Goal: Find specific page/section: Find specific page/section

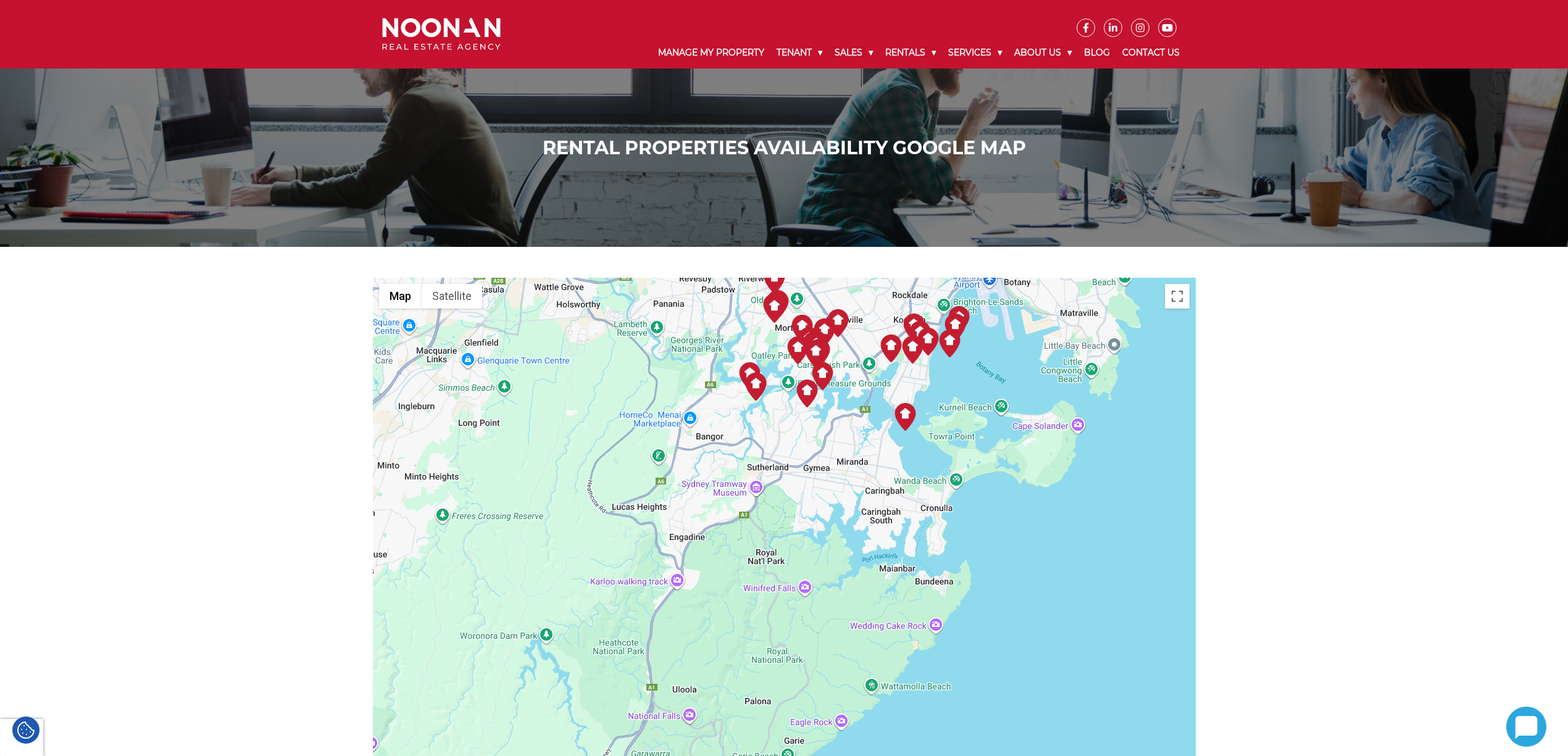
drag, startPoint x: 736, startPoint y: 669, endPoint x: 587, endPoint y: 400, distance: 307.5
click at [587, 400] on div at bounding box center [784, 580] width 823 height 605
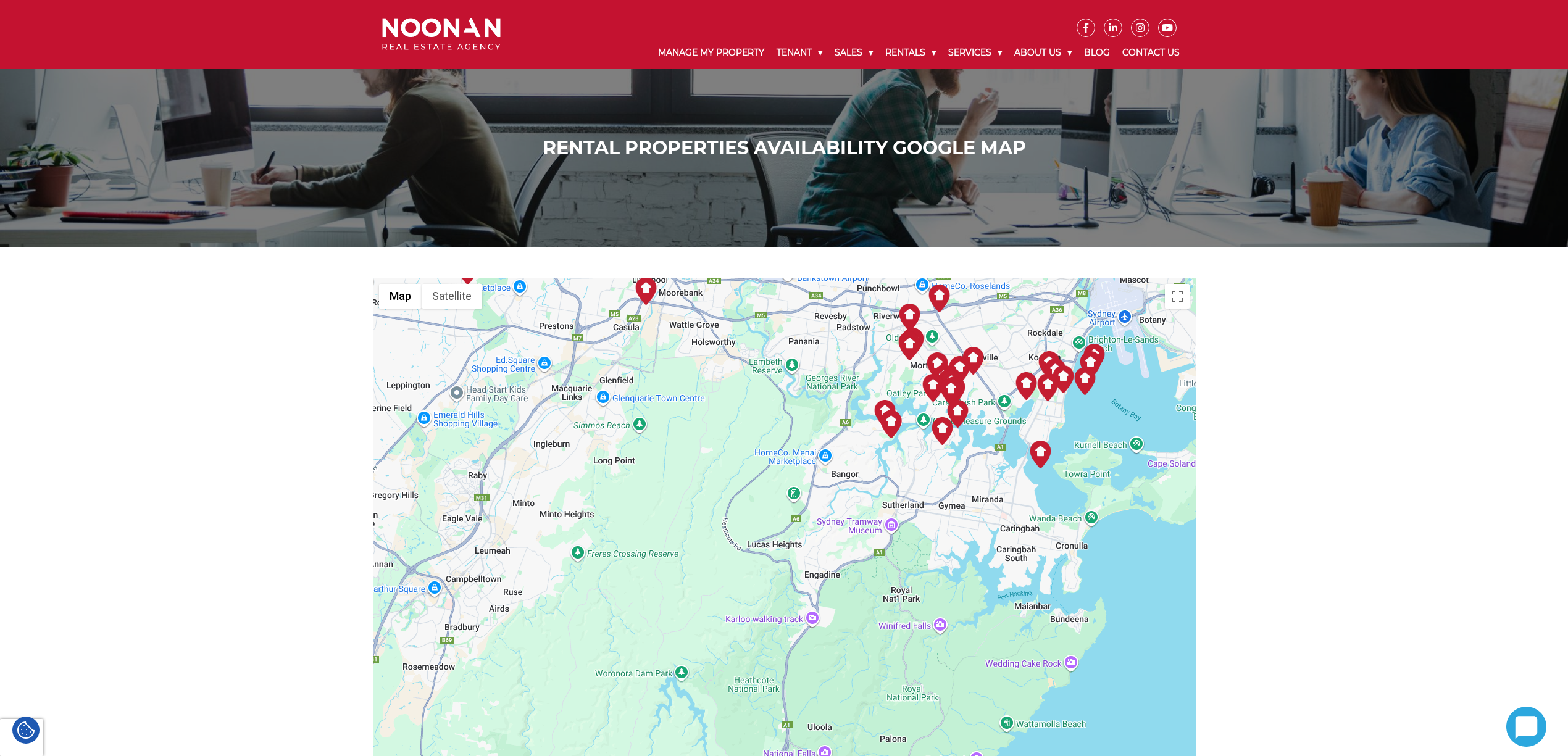
drag, startPoint x: 1027, startPoint y: 436, endPoint x: 529, endPoint y: 735, distance: 580.9
click at [527, 739] on div at bounding box center [784, 580] width 823 height 605
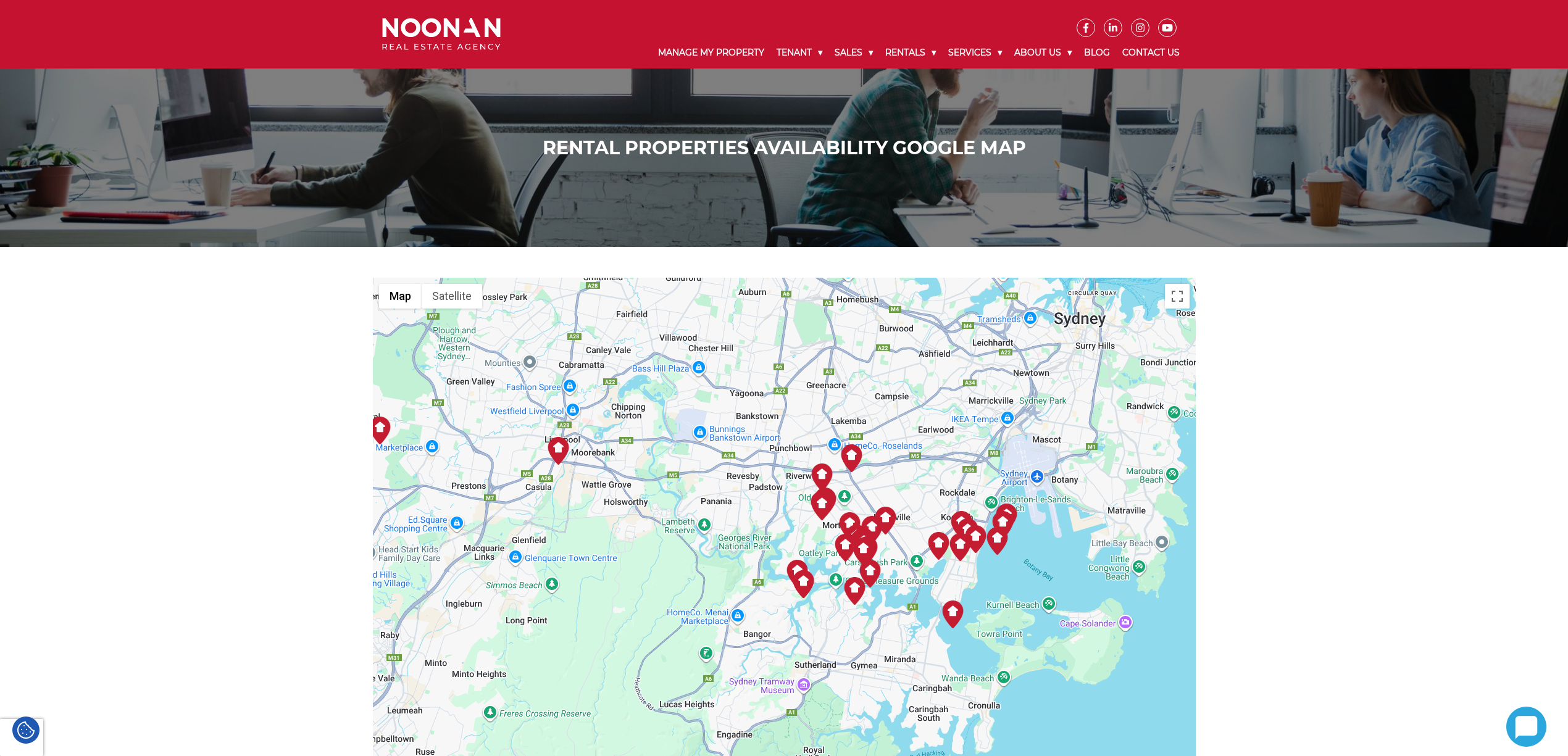
drag, startPoint x: 667, startPoint y: 558, endPoint x: 668, endPoint y: 670, distance: 112.0
click at [668, 670] on div at bounding box center [784, 580] width 823 height 605
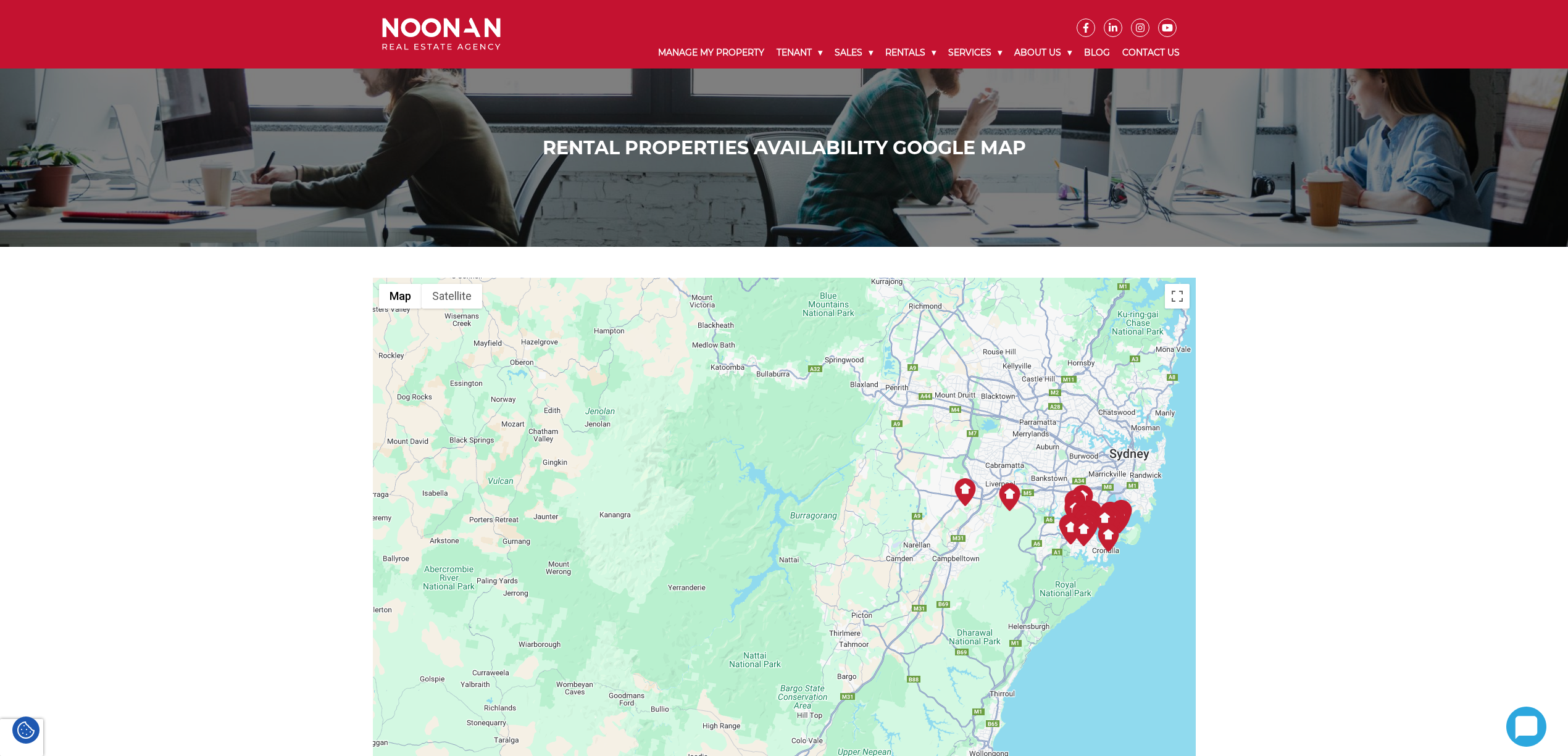
drag, startPoint x: 467, startPoint y: 566, endPoint x: 810, endPoint y: 469, distance: 356.5
click at [810, 469] on div at bounding box center [784, 580] width 823 height 605
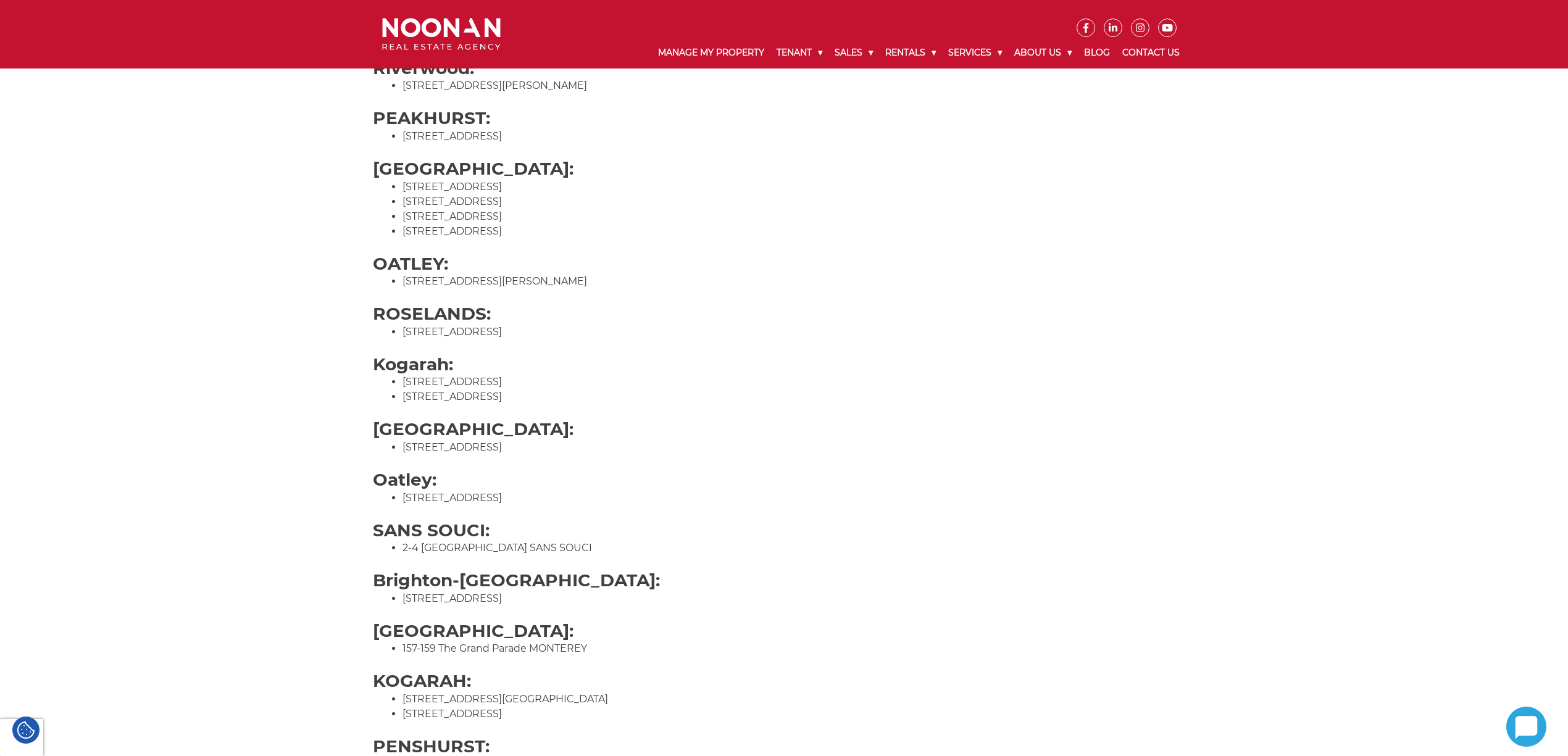
scroll to position [660, 0]
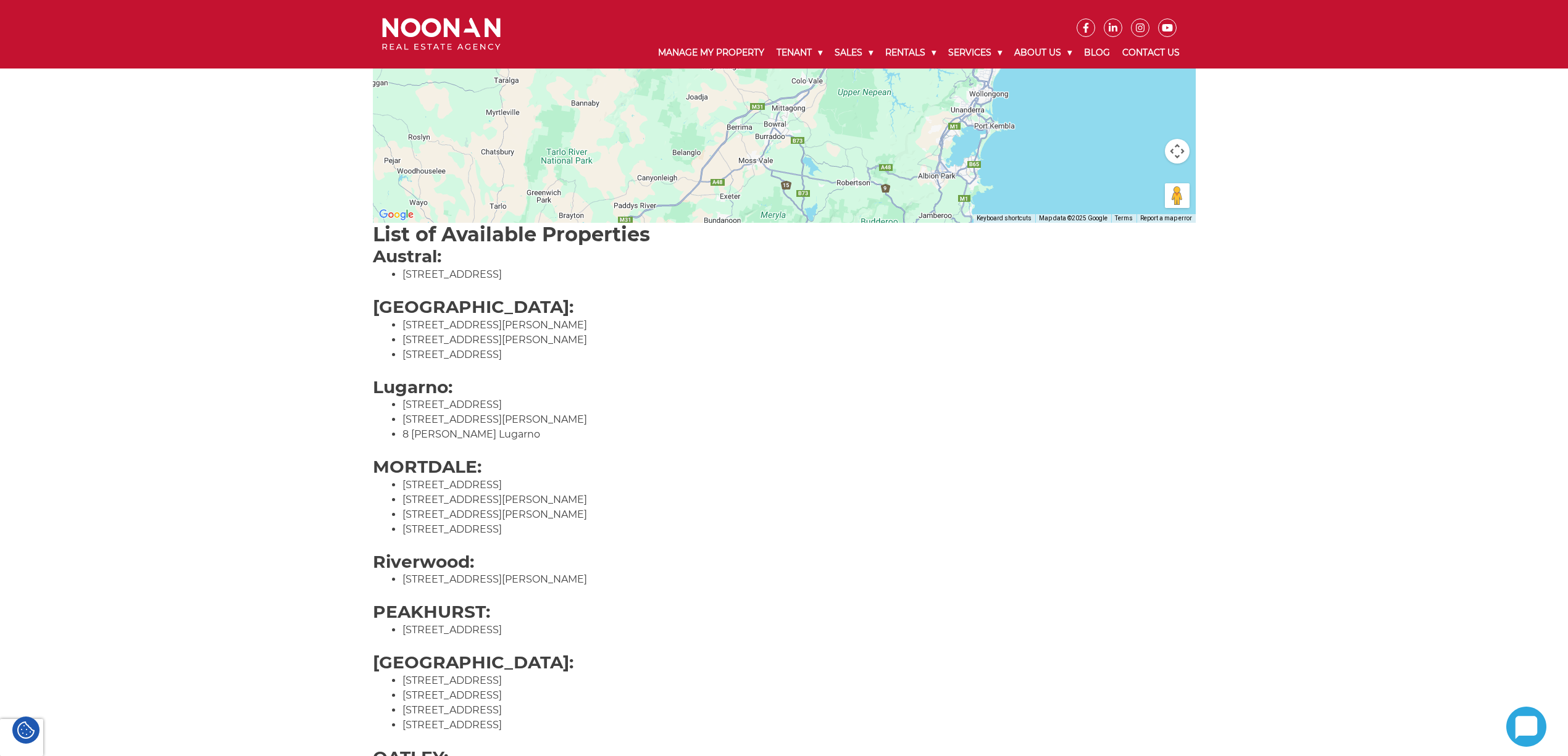
click at [469, 496] on li "[STREET_ADDRESS][PERSON_NAME]" at bounding box center [799, 500] width 793 height 15
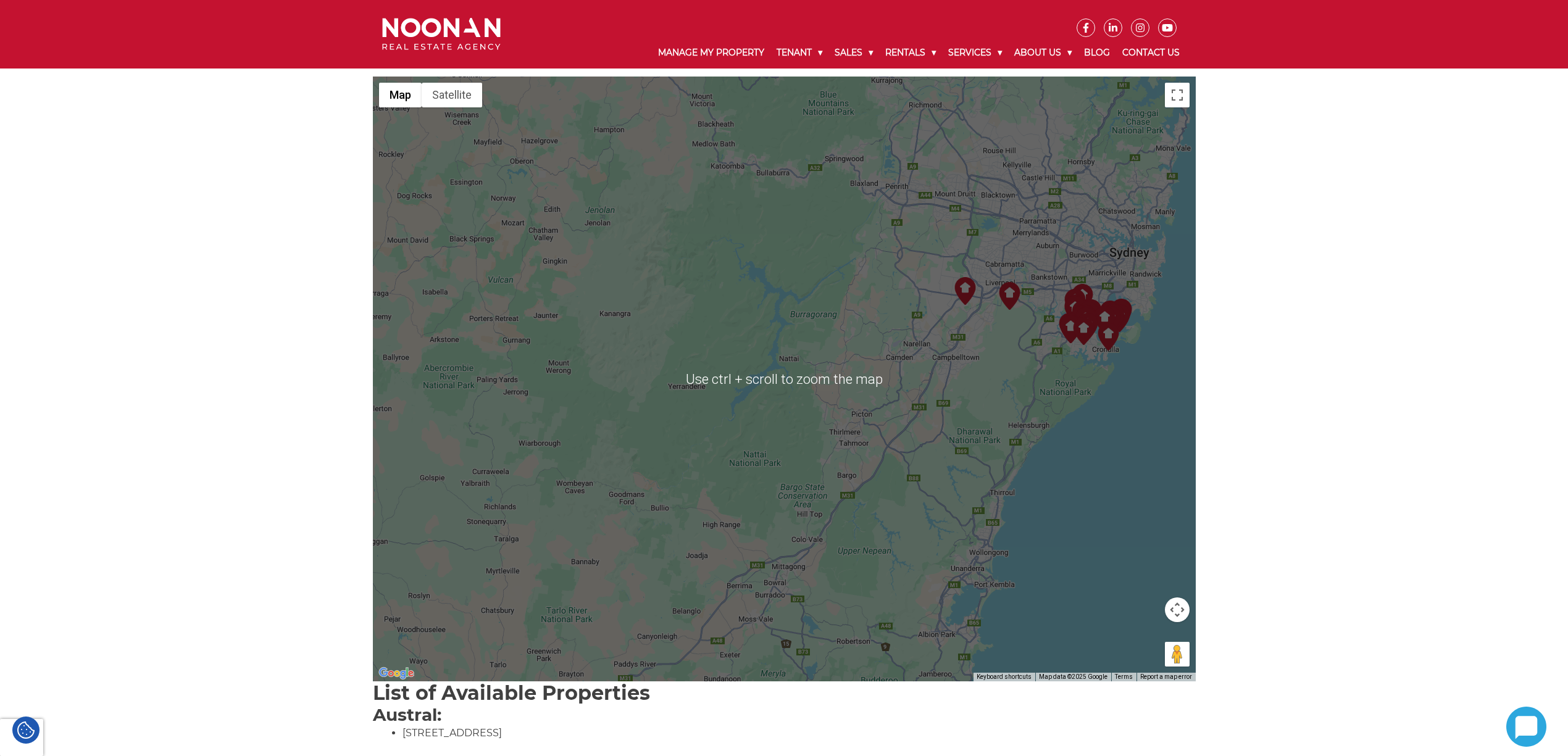
scroll to position [84, 0]
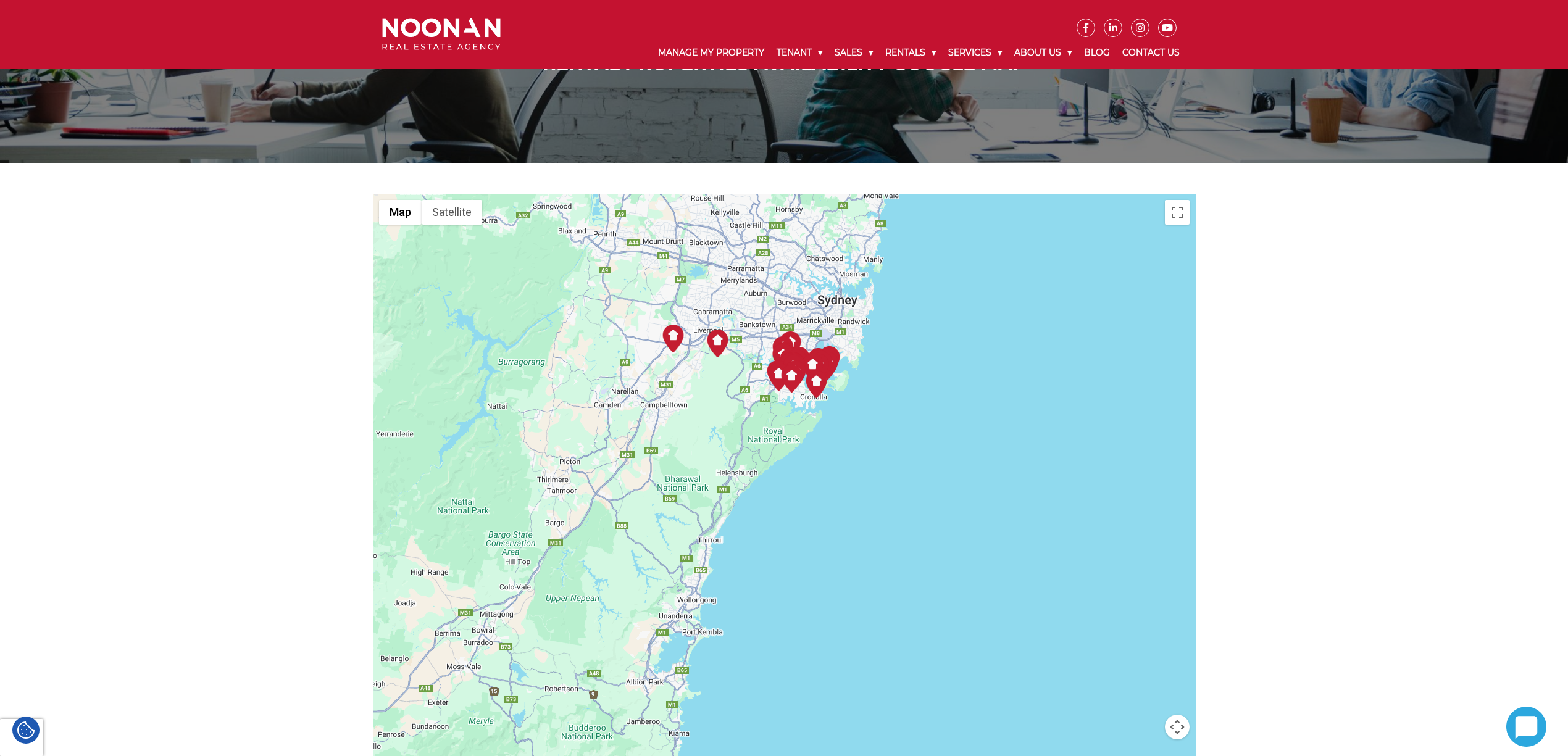
drag, startPoint x: 840, startPoint y: 533, endPoint x: 536, endPoint y: 462, distance: 312.2
click at [536, 462] on div at bounding box center [784, 496] width 823 height 605
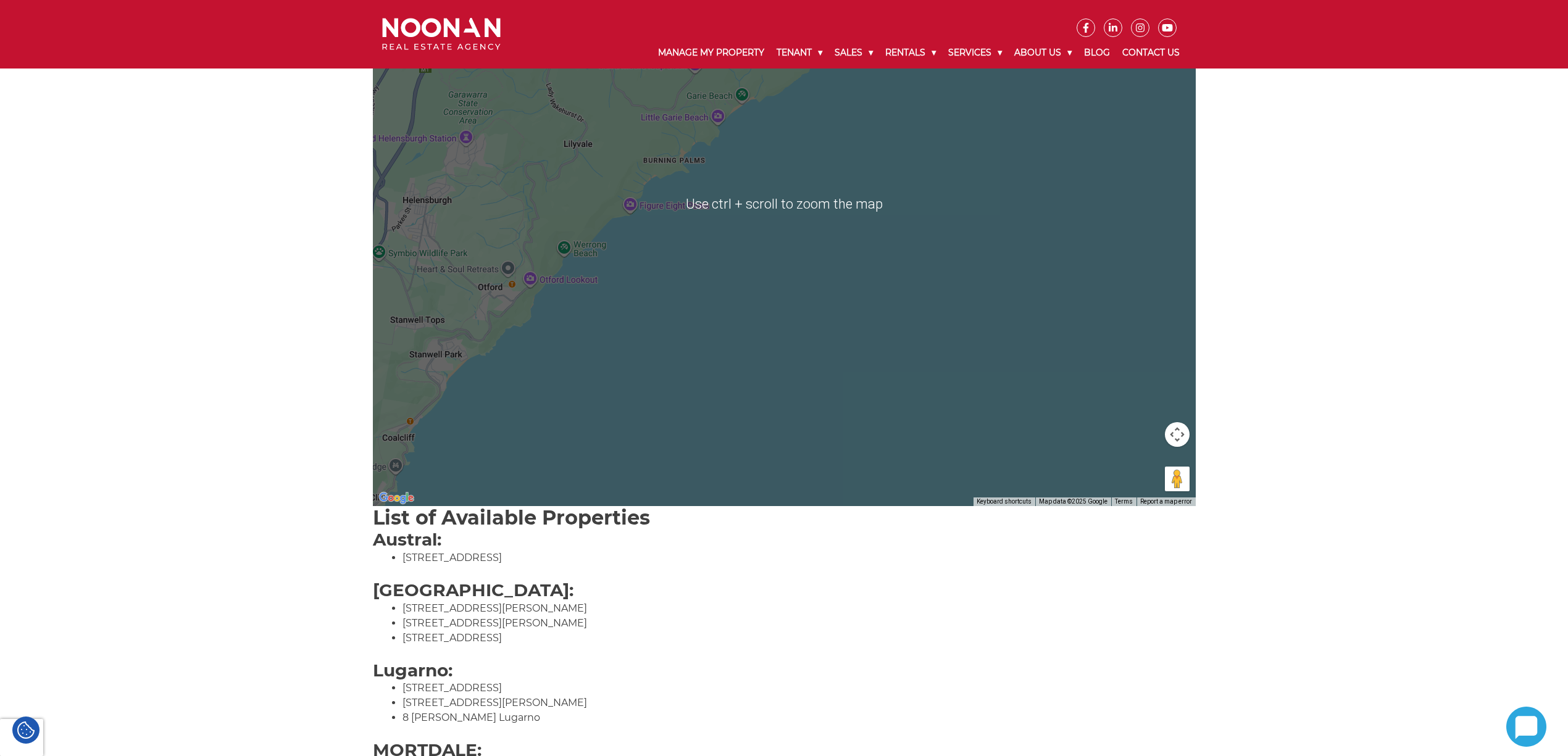
scroll to position [411, 0]
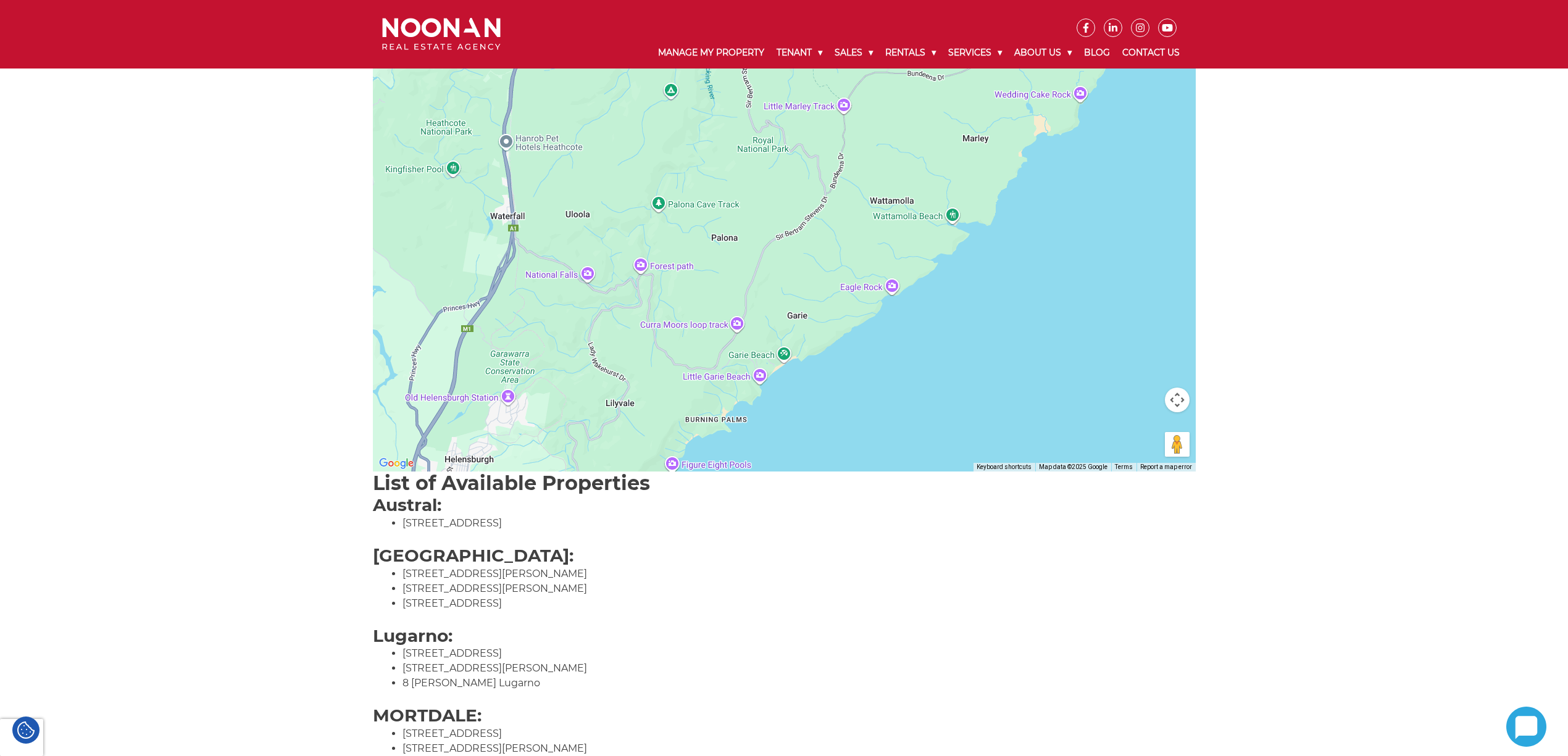
drag, startPoint x: 694, startPoint y: 260, endPoint x: 737, endPoint y: 559, distance: 302.1
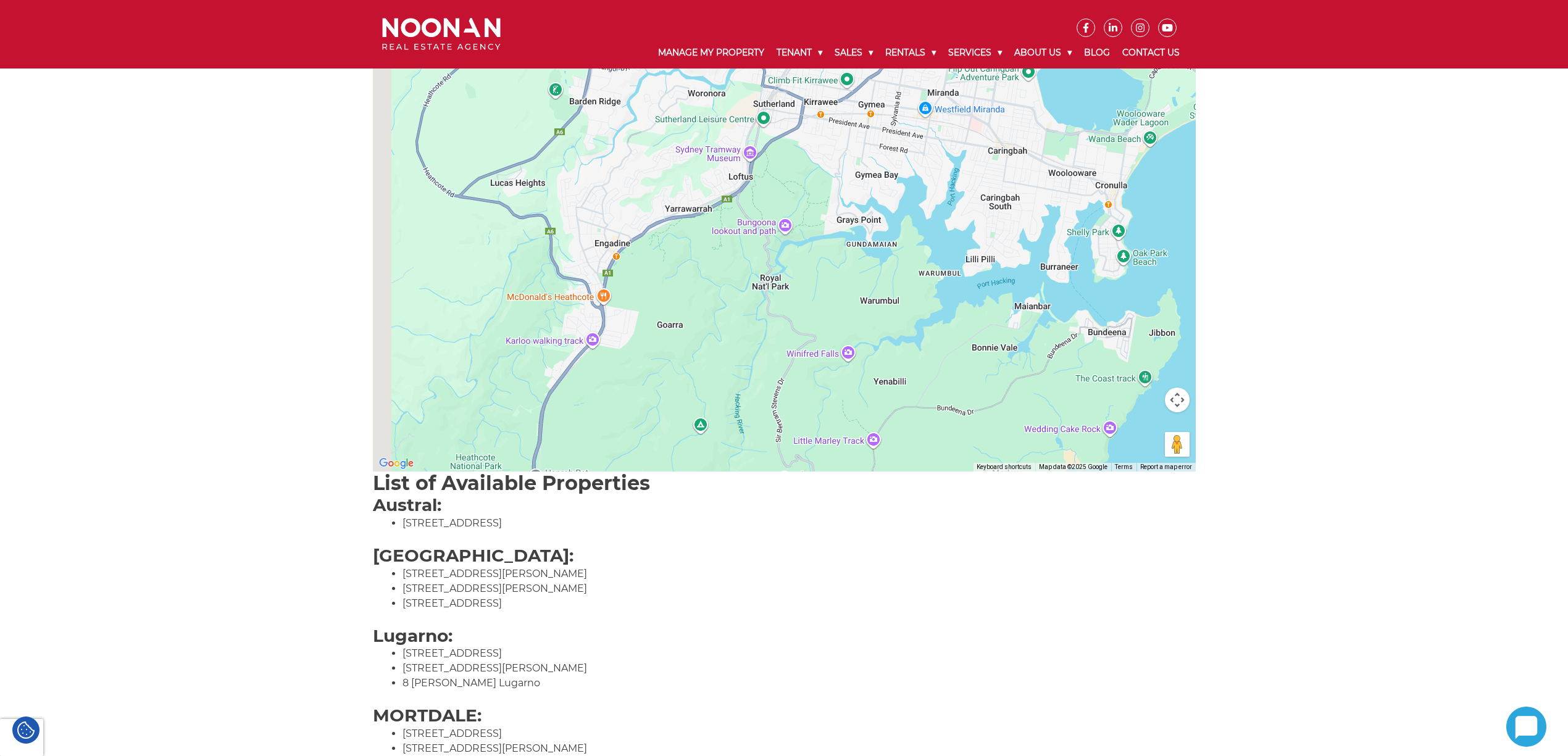
drag, startPoint x: 751, startPoint y: 143, endPoint x: 782, endPoint y: 467, distance: 325.5
click at [780, 469] on div at bounding box center [784, 169] width 823 height 605
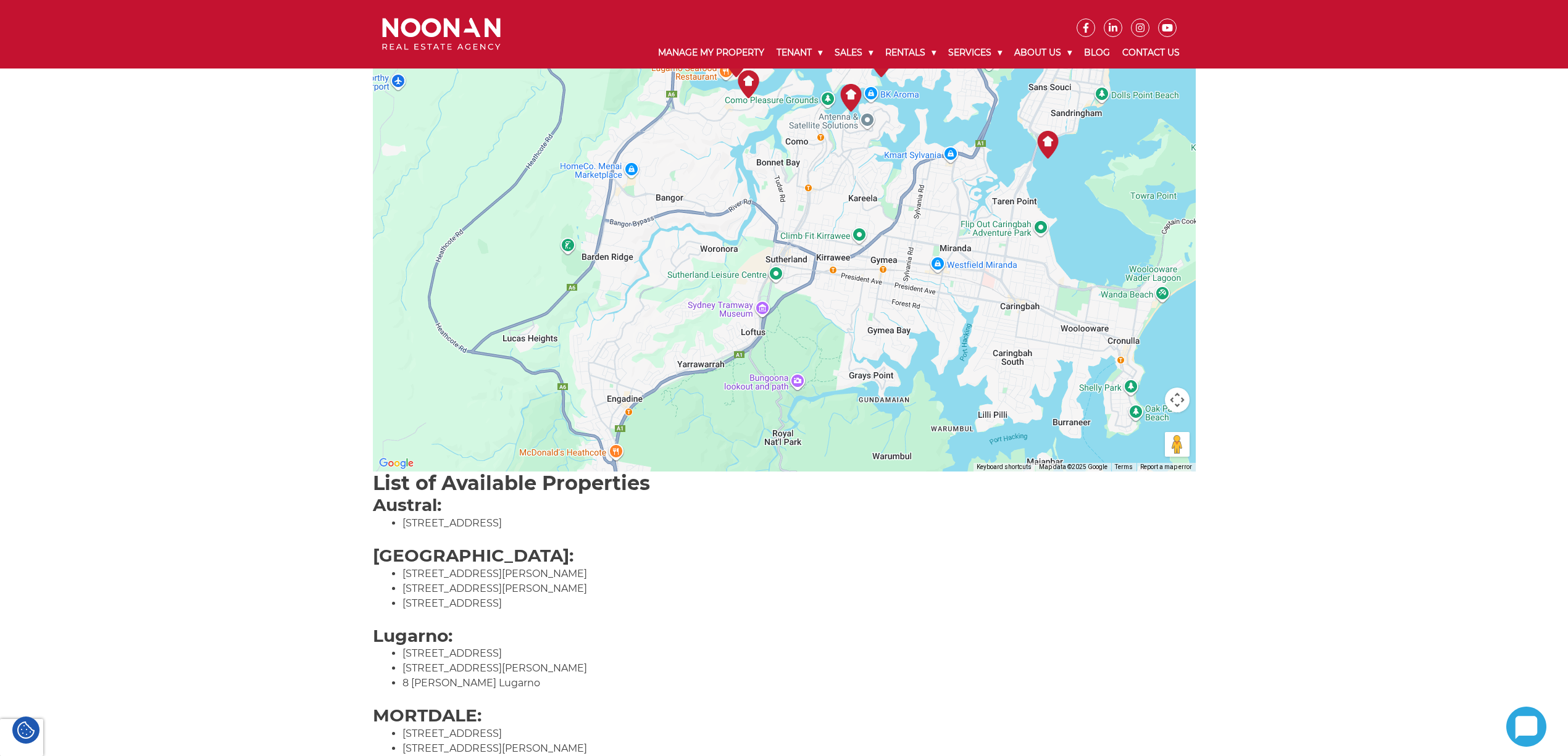
drag, startPoint x: 788, startPoint y: 272, endPoint x: 788, endPoint y: 424, distance: 152.0
click at [788, 424] on div at bounding box center [784, 169] width 823 height 605
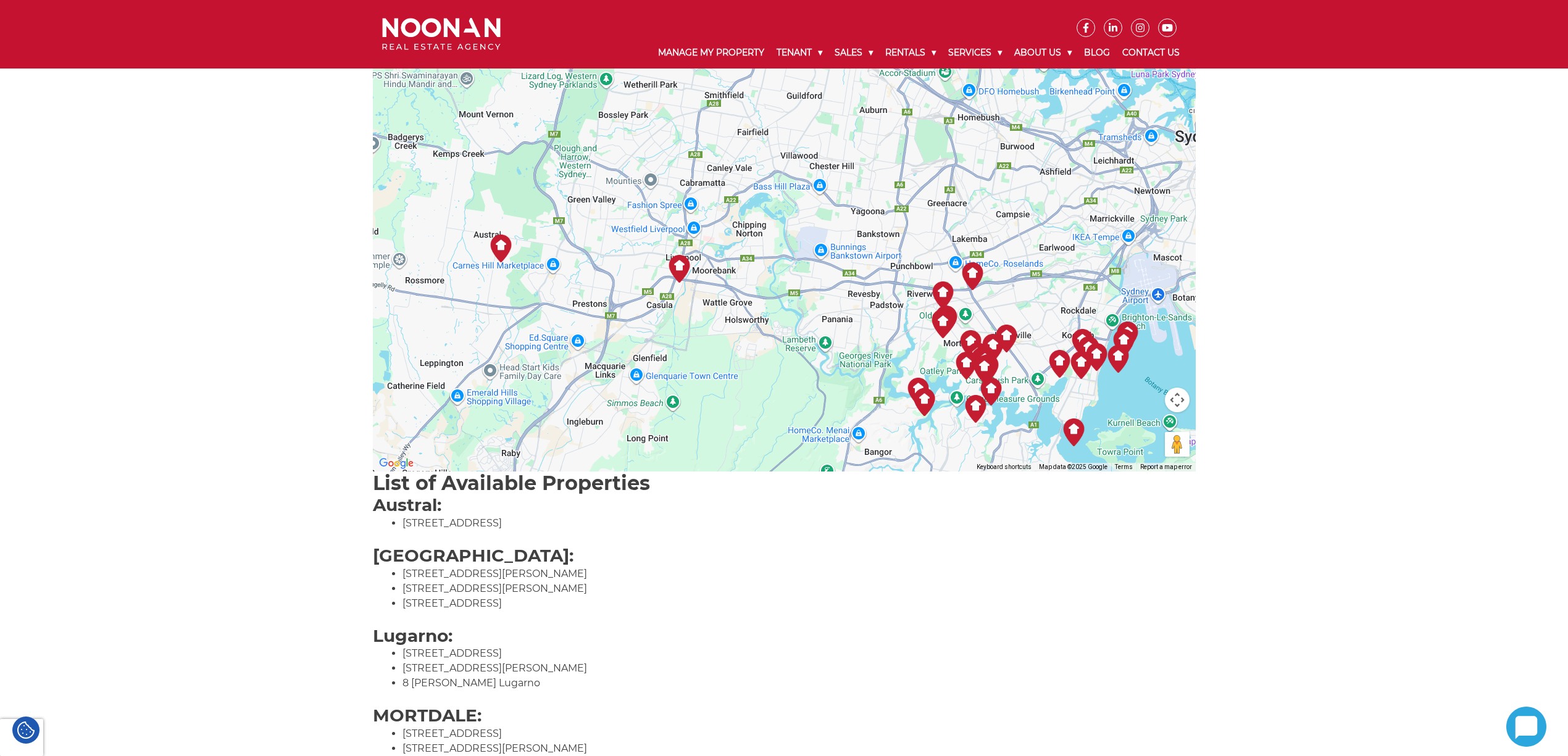
drag, startPoint x: 632, startPoint y: 234, endPoint x: 766, endPoint y: 398, distance: 211.8
click at [766, 398] on div at bounding box center [784, 169] width 823 height 605
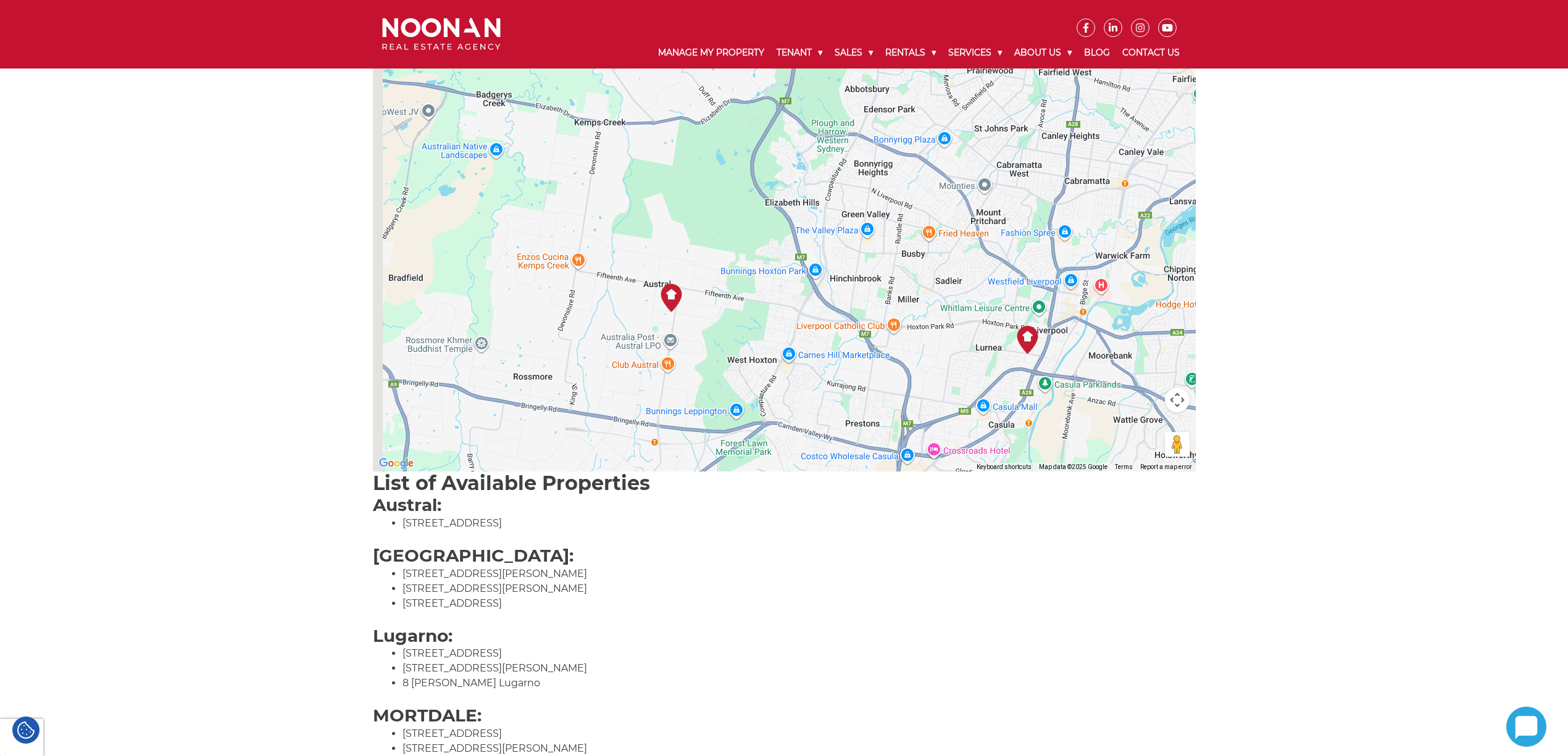
drag, startPoint x: 489, startPoint y: 290, endPoint x: 663, endPoint y: 414, distance: 213.7
click at [663, 414] on div at bounding box center [784, 169] width 823 height 605
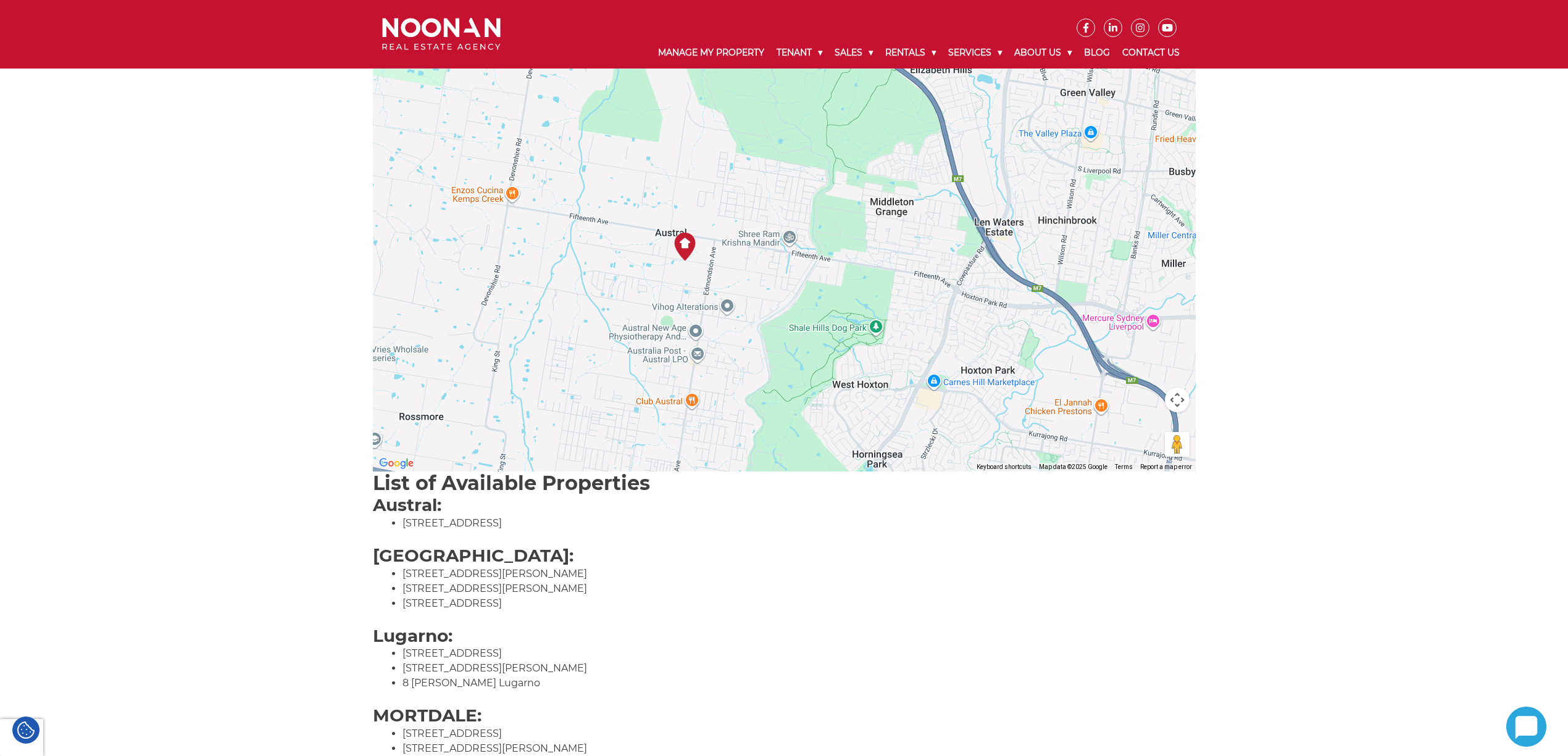
drag, startPoint x: 423, startPoint y: 526, endPoint x: 504, endPoint y: 526, distance: 81.0
click at [504, 526] on li "[STREET_ADDRESS]" at bounding box center [799, 523] width 793 height 15
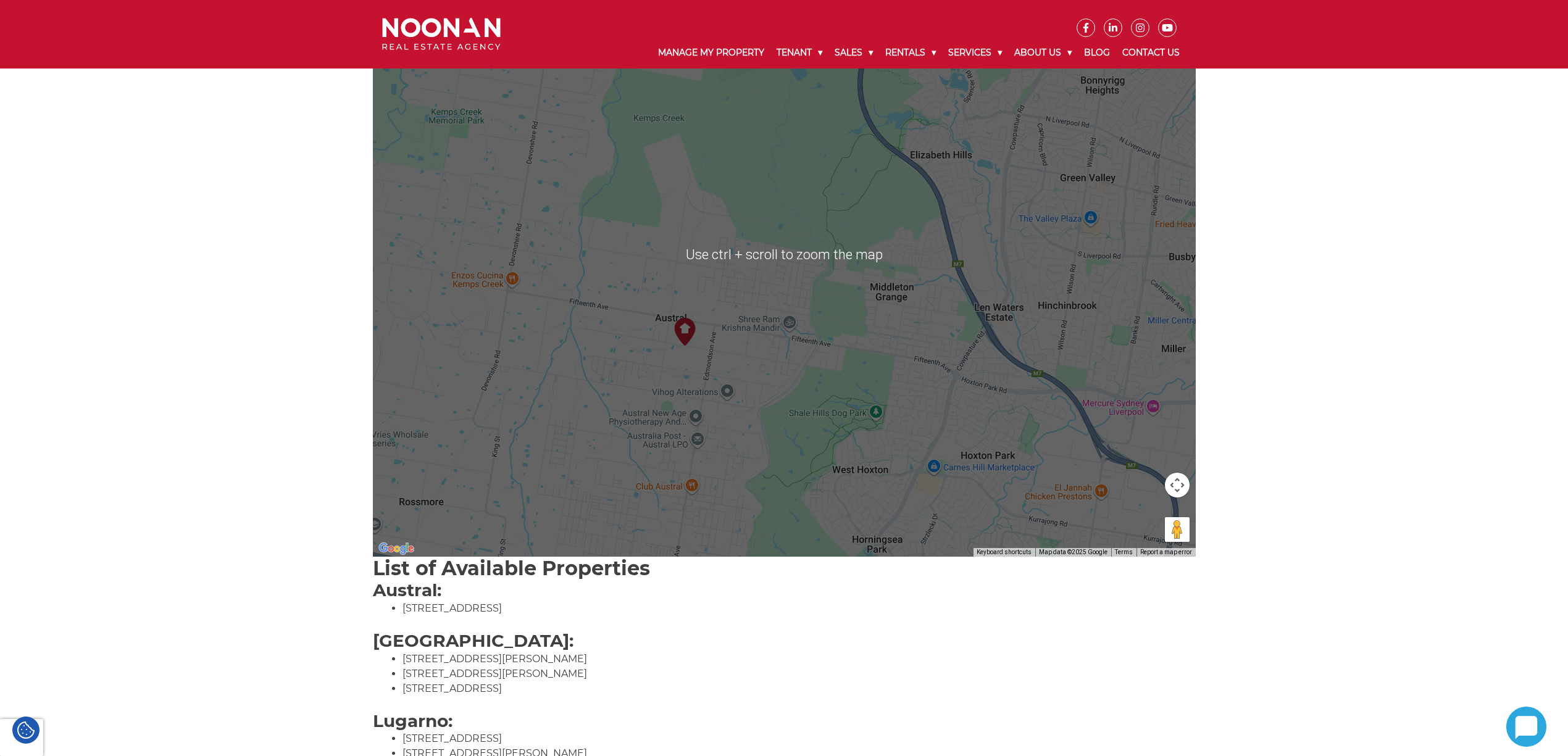
scroll to position [164, 0]
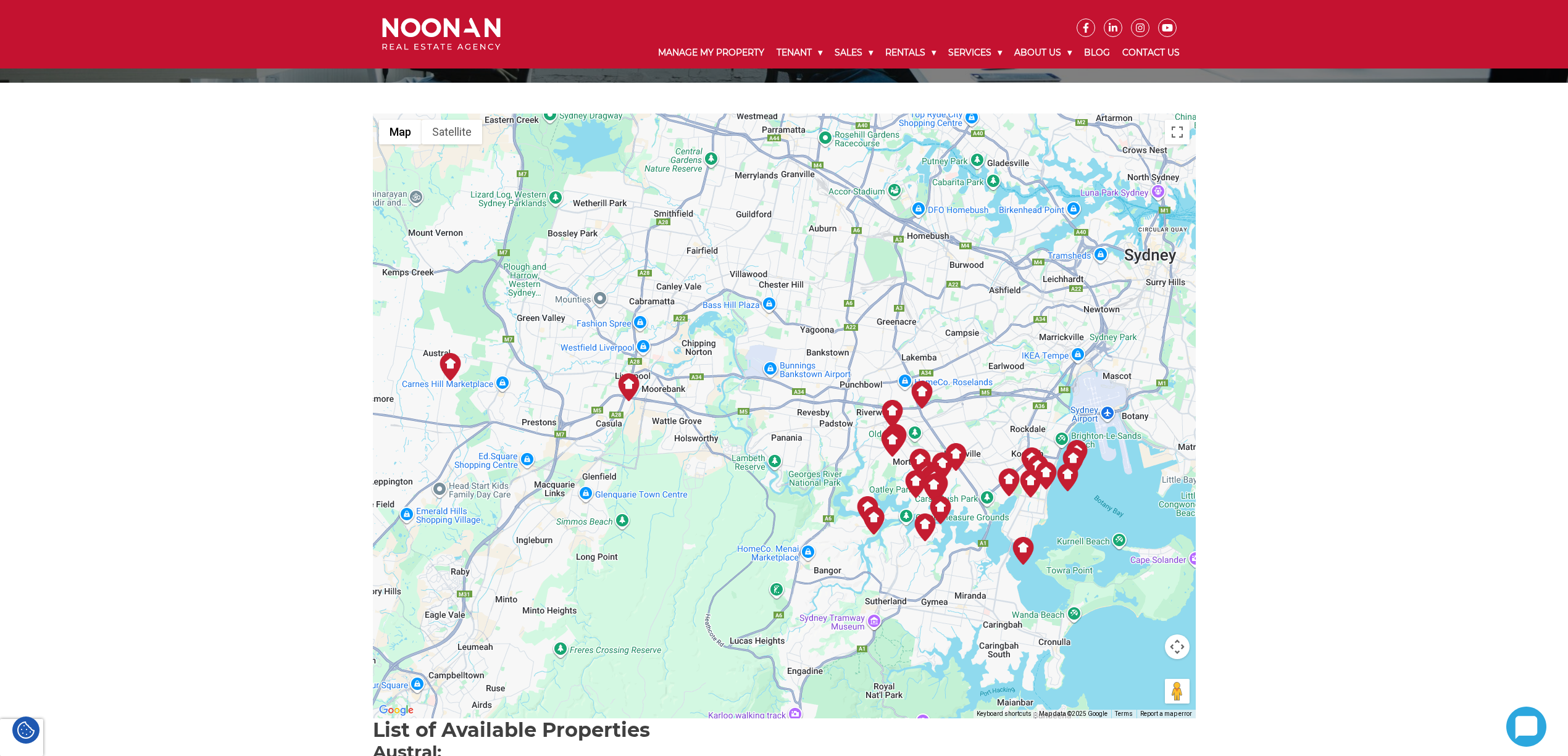
drag, startPoint x: 899, startPoint y: 541, endPoint x: 522, endPoint y: 462, distance: 385.2
click at [522, 462] on div at bounding box center [784, 416] width 823 height 605
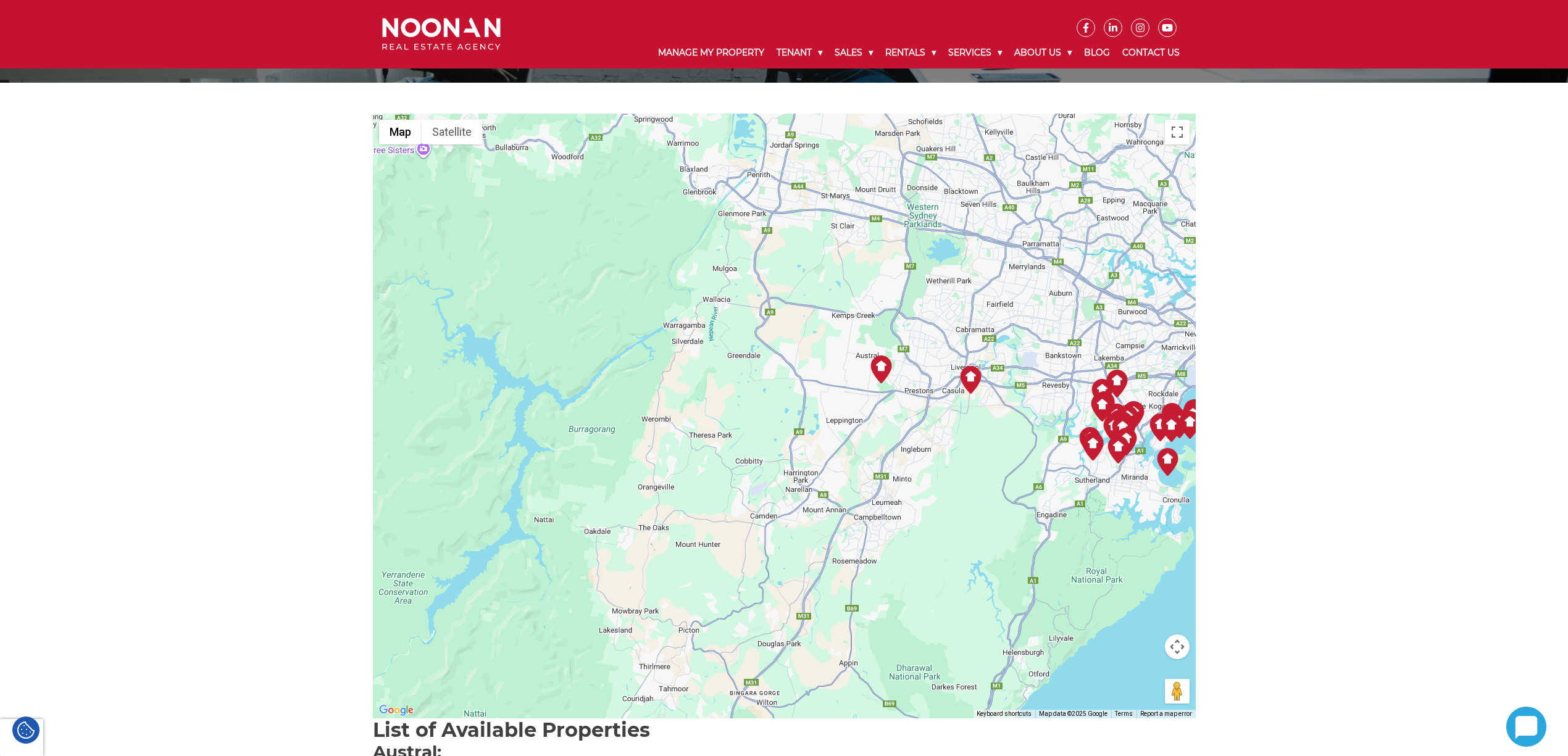
drag, startPoint x: 617, startPoint y: 440, endPoint x: 961, endPoint y: 390, distance: 347.6
click at [961, 390] on img "4 Hoxton Park Road Liverpool" at bounding box center [971, 380] width 28 height 28
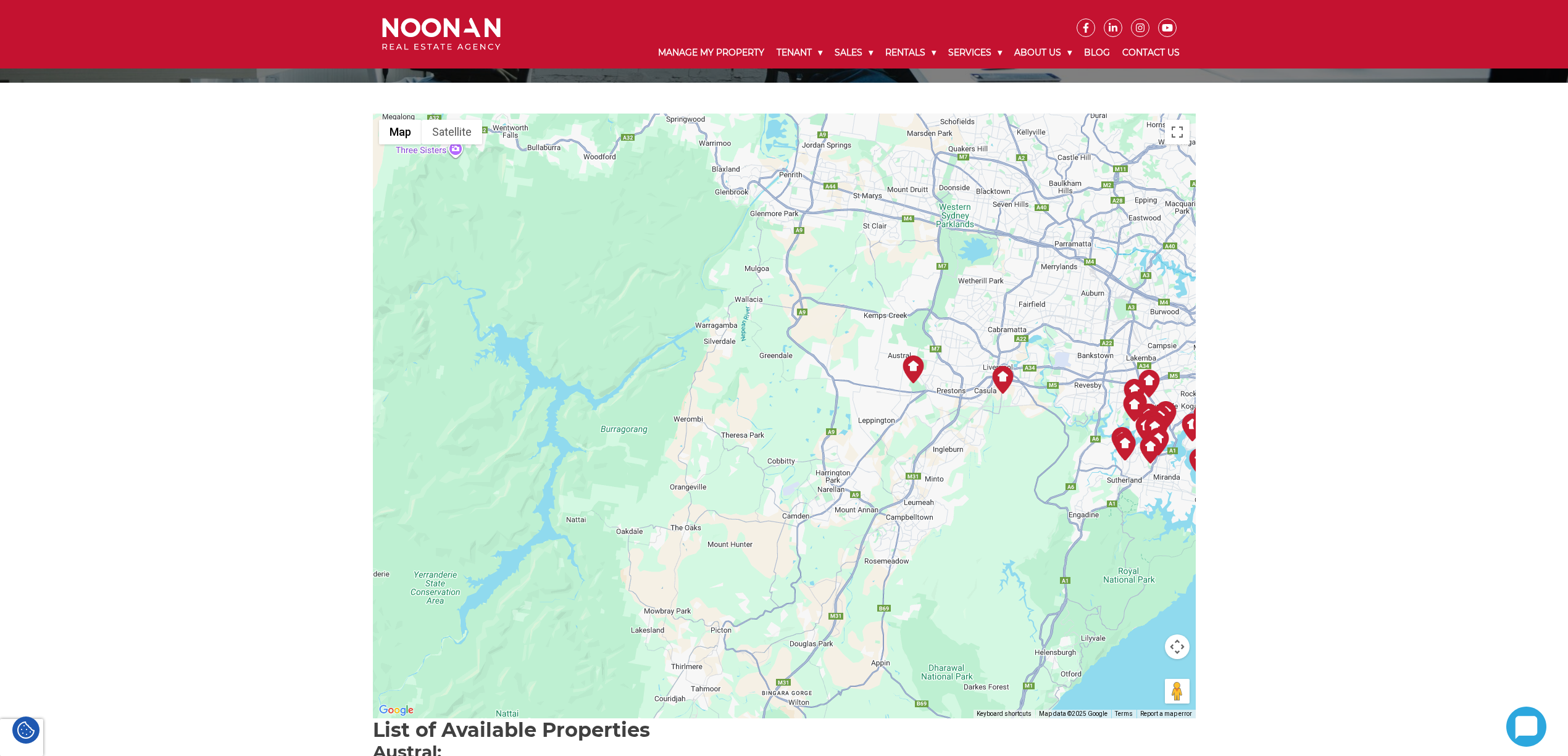
drag, startPoint x: 643, startPoint y: 499, endPoint x: 924, endPoint y: 497, distance: 281.0
click at [924, 497] on div "To navigate, press the arrow keys." at bounding box center [784, 416] width 823 height 605
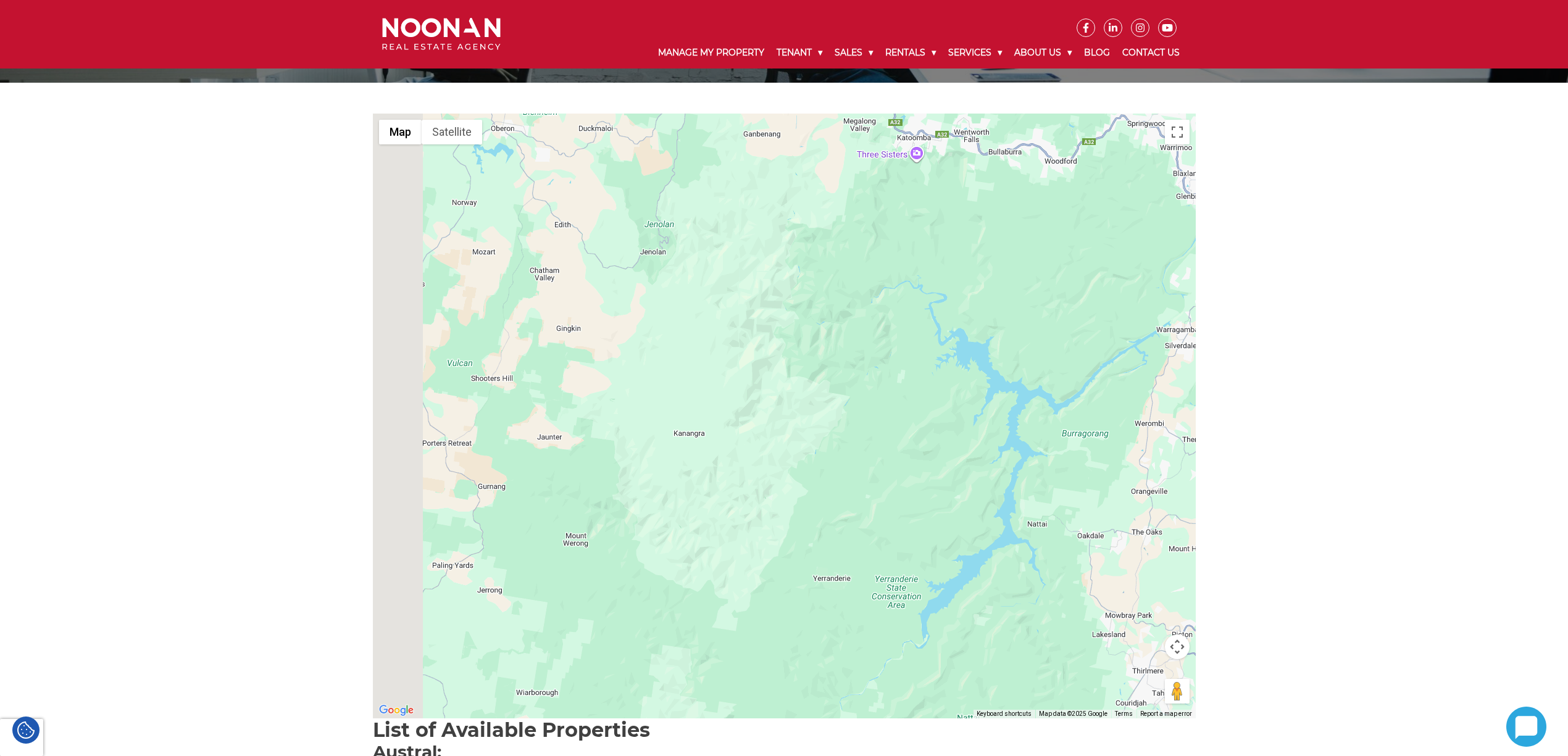
drag, startPoint x: 554, startPoint y: 450, endPoint x: 909, endPoint y: 478, distance: 356.1
click at [909, 478] on div at bounding box center [784, 416] width 823 height 605
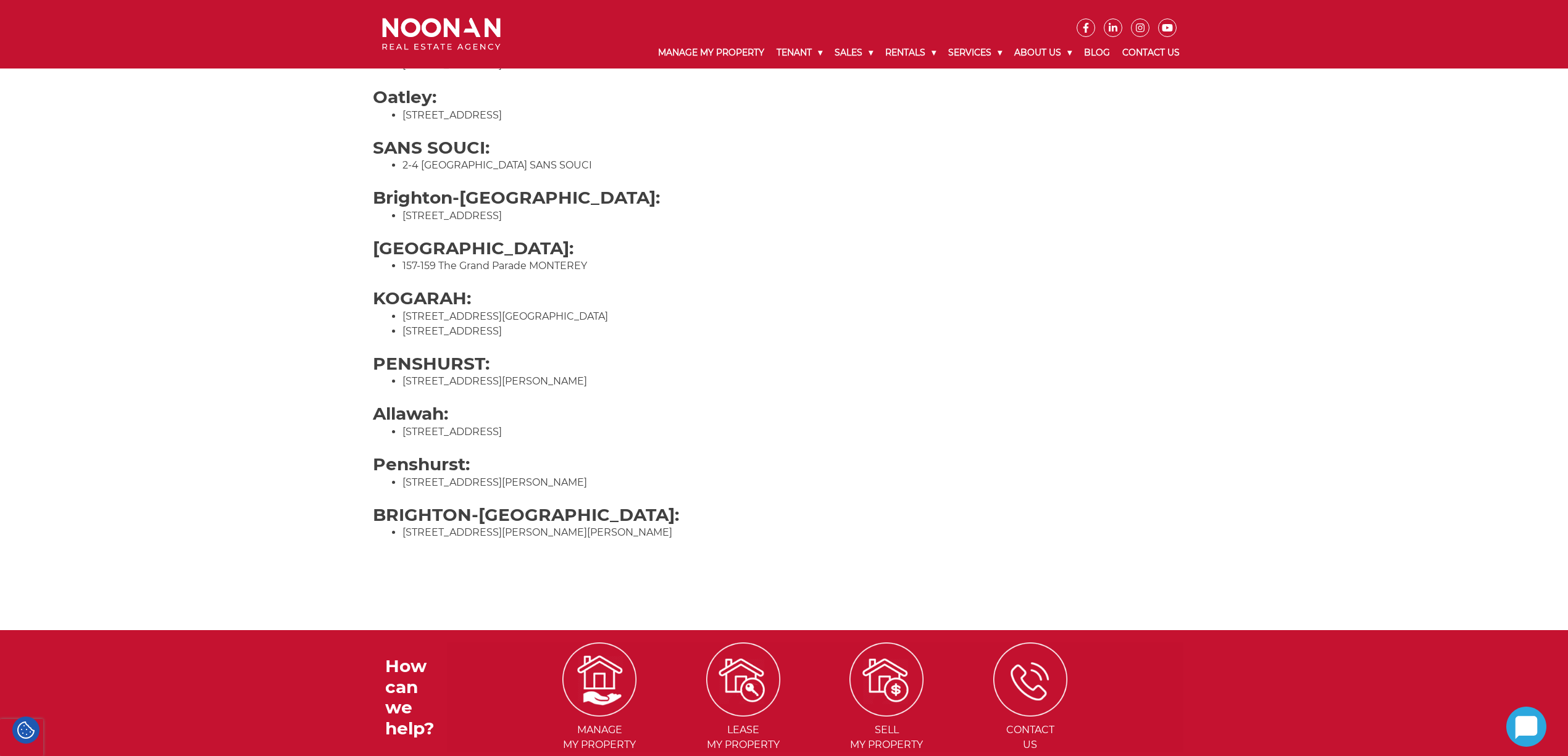
scroll to position [1400, 0]
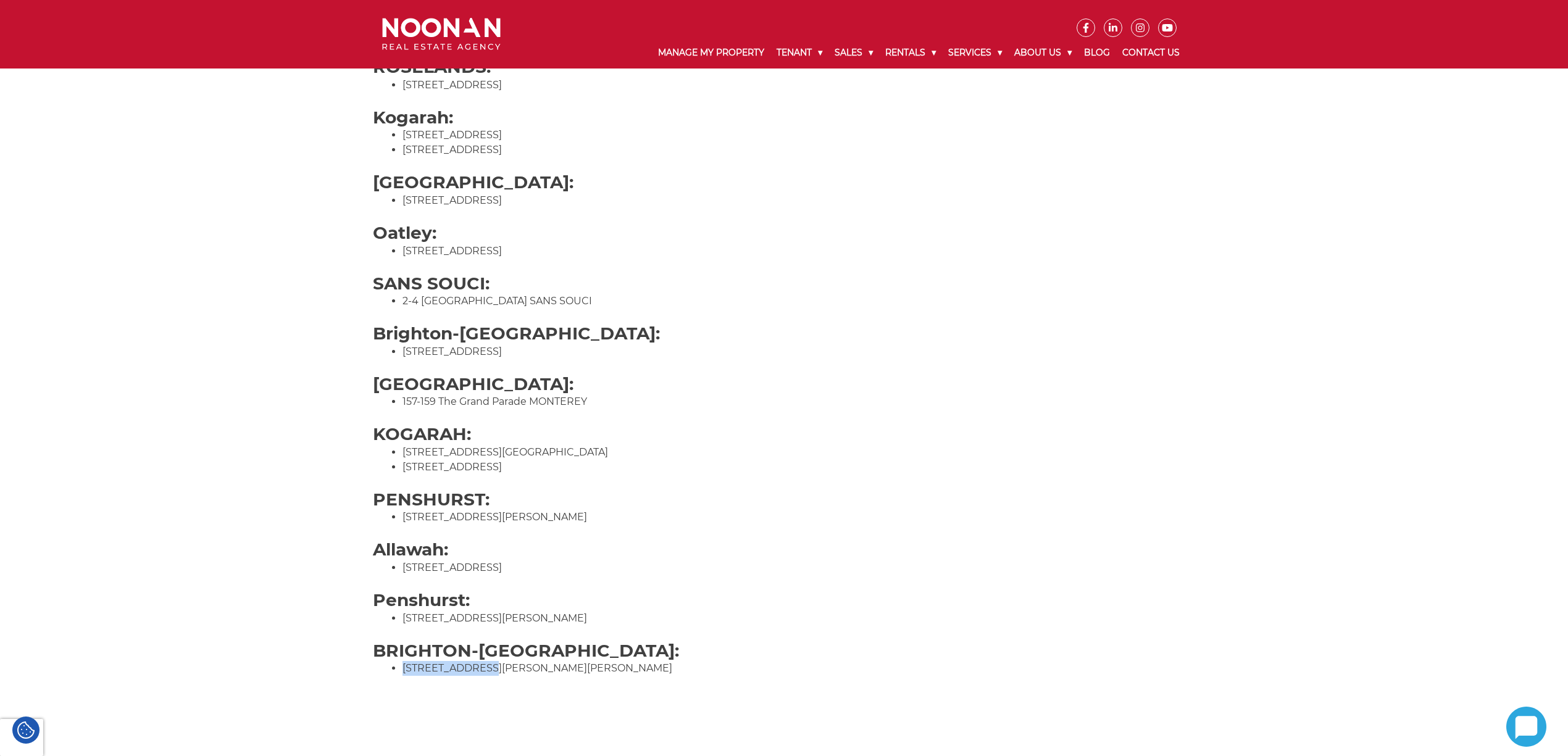
drag, startPoint x: 403, startPoint y: 670, endPoint x: 478, endPoint y: 667, distance: 75.1
click at [478, 667] on li "[STREET_ADDRESS][PERSON_NAME][PERSON_NAME]" at bounding box center [799, 668] width 793 height 15
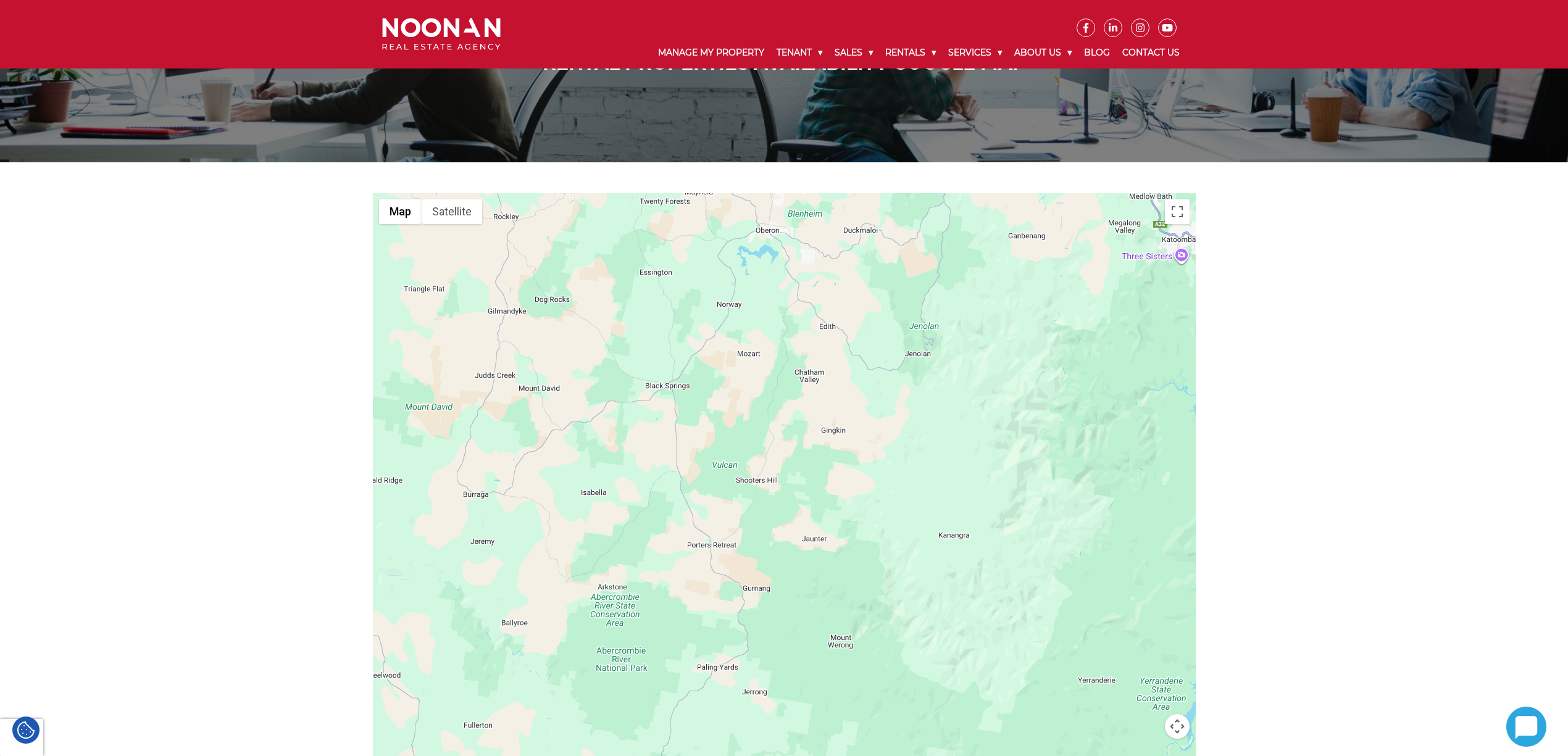
scroll to position [84, 0]
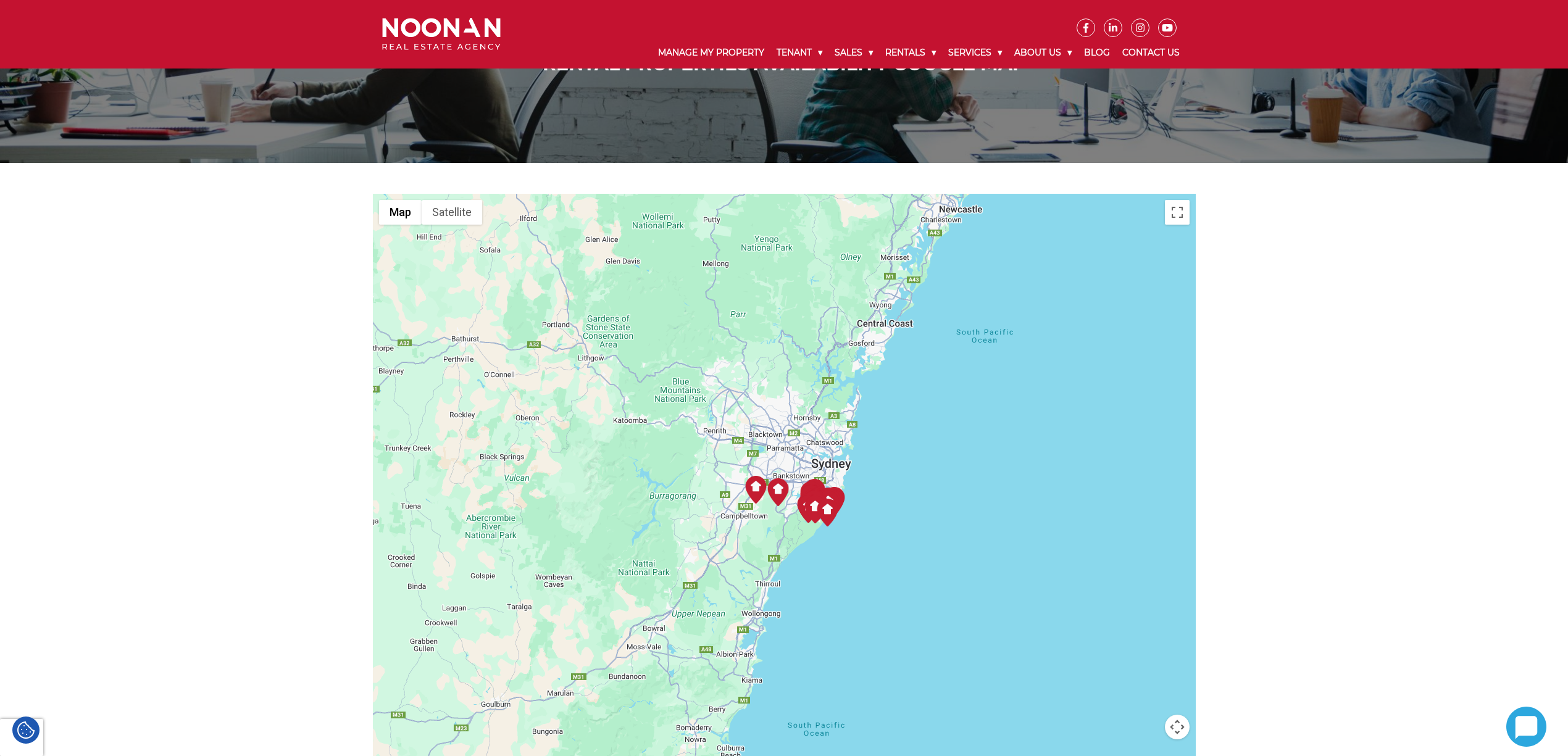
drag, startPoint x: 941, startPoint y: 579, endPoint x: 759, endPoint y: 560, distance: 183.0
click at [759, 560] on div at bounding box center [784, 496] width 823 height 605
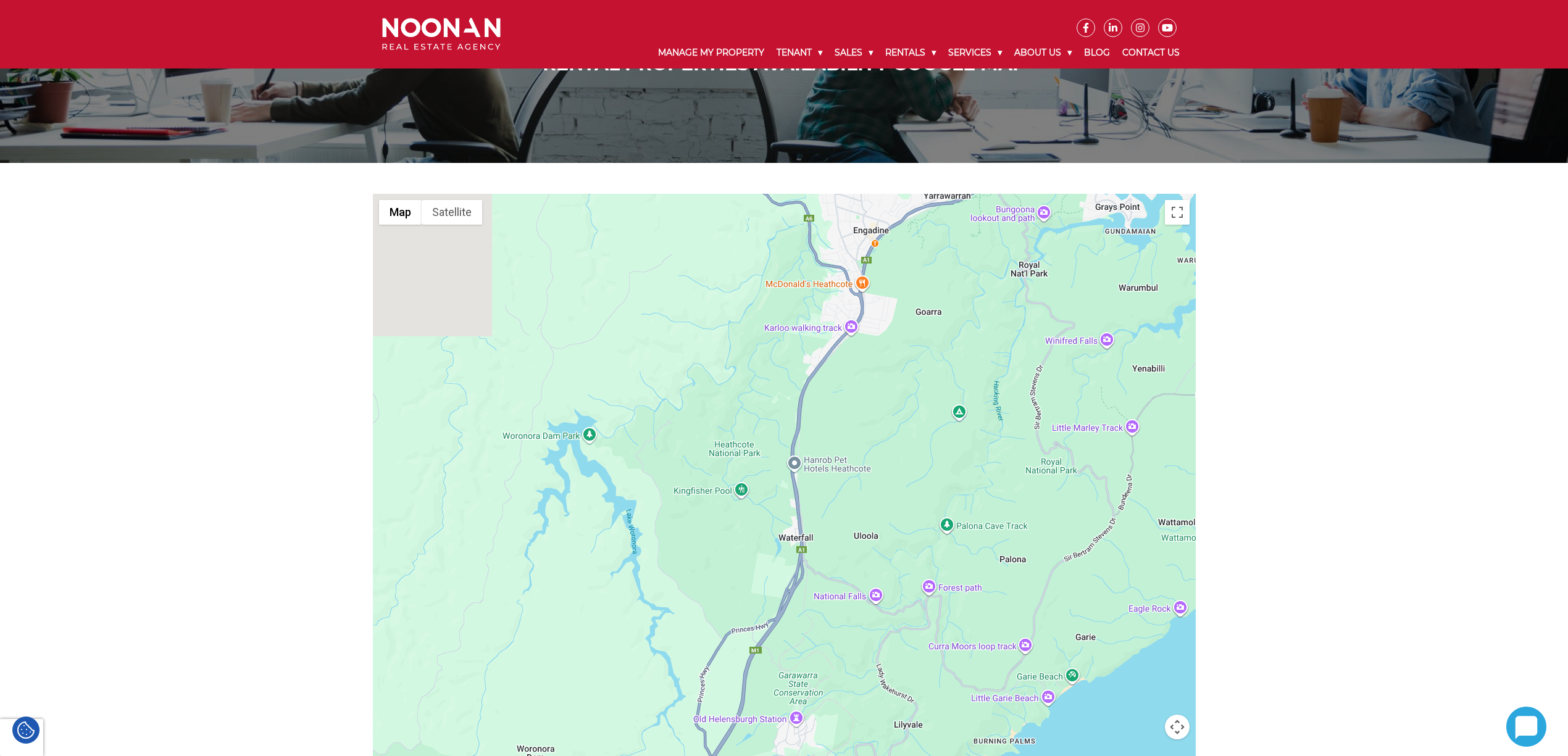
drag, startPoint x: 885, startPoint y: 324, endPoint x: 674, endPoint y: 746, distance: 471.8
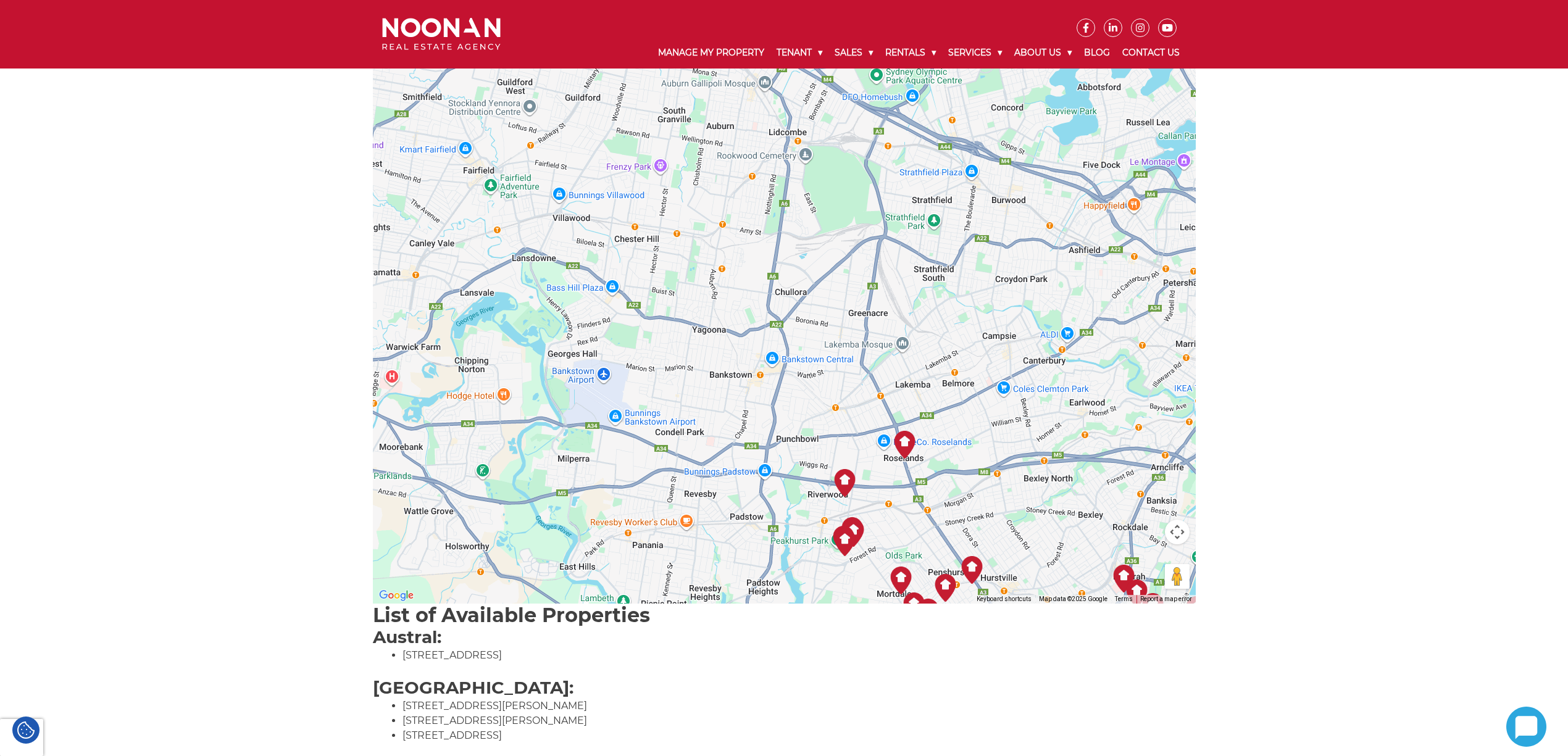
drag, startPoint x: 758, startPoint y: 532, endPoint x: 760, endPoint y: 551, distance: 19.1
click at [760, 551] on div at bounding box center [784, 301] width 823 height 605
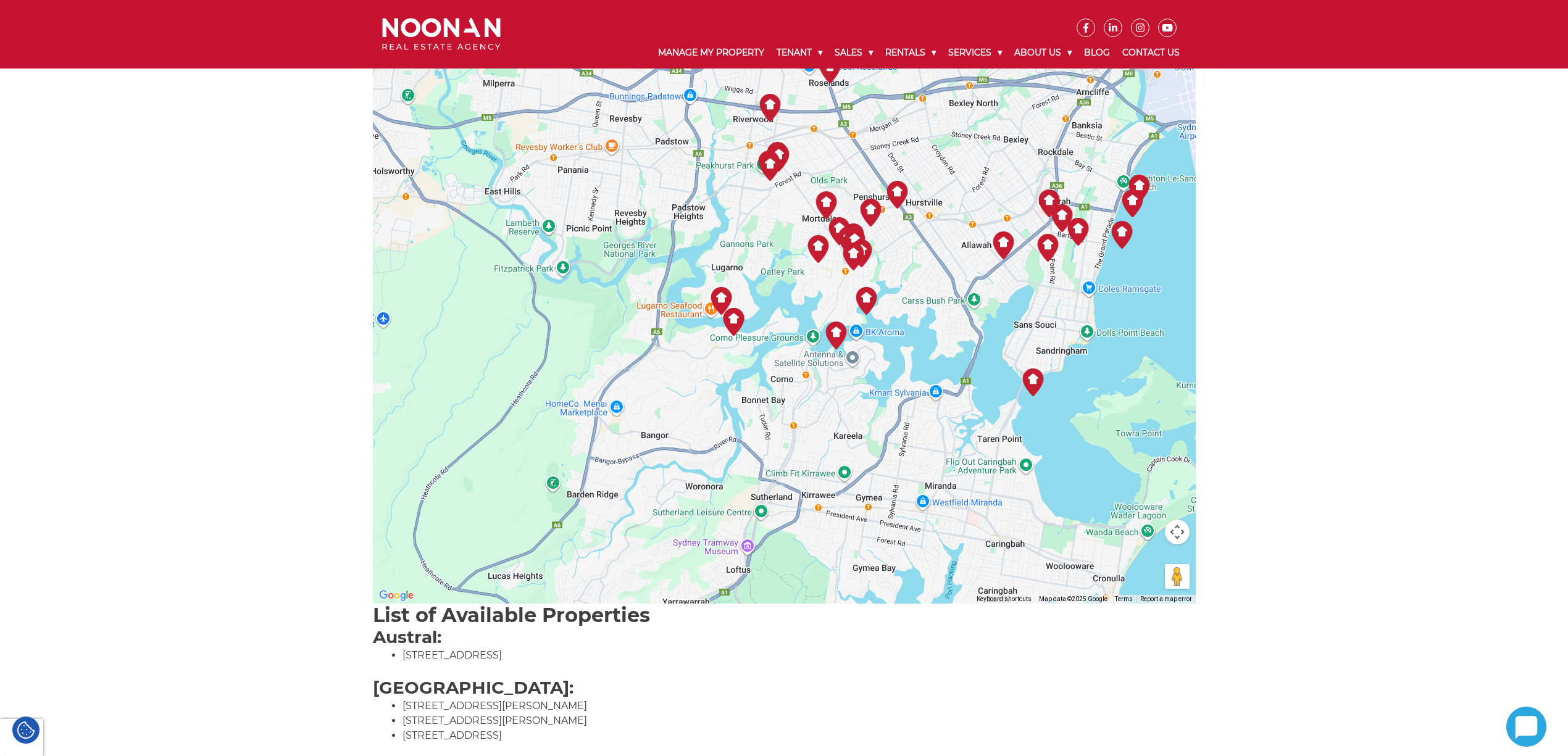
drag, startPoint x: 711, startPoint y: 537, endPoint x: 635, endPoint y: 160, distance: 384.6
click at [635, 160] on div at bounding box center [784, 301] width 823 height 605
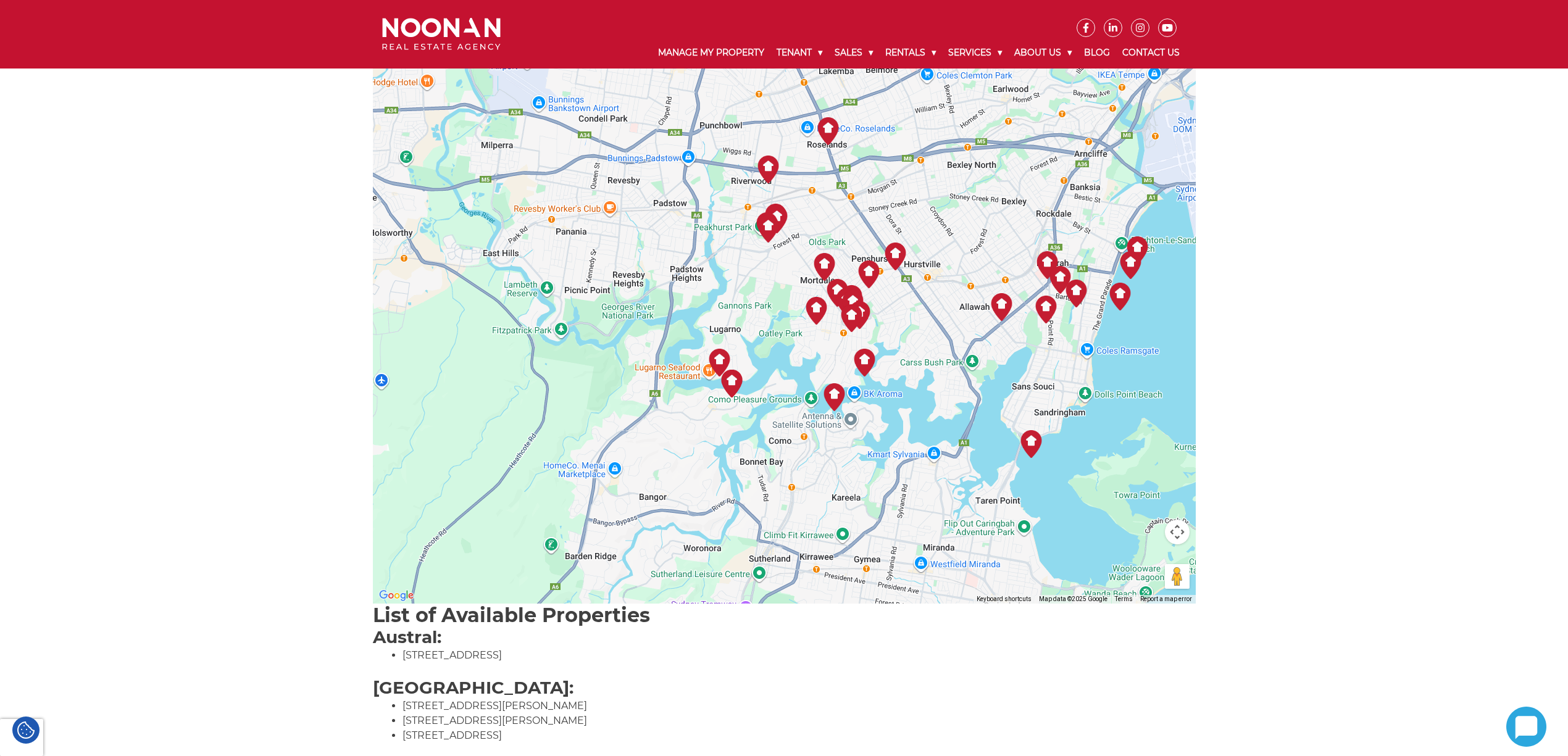
drag, startPoint x: 758, startPoint y: 455, endPoint x: 753, endPoint y: 508, distance: 53.2
click at [753, 508] on div at bounding box center [784, 301] width 823 height 605
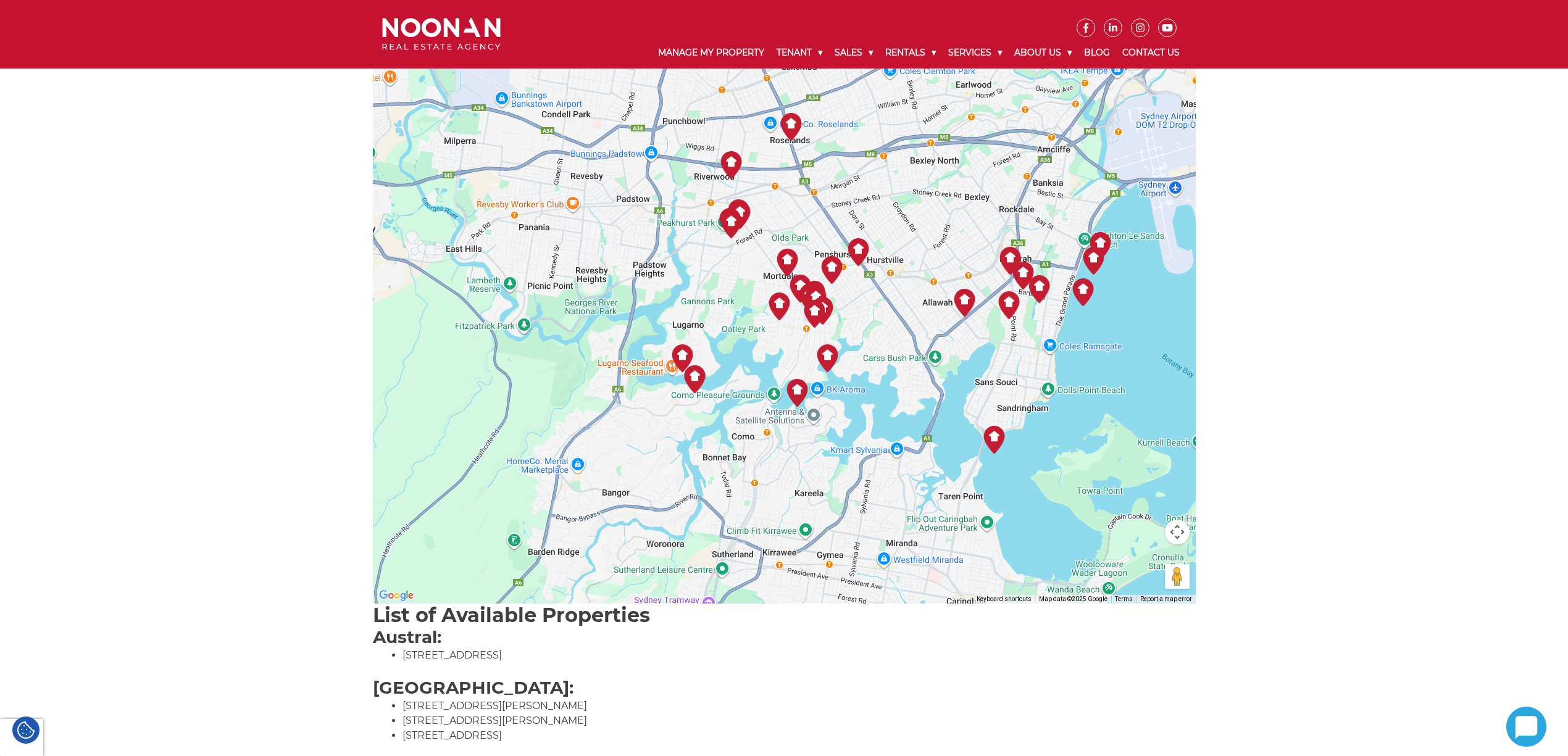
drag, startPoint x: 735, startPoint y: 526, endPoint x: 698, endPoint y: 440, distance: 93.6
click at [698, 440] on div at bounding box center [784, 301] width 823 height 605
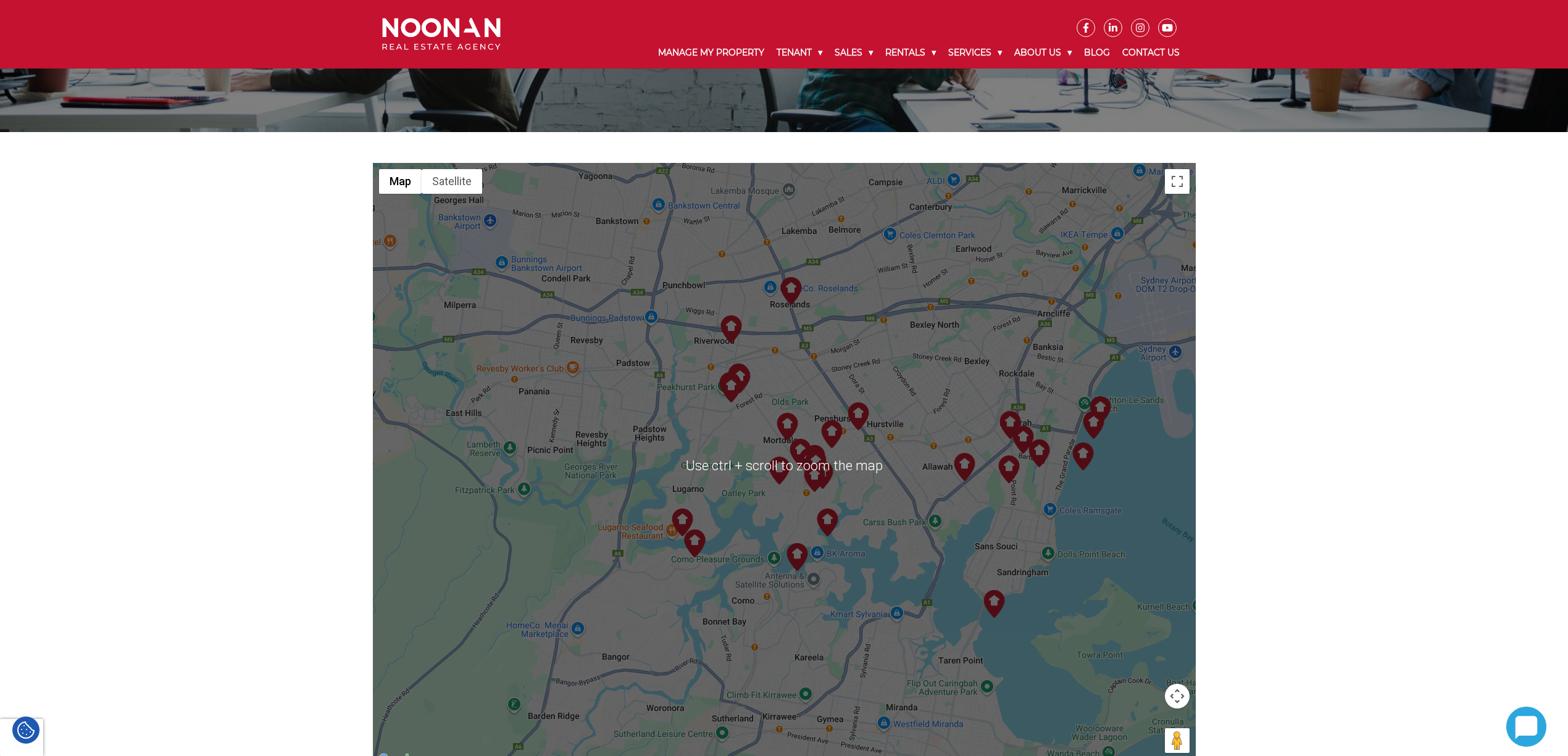
scroll to position [0, 0]
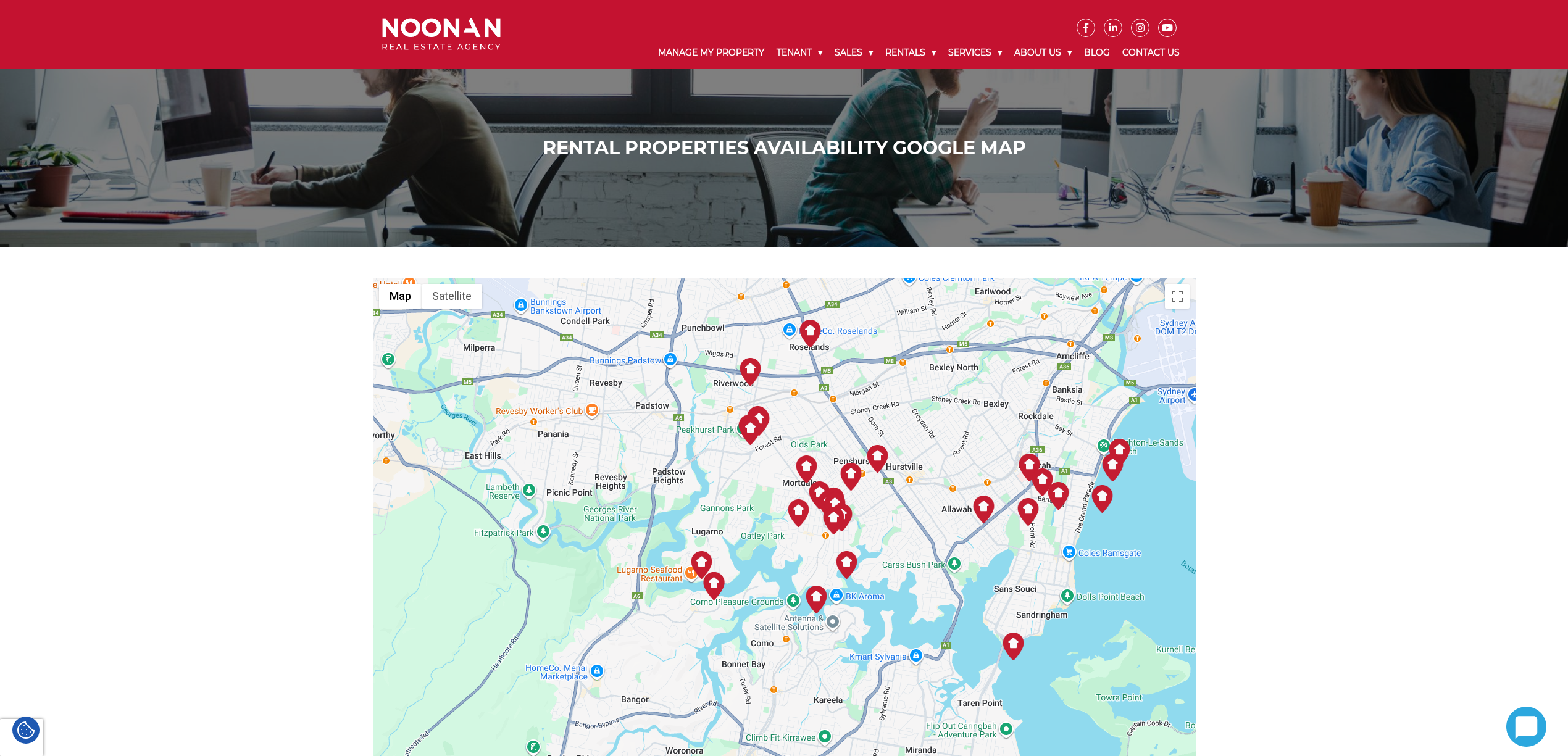
drag, startPoint x: 872, startPoint y: 514, endPoint x: 894, endPoint y: 440, distance: 77.2
click at [894, 440] on div "To navigate, press the arrow keys." at bounding box center [784, 580] width 823 height 605
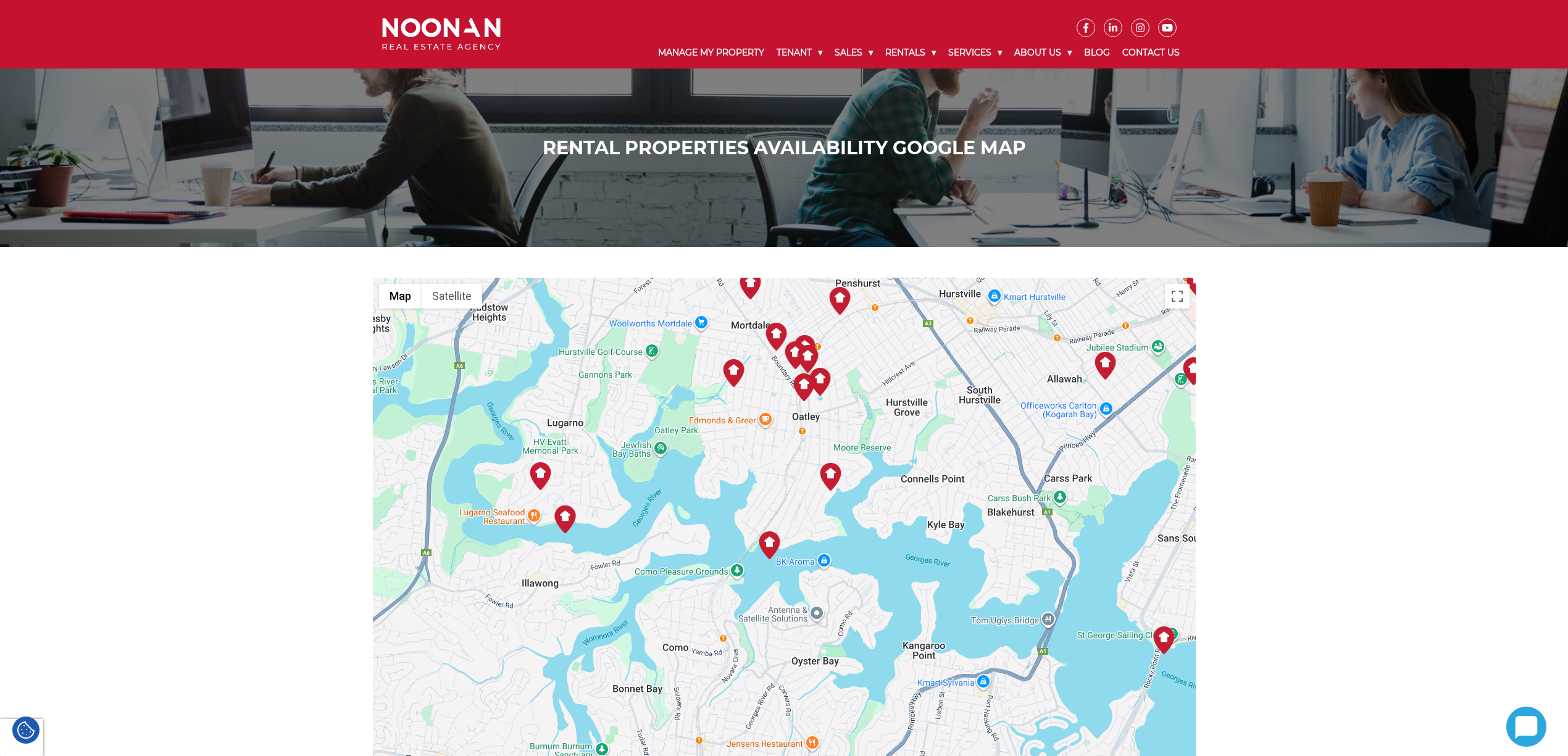
drag, startPoint x: 916, startPoint y: 476, endPoint x: 902, endPoint y: 661, distance: 185.5
click at [904, 665] on div "To navigate, press the arrow keys." at bounding box center [784, 580] width 823 height 605
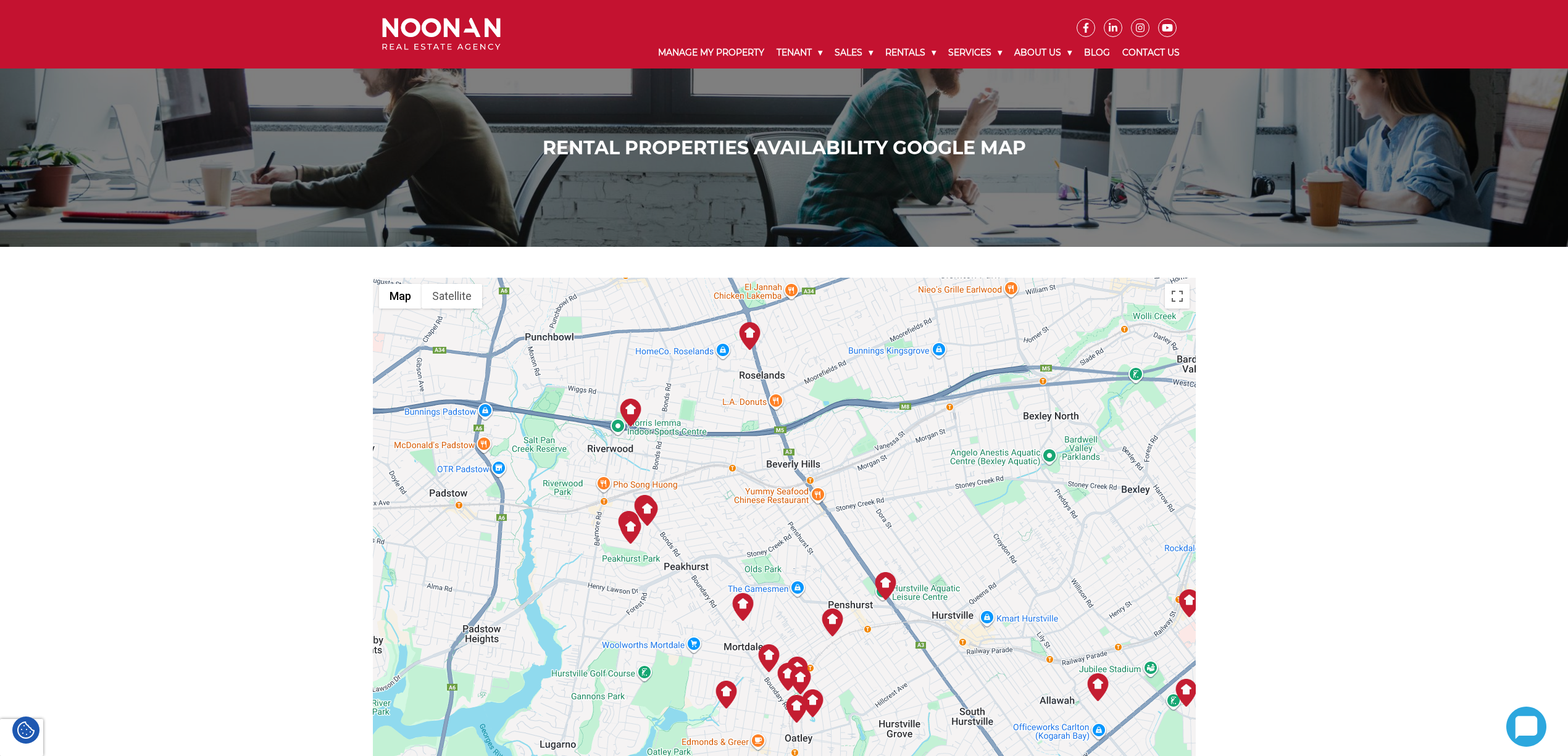
drag, startPoint x: 924, startPoint y: 562, endPoint x: 905, endPoint y: 661, distance: 100.8
click at [935, 713] on div at bounding box center [784, 580] width 823 height 605
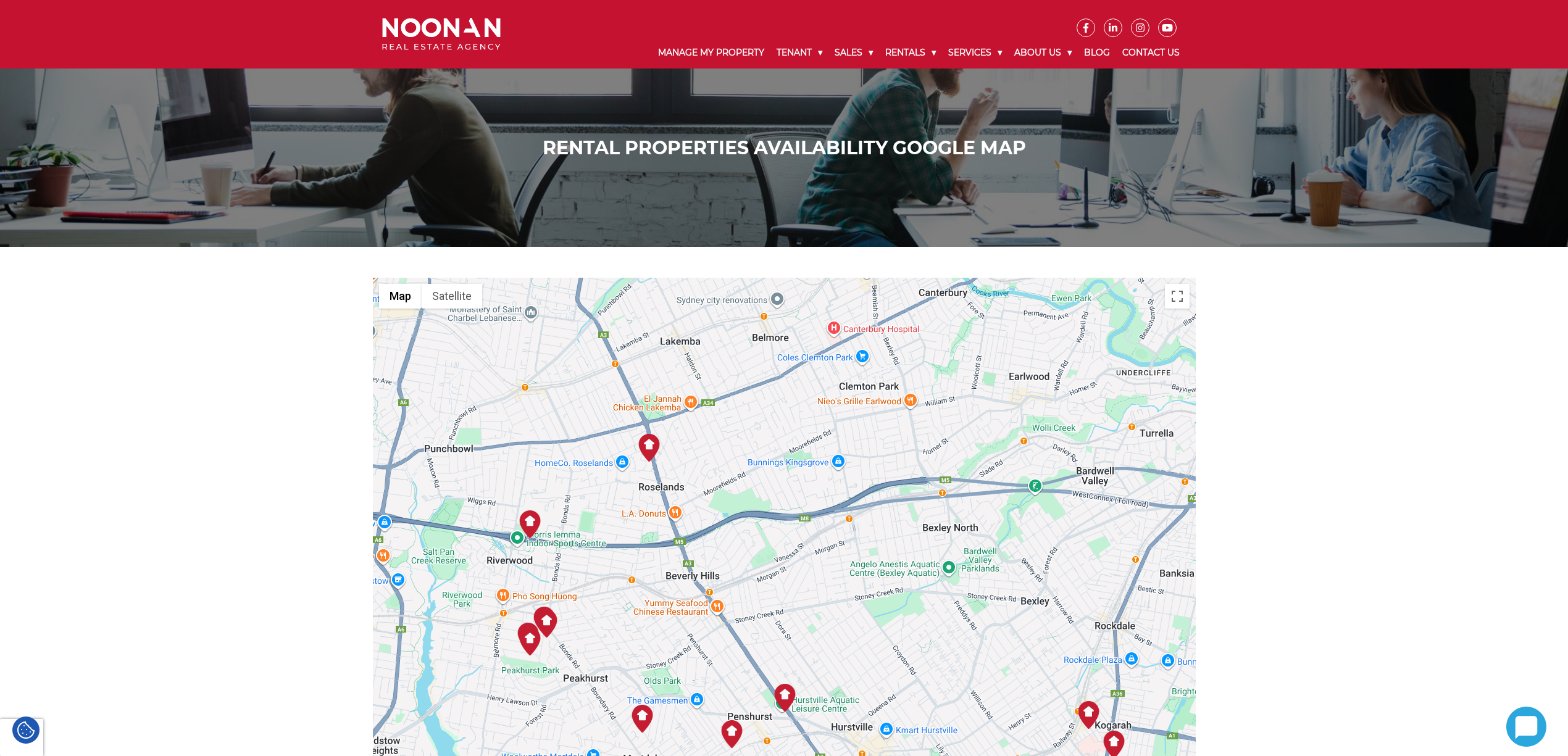
drag, startPoint x: 804, startPoint y: 474, endPoint x: 718, endPoint y: 621, distance: 170.3
click at [718, 621] on div at bounding box center [784, 580] width 823 height 605
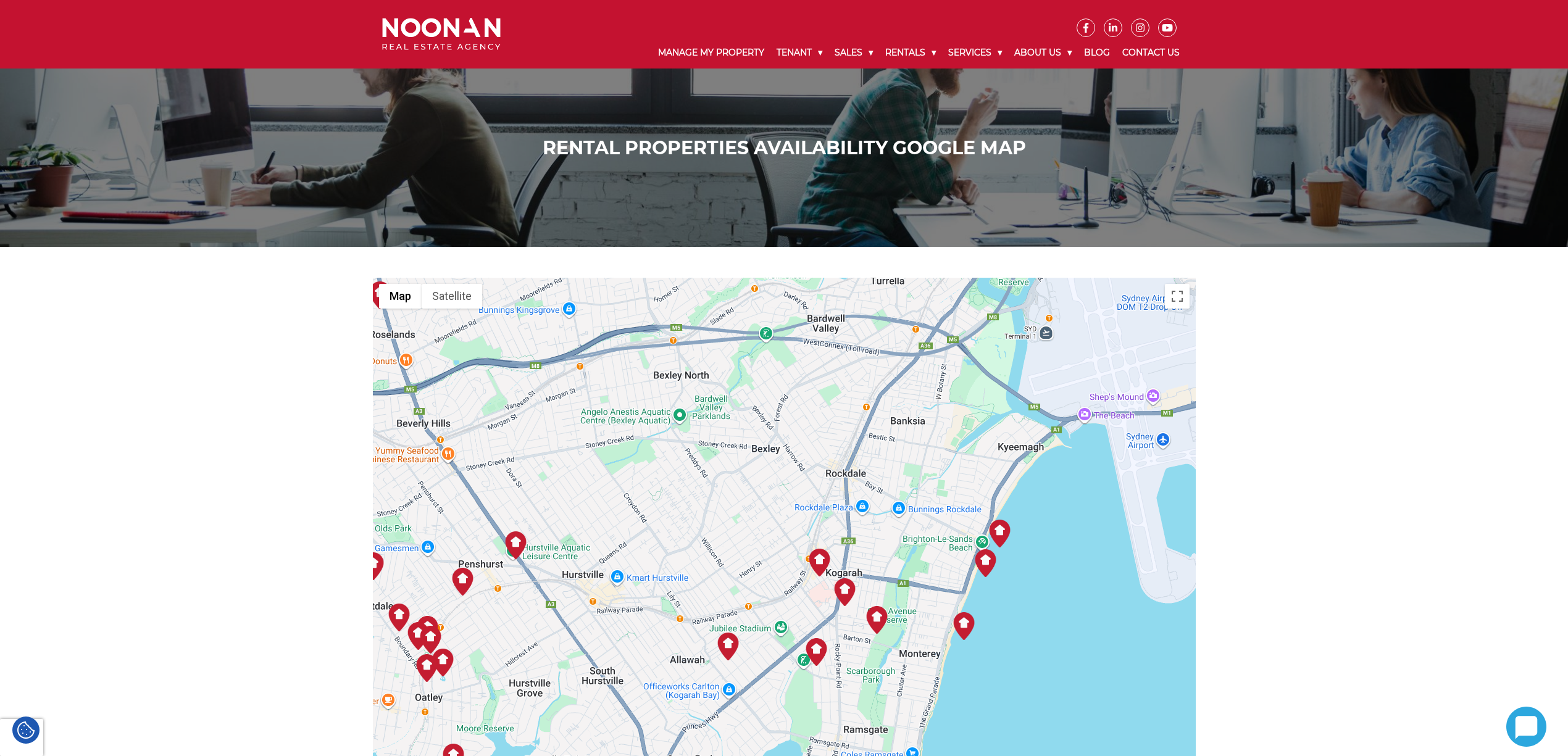
drag, startPoint x: 994, startPoint y: 558, endPoint x: 700, endPoint y: 363, distance: 352.8
click at [700, 364] on div at bounding box center [784, 580] width 823 height 605
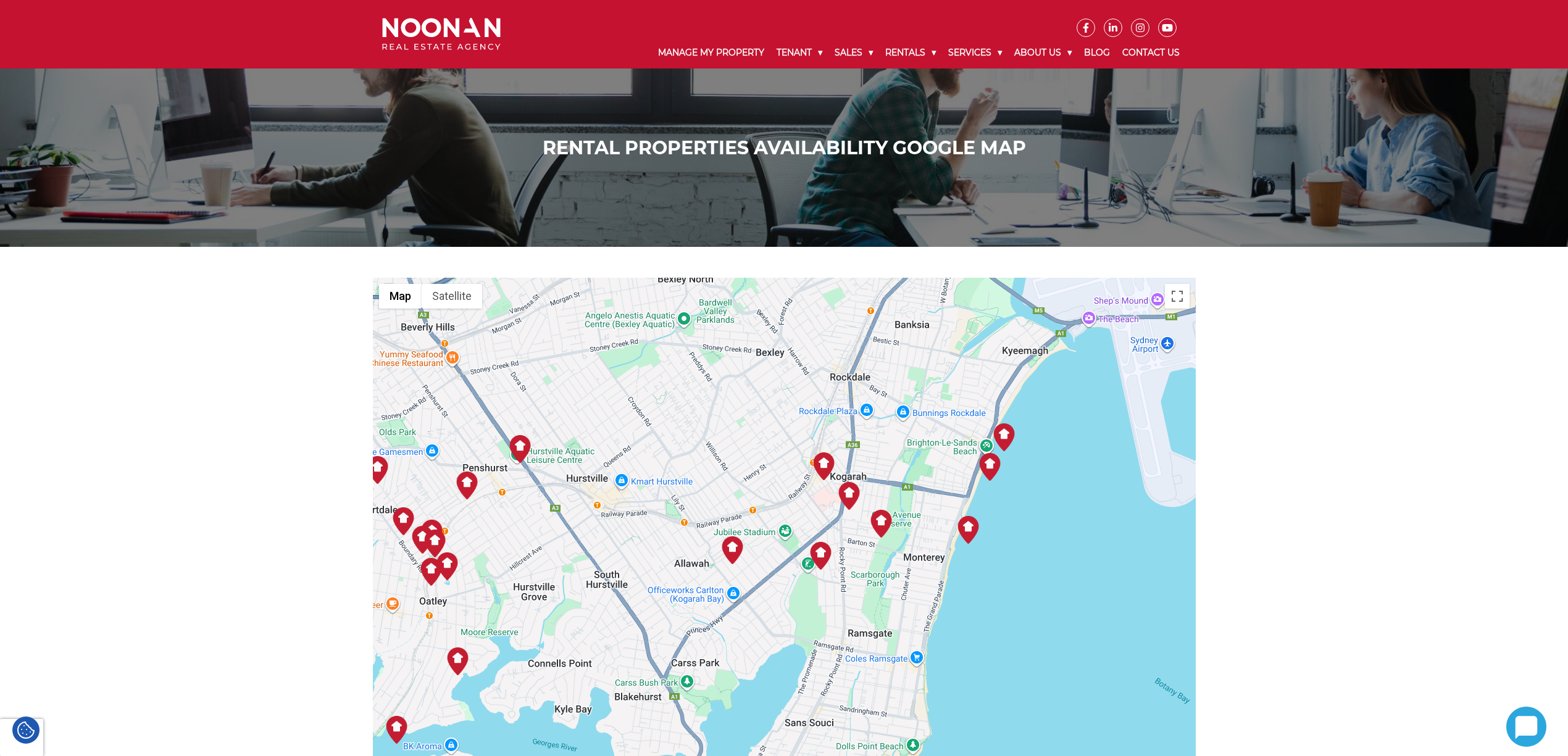
drag, startPoint x: 924, startPoint y: 611, endPoint x: 927, endPoint y: 516, distance: 95.0
click at [927, 516] on div at bounding box center [784, 580] width 823 height 605
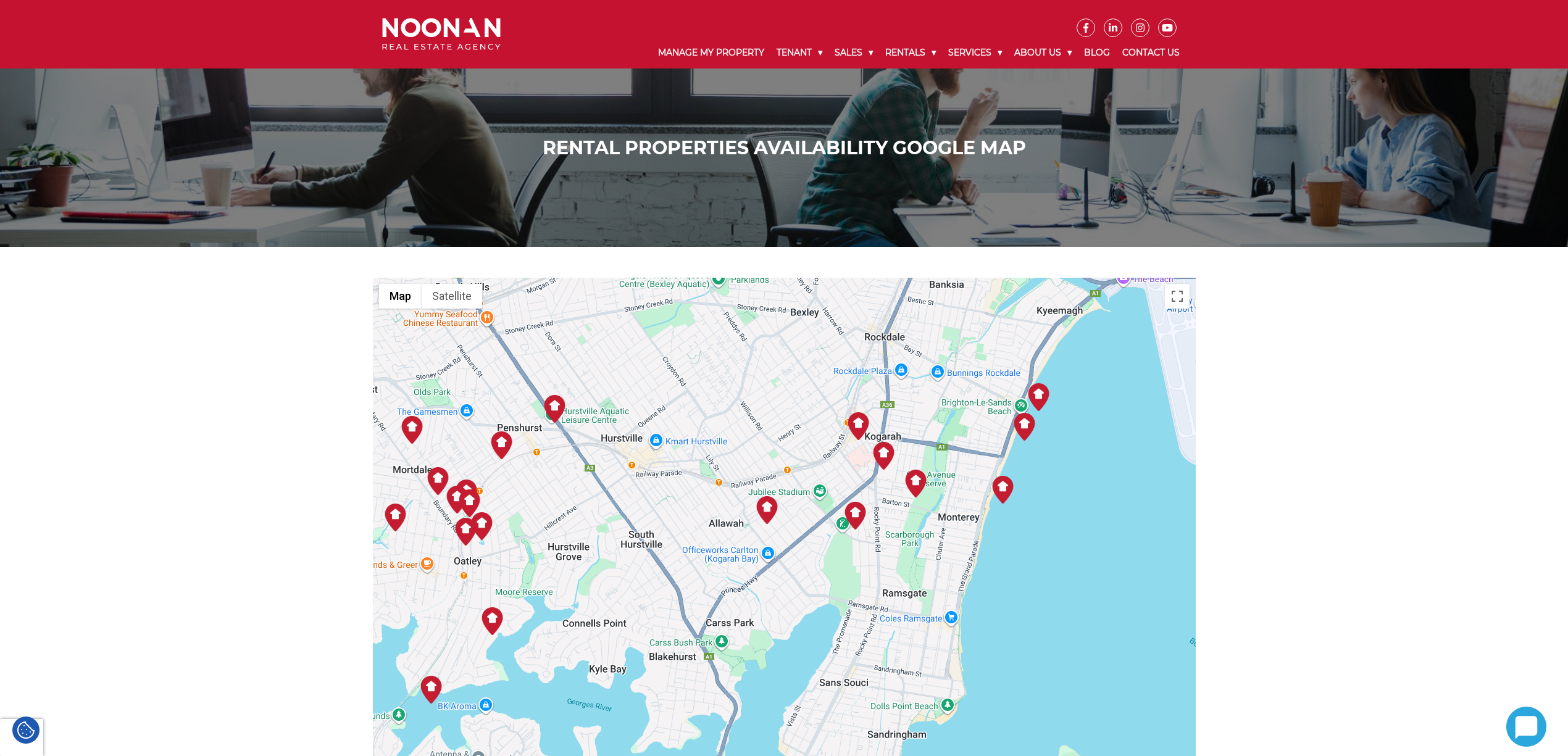
drag, startPoint x: 802, startPoint y: 652, endPoint x: 862, endPoint y: 587, distance: 88.5
click at [862, 589] on div at bounding box center [784, 580] width 823 height 605
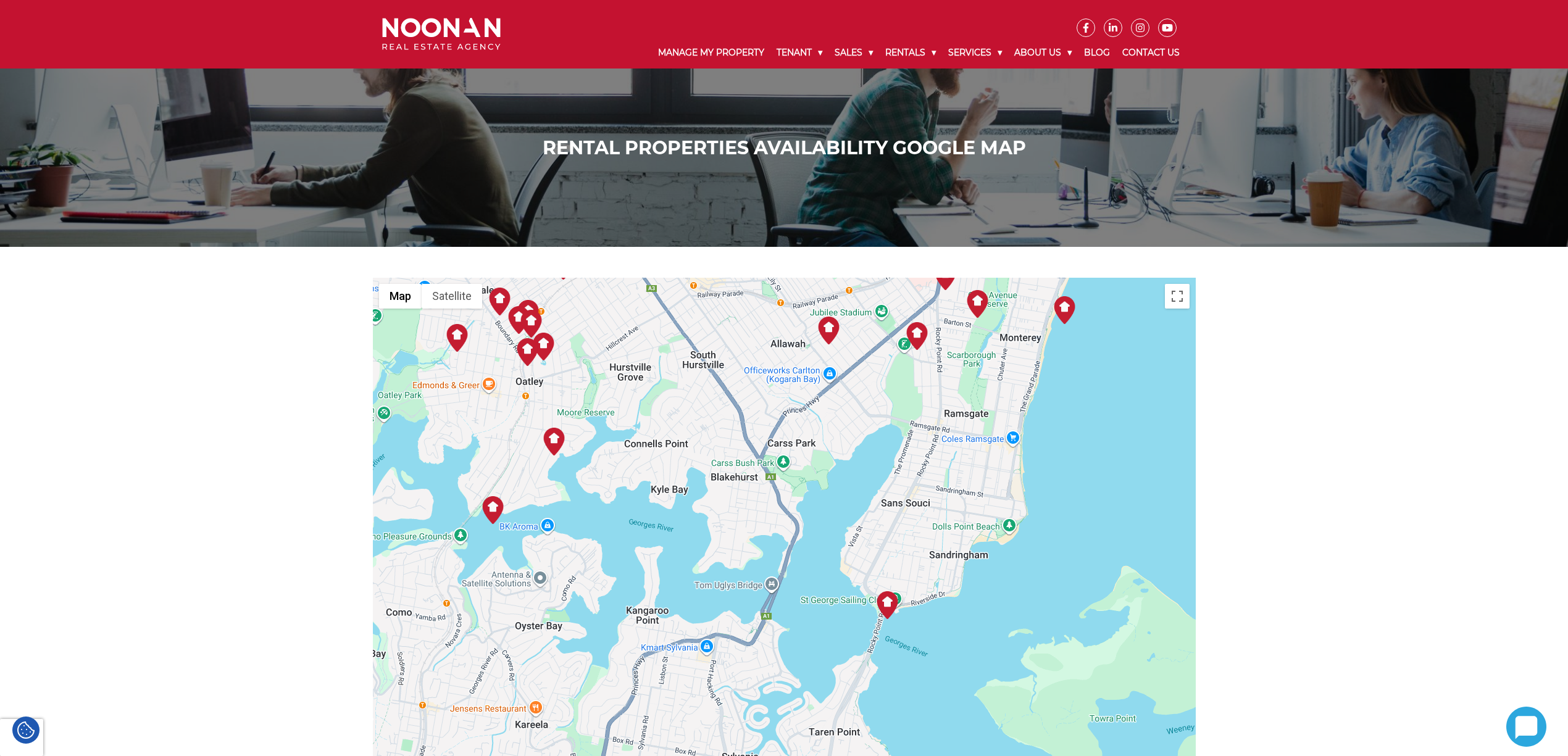
drag, startPoint x: 848, startPoint y: 633, endPoint x: 886, endPoint y: 498, distance: 140.2
click at [886, 498] on div at bounding box center [784, 580] width 823 height 605
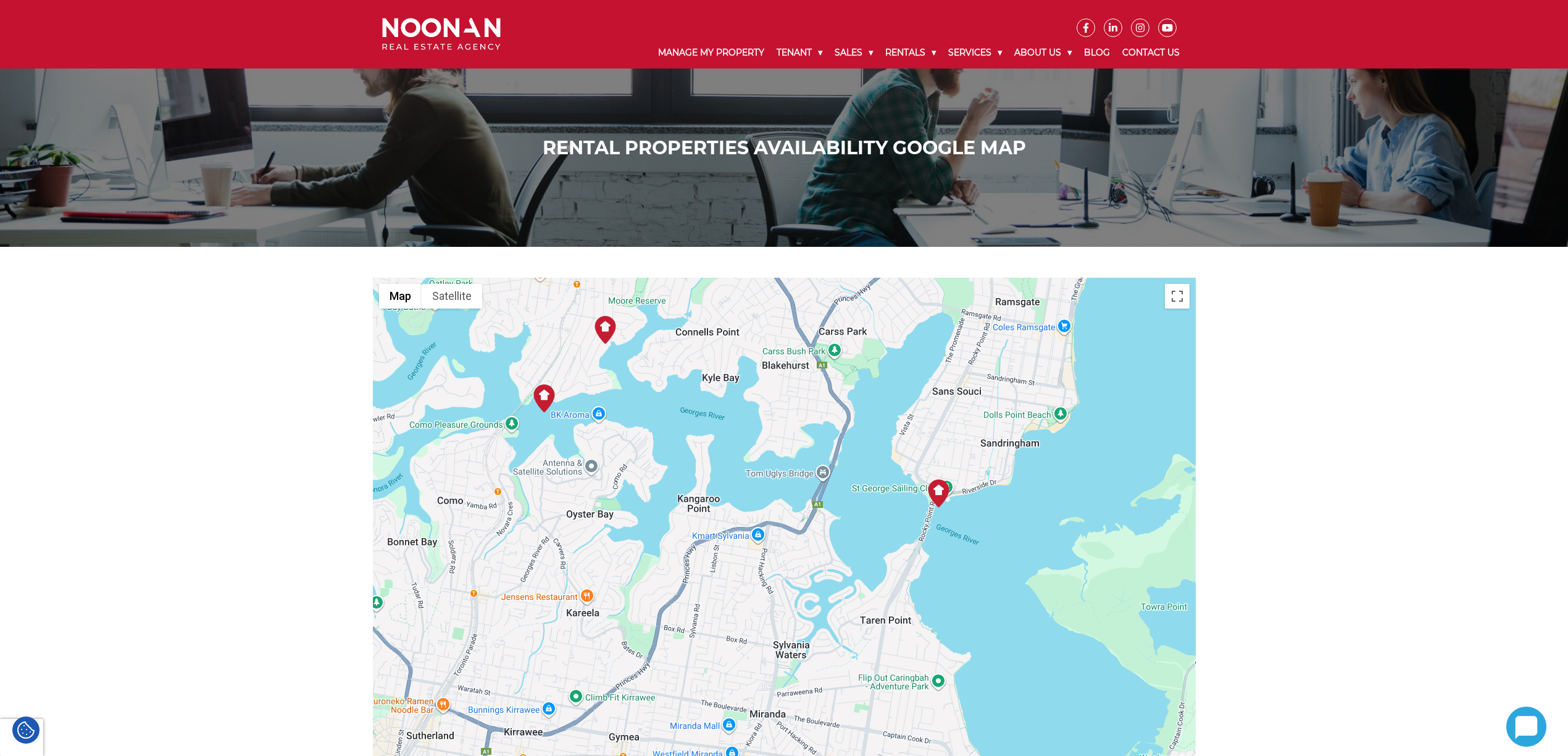
drag, startPoint x: 837, startPoint y: 665, endPoint x: 894, endPoint y: 546, distance: 131.9
click at [894, 546] on div at bounding box center [784, 580] width 823 height 605
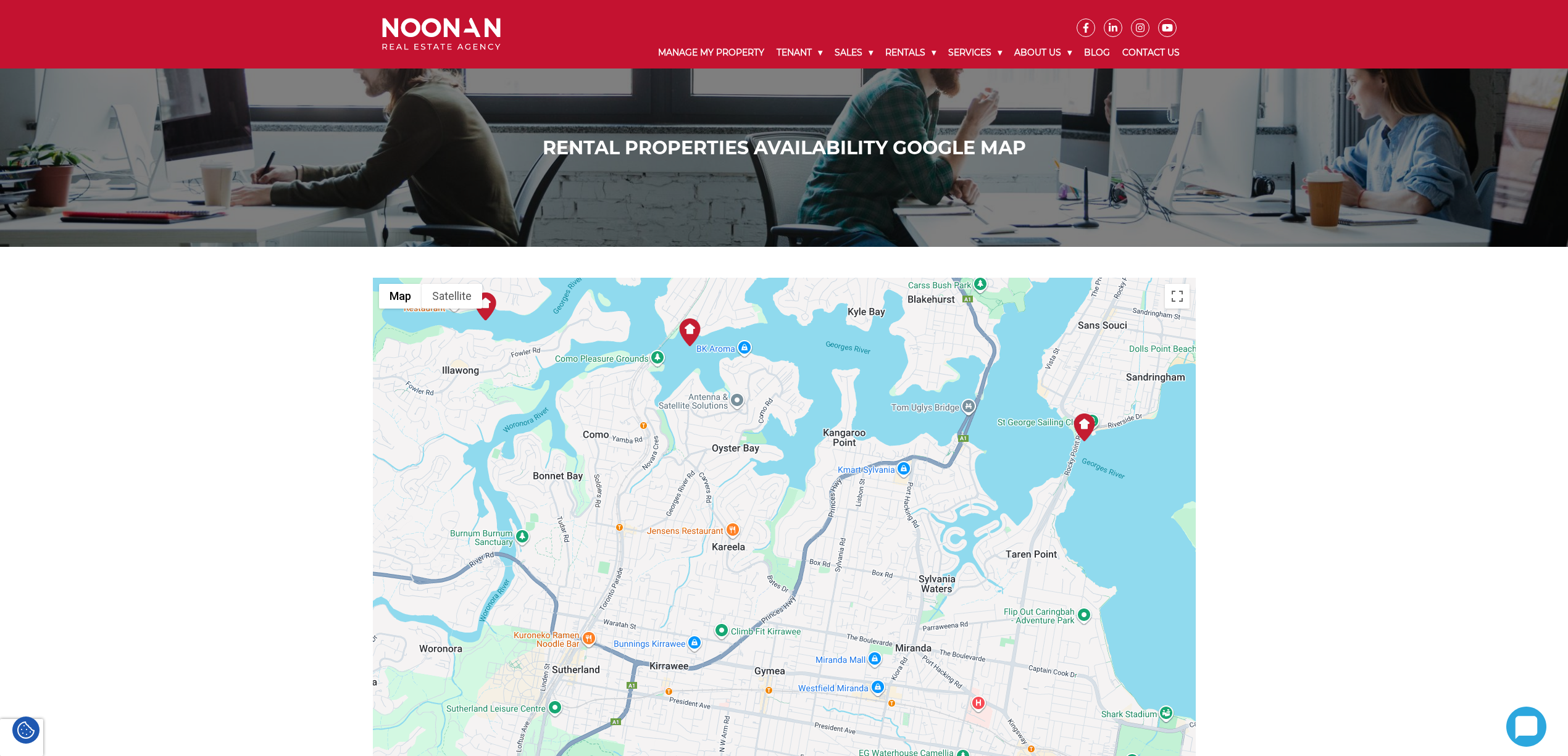
drag, startPoint x: 746, startPoint y: 601, endPoint x: 890, endPoint y: 540, distance: 156.4
click at [887, 543] on div at bounding box center [784, 580] width 823 height 605
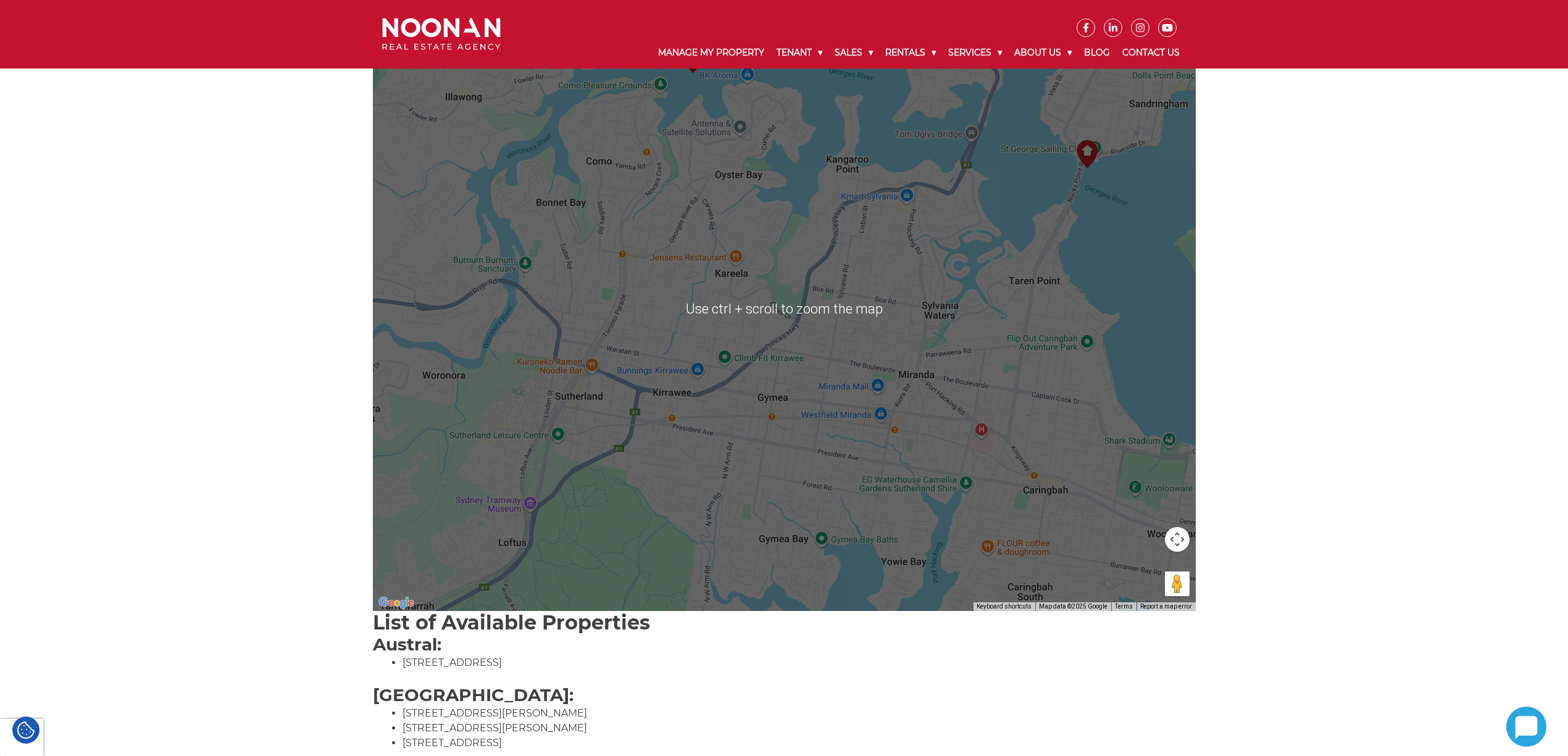
scroll to position [329, 0]
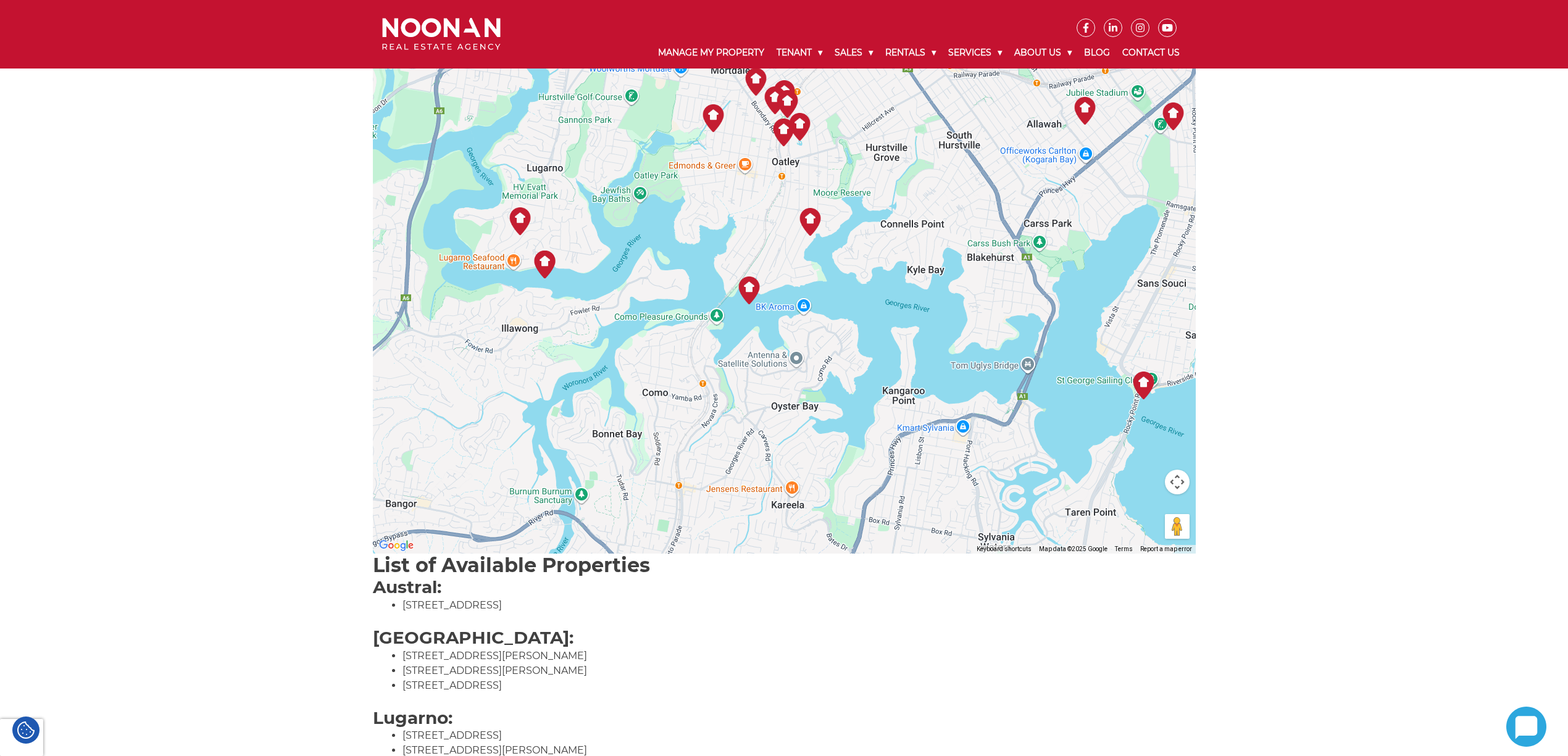
drag, startPoint x: 798, startPoint y: 571, endPoint x: 832, endPoint y: 735, distance: 167.5
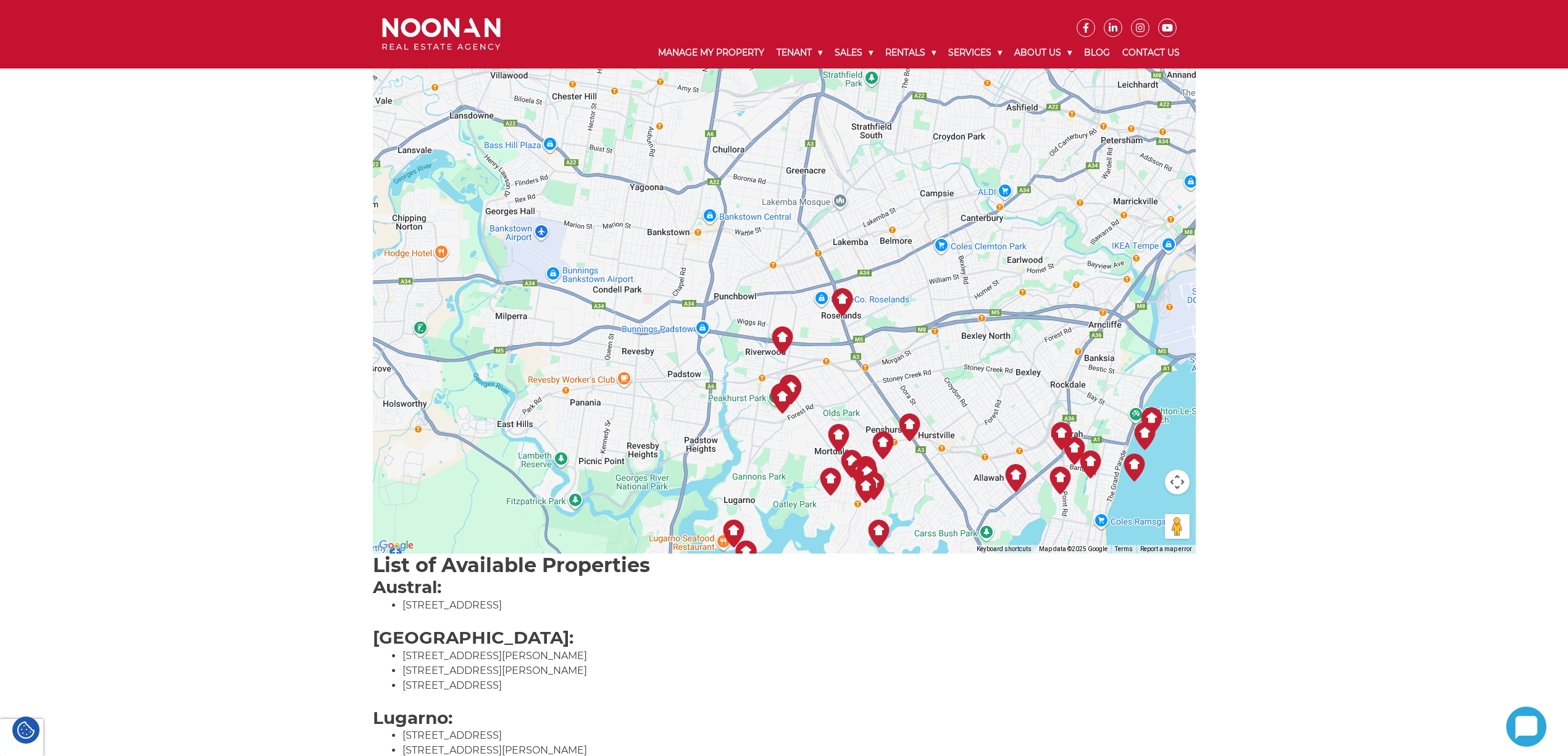
drag, startPoint x: 647, startPoint y: 164, endPoint x: 676, endPoint y: 398, distance: 235.8
click at [676, 398] on div at bounding box center [784, 251] width 823 height 605
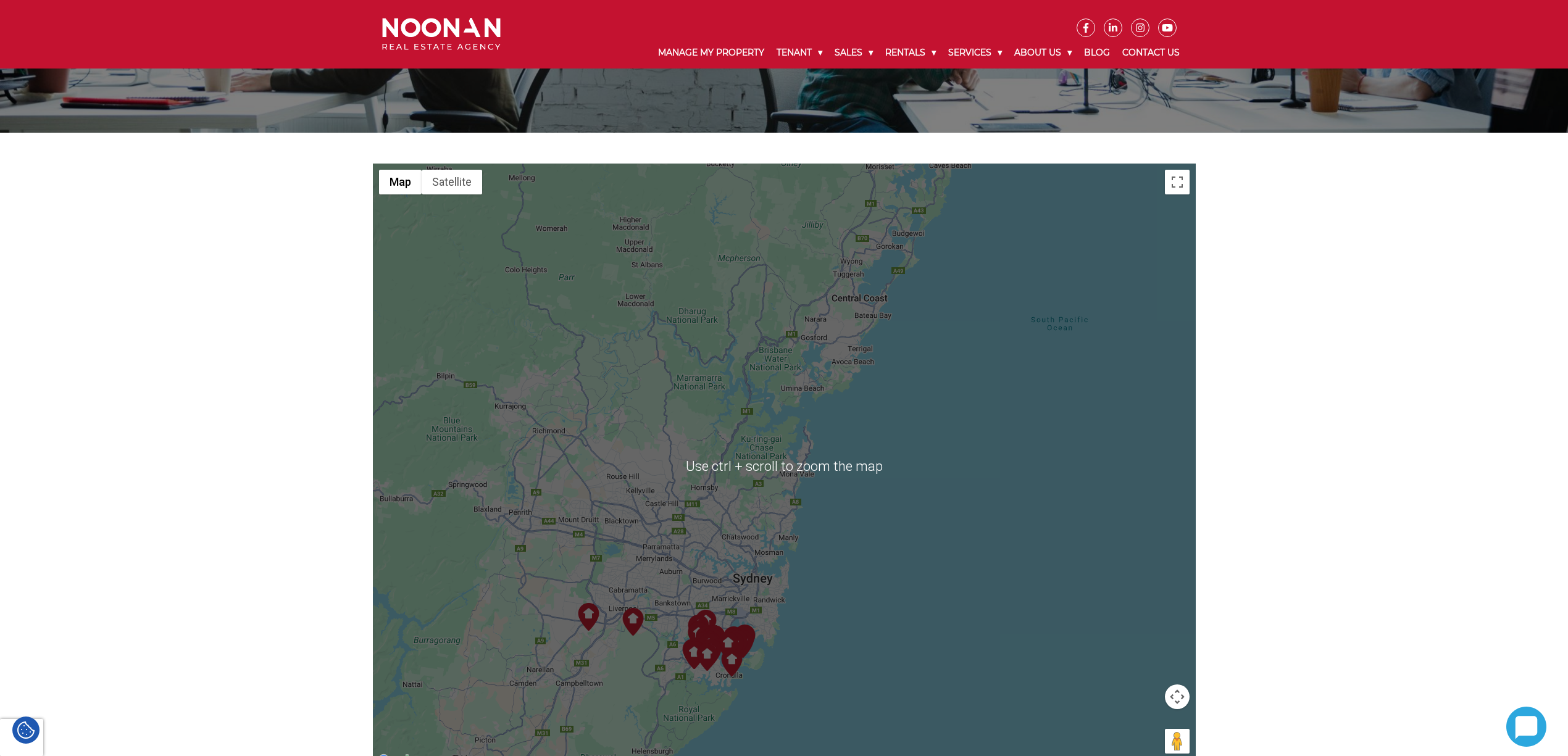
scroll to position [0, 0]
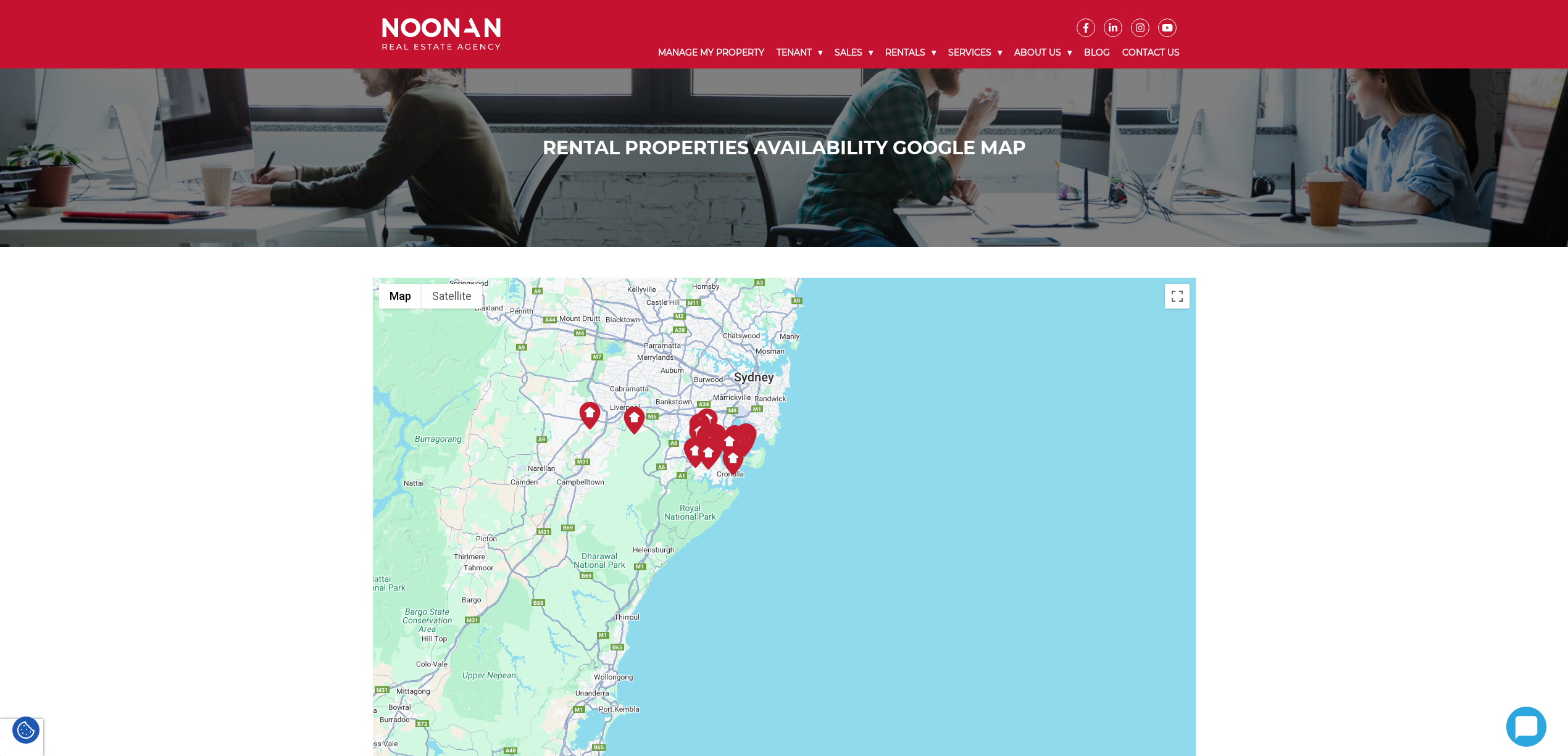
drag, startPoint x: 603, startPoint y: 647, endPoint x: 603, endPoint y: 332, distance: 315.0
click at [603, 332] on div at bounding box center [784, 580] width 823 height 605
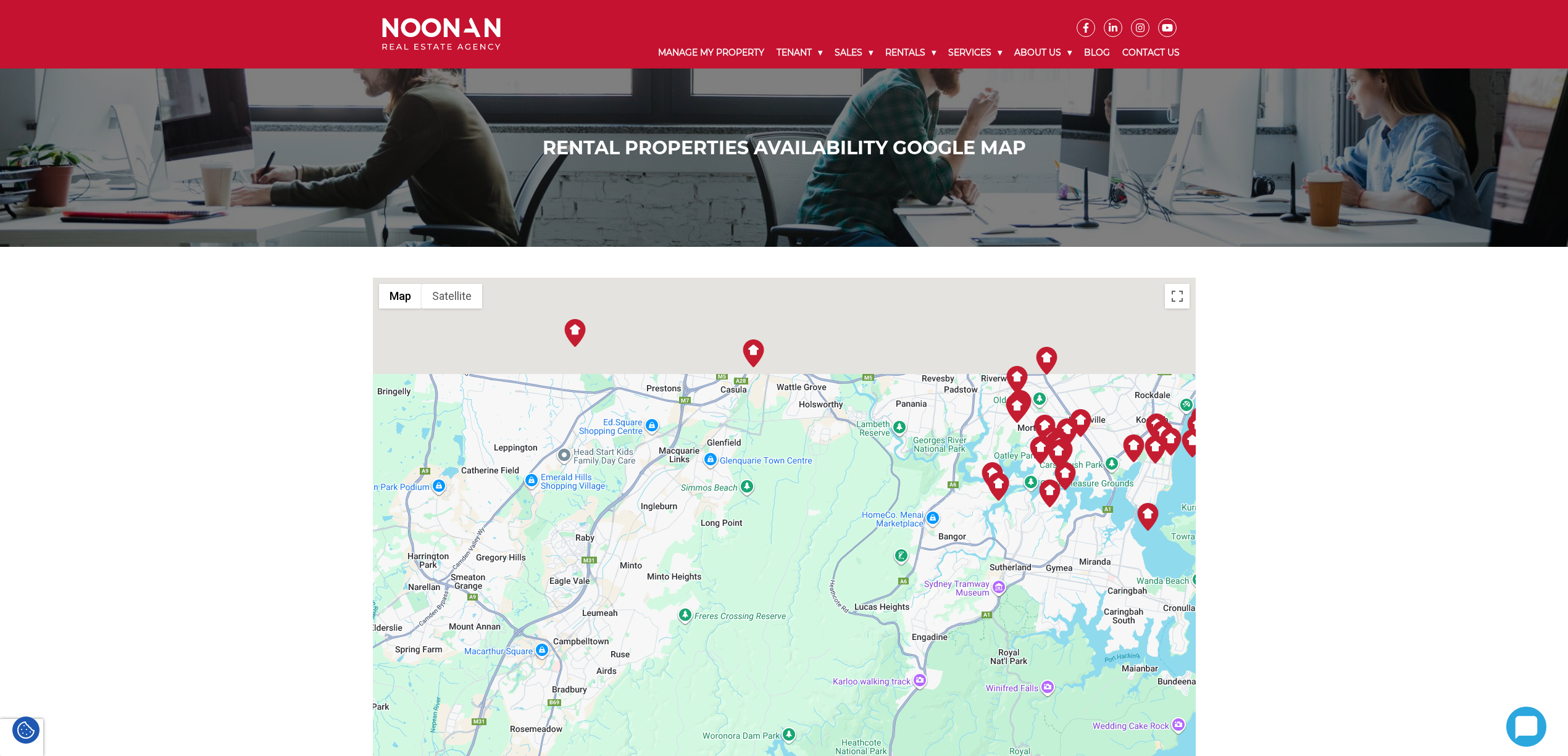
drag, startPoint x: 546, startPoint y: 370, endPoint x: 702, endPoint y: 726, distance: 388.7
click at [702, 726] on div at bounding box center [784, 580] width 823 height 605
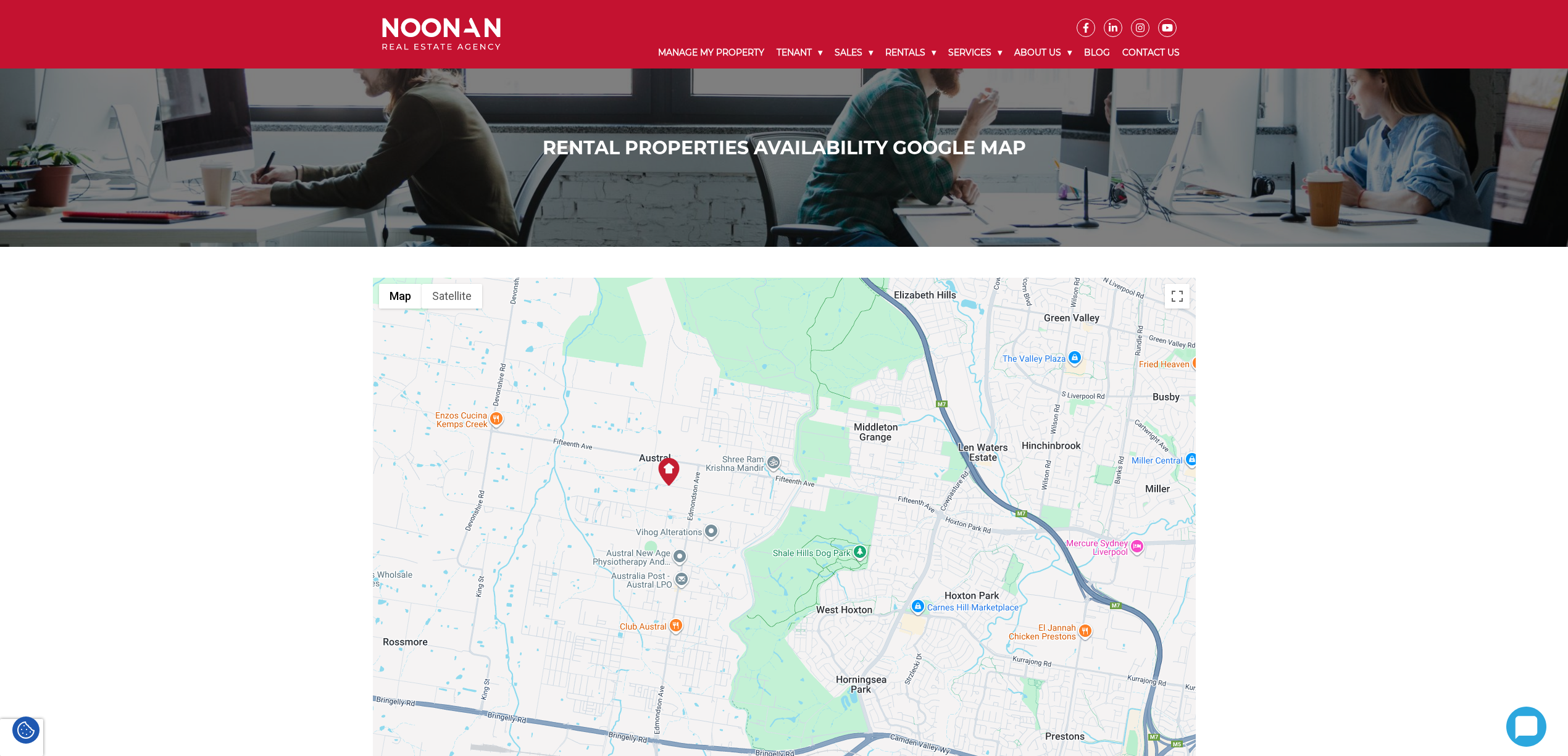
drag, startPoint x: 569, startPoint y: 504, endPoint x: 593, endPoint y: 558, distance: 59.1
click at [591, 563] on div at bounding box center [784, 580] width 823 height 605
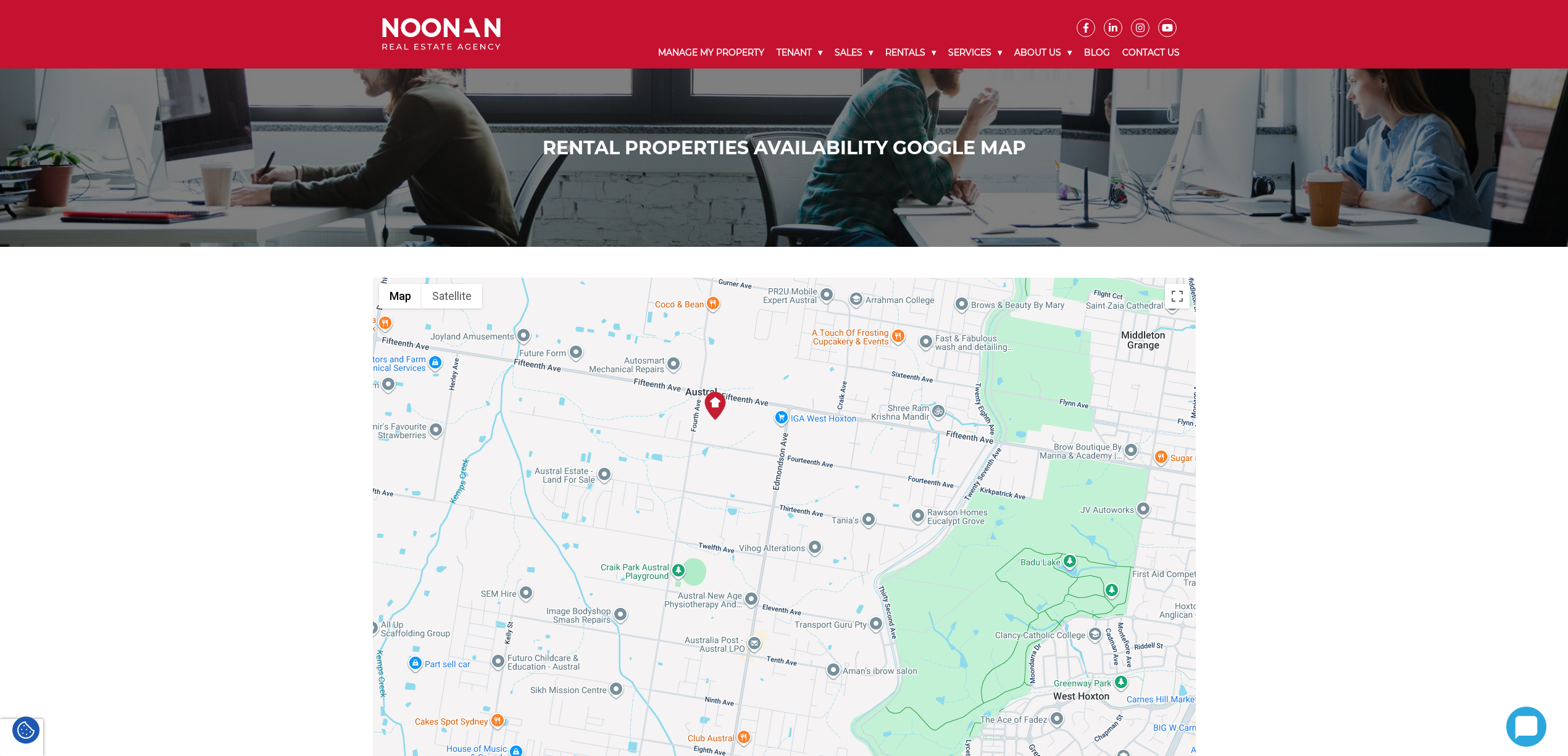
drag, startPoint x: 650, startPoint y: 497, endPoint x: 652, endPoint y: 536, distance: 39.1
click at [652, 536] on div at bounding box center [784, 580] width 823 height 605
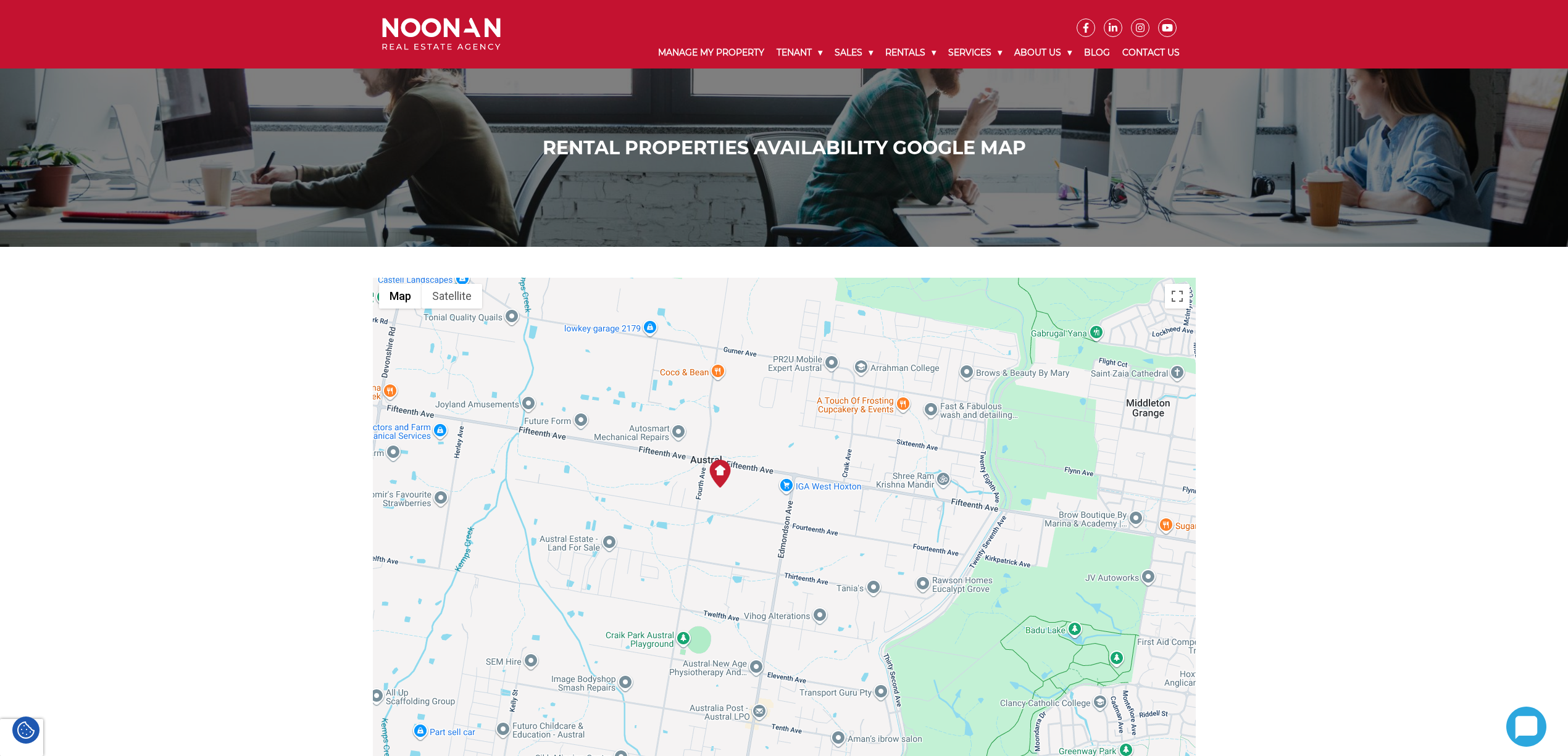
drag, startPoint x: 722, startPoint y: 495, endPoint x: 726, endPoint y: 536, distance: 41.2
click at [726, 536] on div at bounding box center [784, 580] width 823 height 605
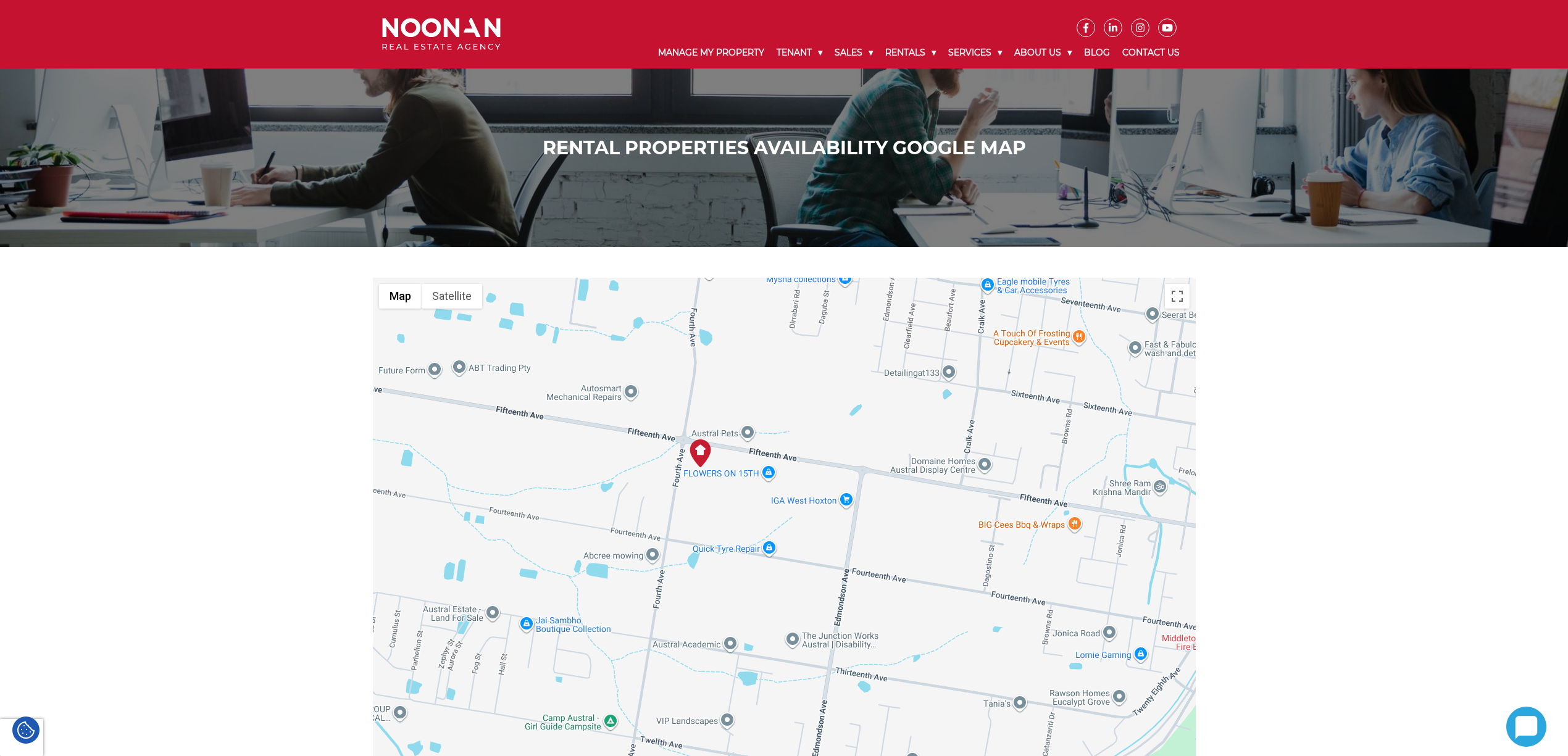
drag, startPoint x: 682, startPoint y: 596, endPoint x: 683, endPoint y: 655, distance: 59.0
click at [683, 655] on div at bounding box center [784, 580] width 823 height 605
click at [702, 448] on img "12 Flood Ave Austral" at bounding box center [704, 456] width 28 height 28
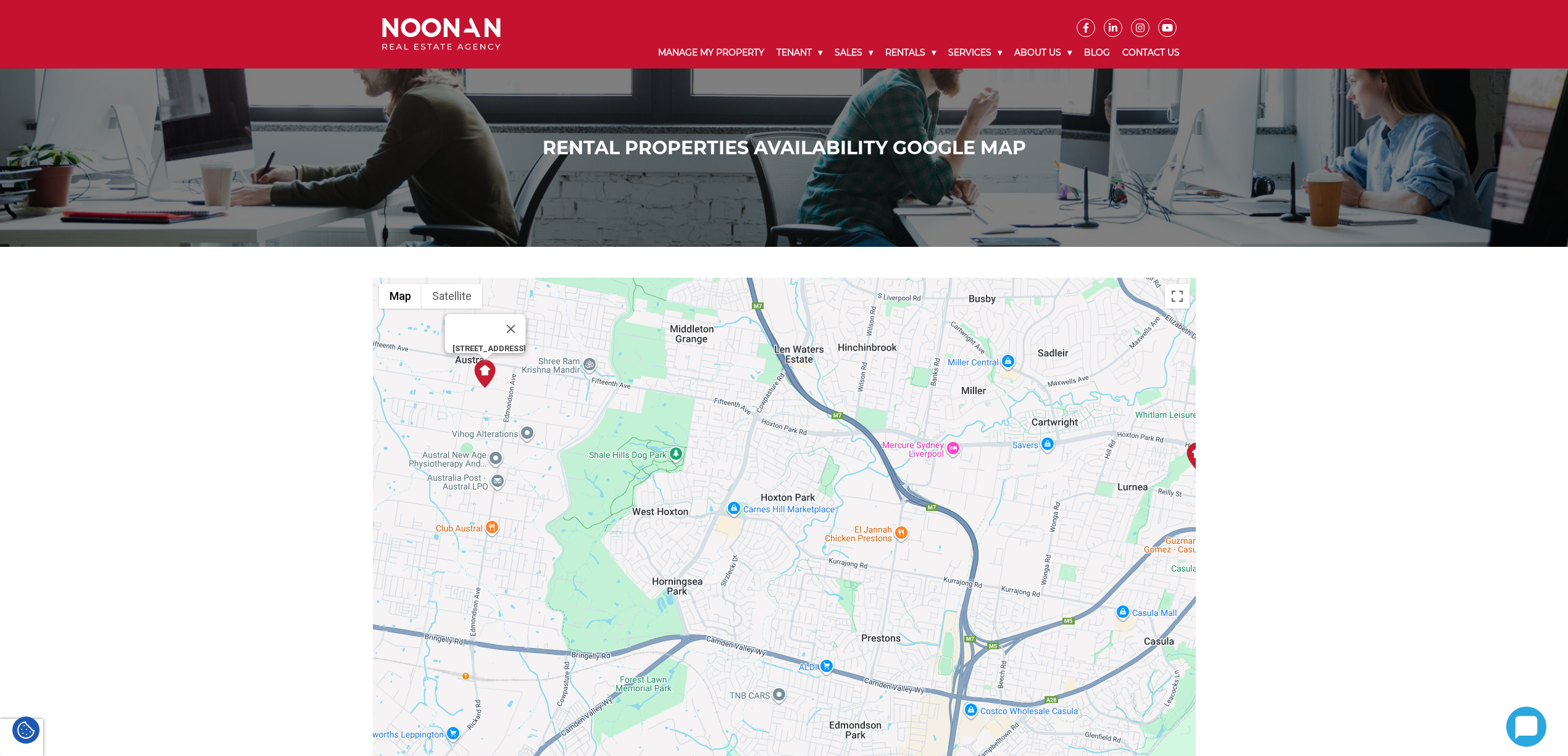
drag, startPoint x: 757, startPoint y: 627, endPoint x: 791, endPoint y: 516, distance: 116.1
click at [571, 480] on div "[STREET_ADDRESS]" at bounding box center [784, 580] width 823 height 605
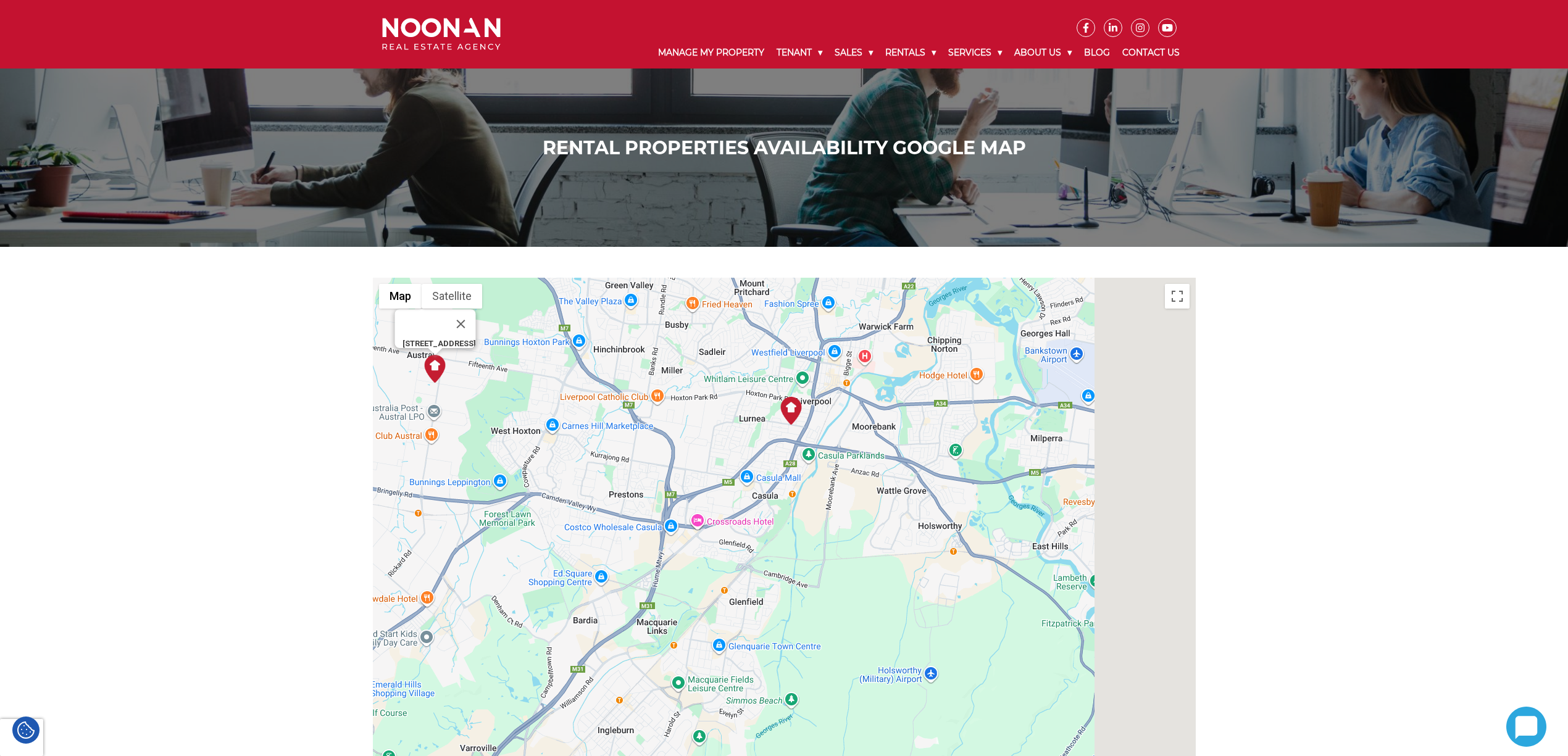
drag, startPoint x: 891, startPoint y: 635, endPoint x: 578, endPoint y: 518, distance: 334.2
click at [578, 520] on div "[STREET_ADDRESS]" at bounding box center [784, 580] width 823 height 605
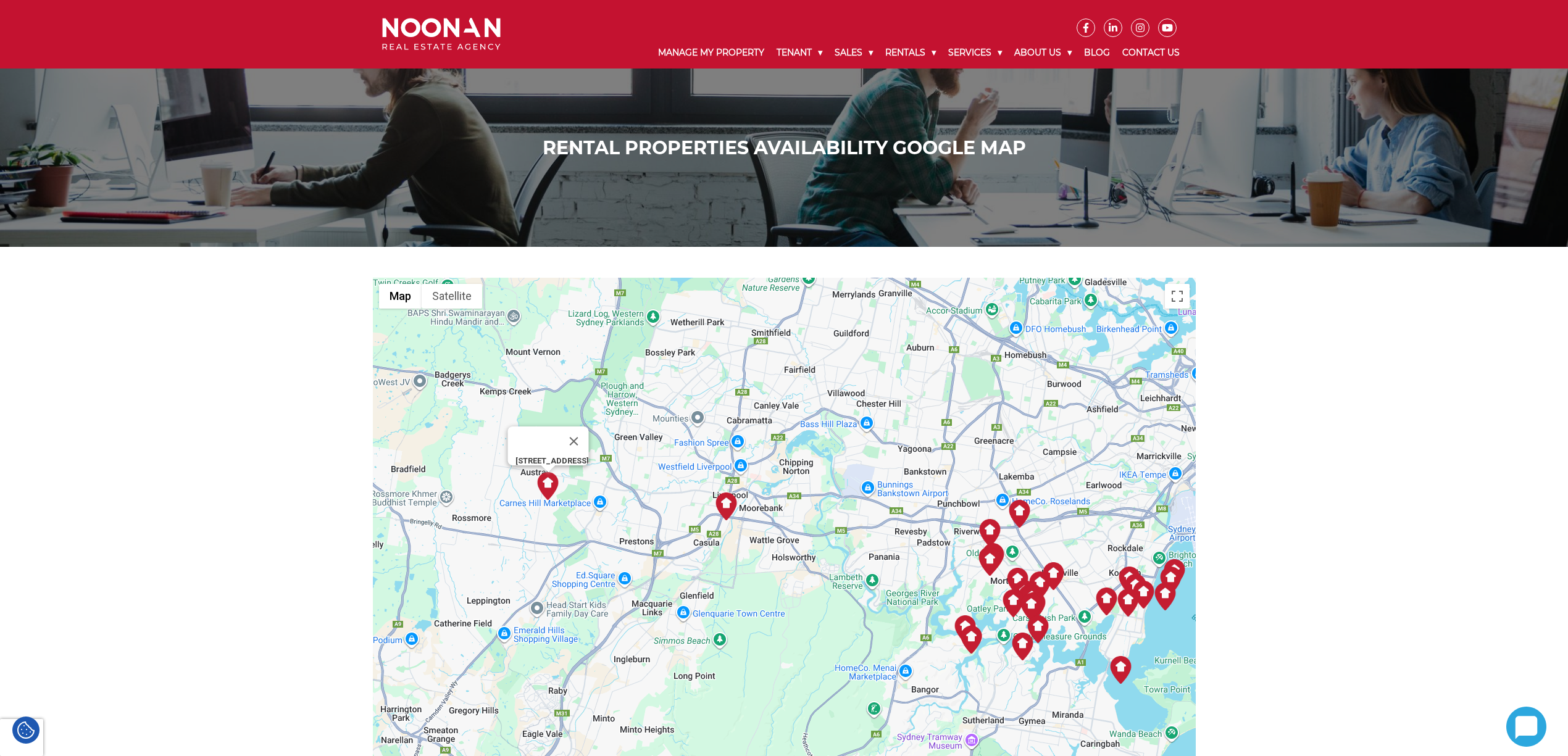
drag, startPoint x: 736, startPoint y: 643, endPoint x: 761, endPoint y: 685, distance: 48.9
click at [761, 685] on div "[STREET_ADDRESS]" at bounding box center [784, 580] width 823 height 605
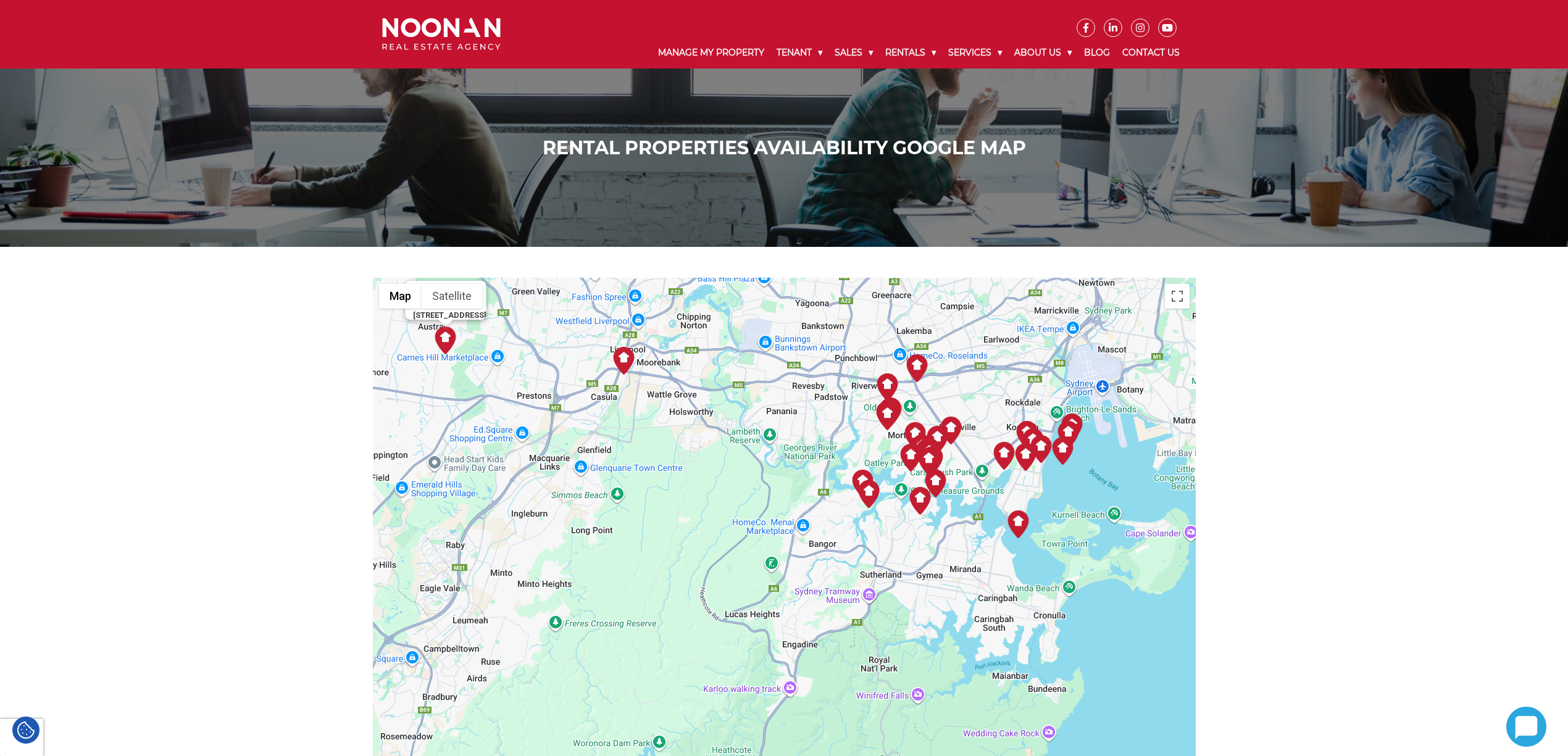
drag, startPoint x: 795, startPoint y: 693, endPoint x: 667, endPoint y: 506, distance: 226.6
click at [667, 506] on div "[STREET_ADDRESS]" at bounding box center [784, 580] width 823 height 605
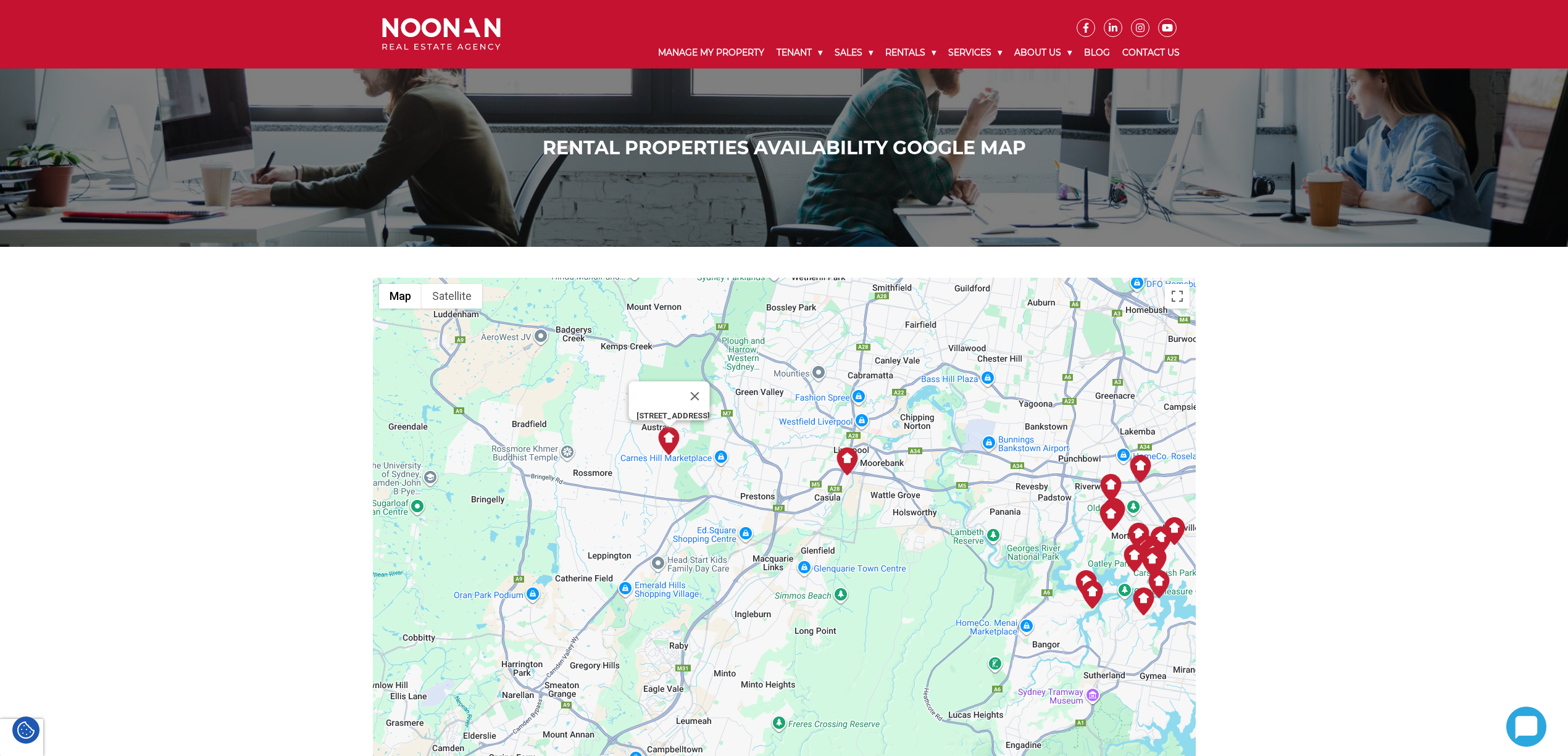
drag, startPoint x: 571, startPoint y: 537, endPoint x: 798, endPoint y: 637, distance: 248.1
click at [798, 637] on div "[STREET_ADDRESS]" at bounding box center [784, 580] width 823 height 605
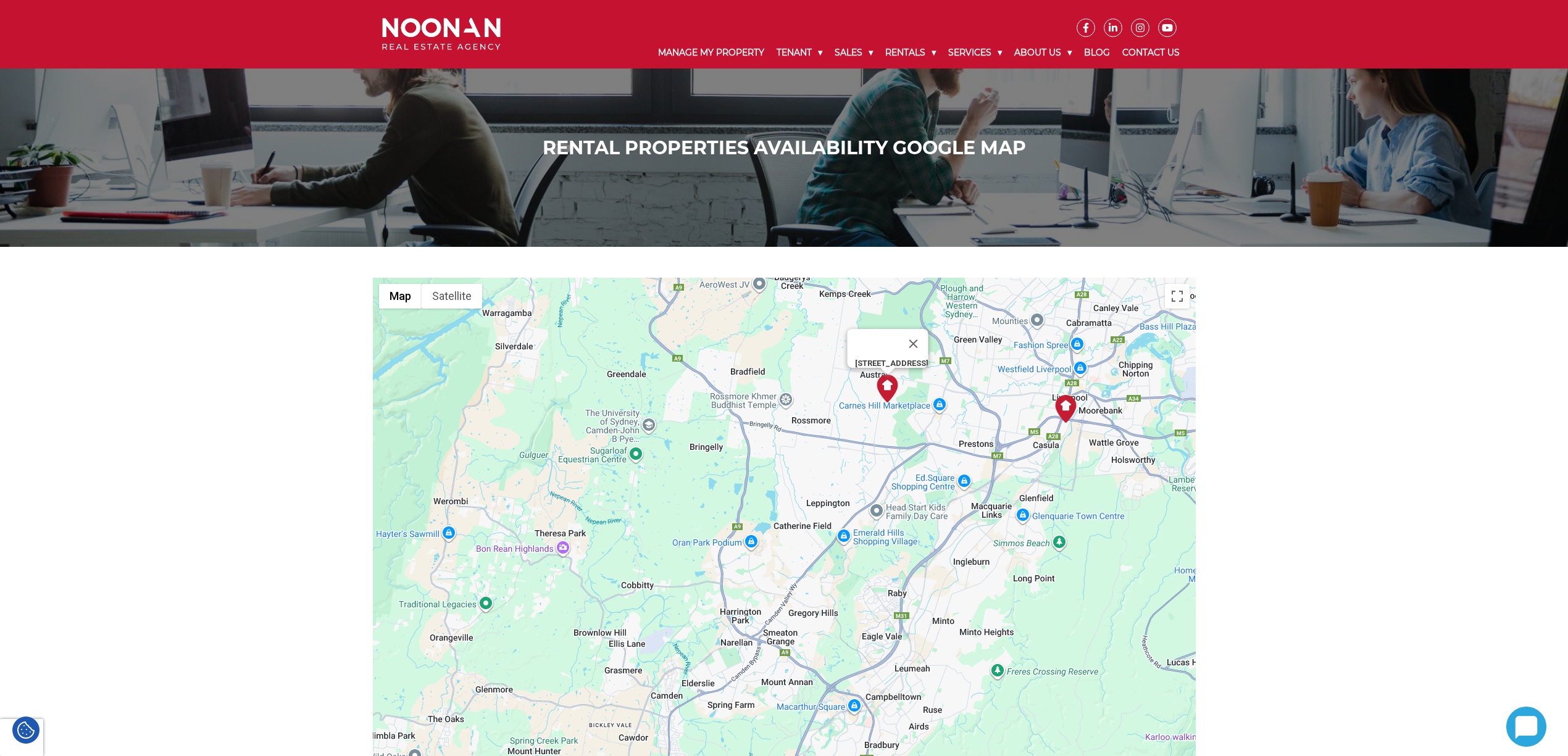
drag, startPoint x: 571, startPoint y: 537, endPoint x: 792, endPoint y: 484, distance: 227.3
click at [792, 484] on div "[STREET_ADDRESS]" at bounding box center [784, 580] width 823 height 605
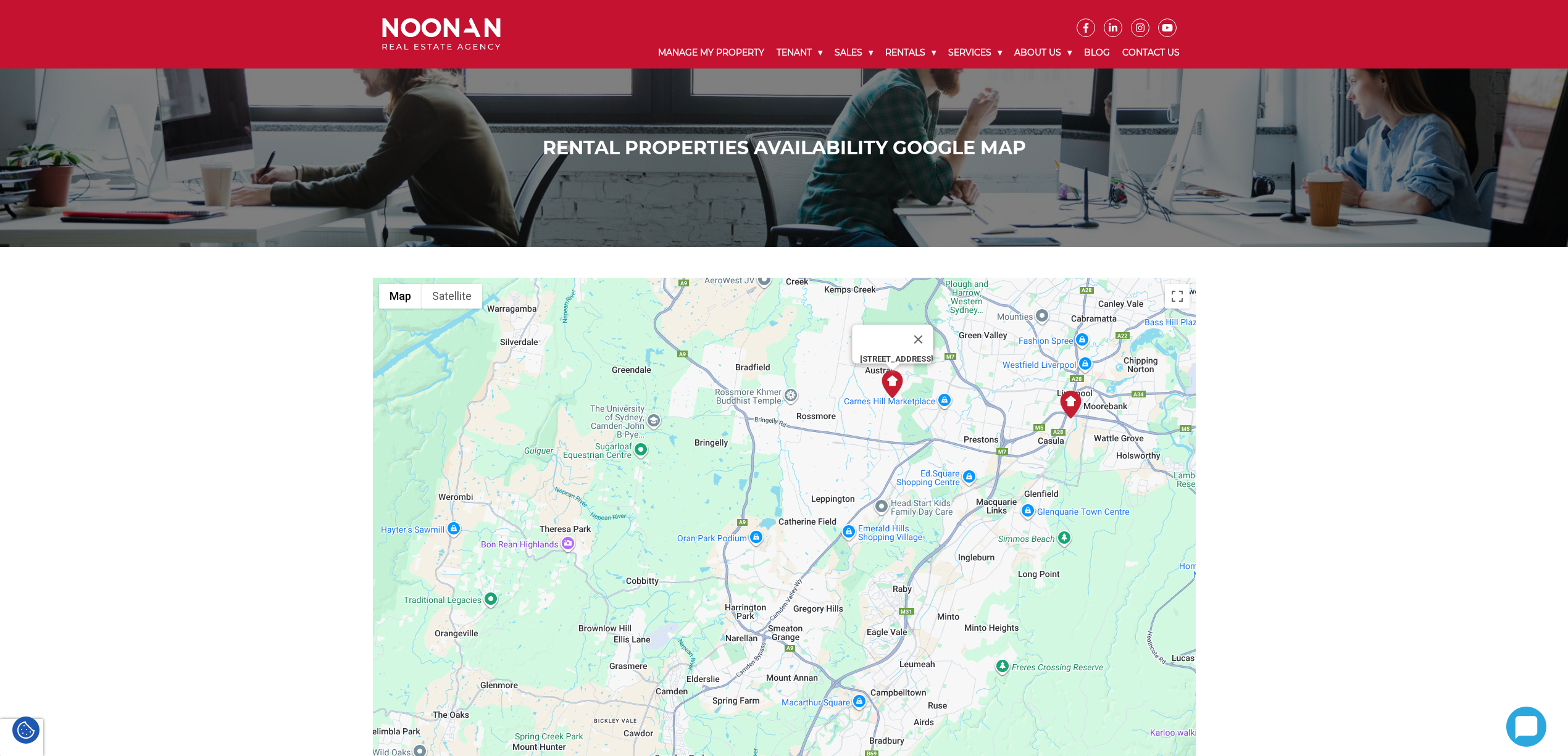
drag, startPoint x: 559, startPoint y: 571, endPoint x: 778, endPoint y: 513, distance: 226.6
click at [778, 513] on div "[STREET_ADDRESS]" at bounding box center [784, 580] width 823 height 605
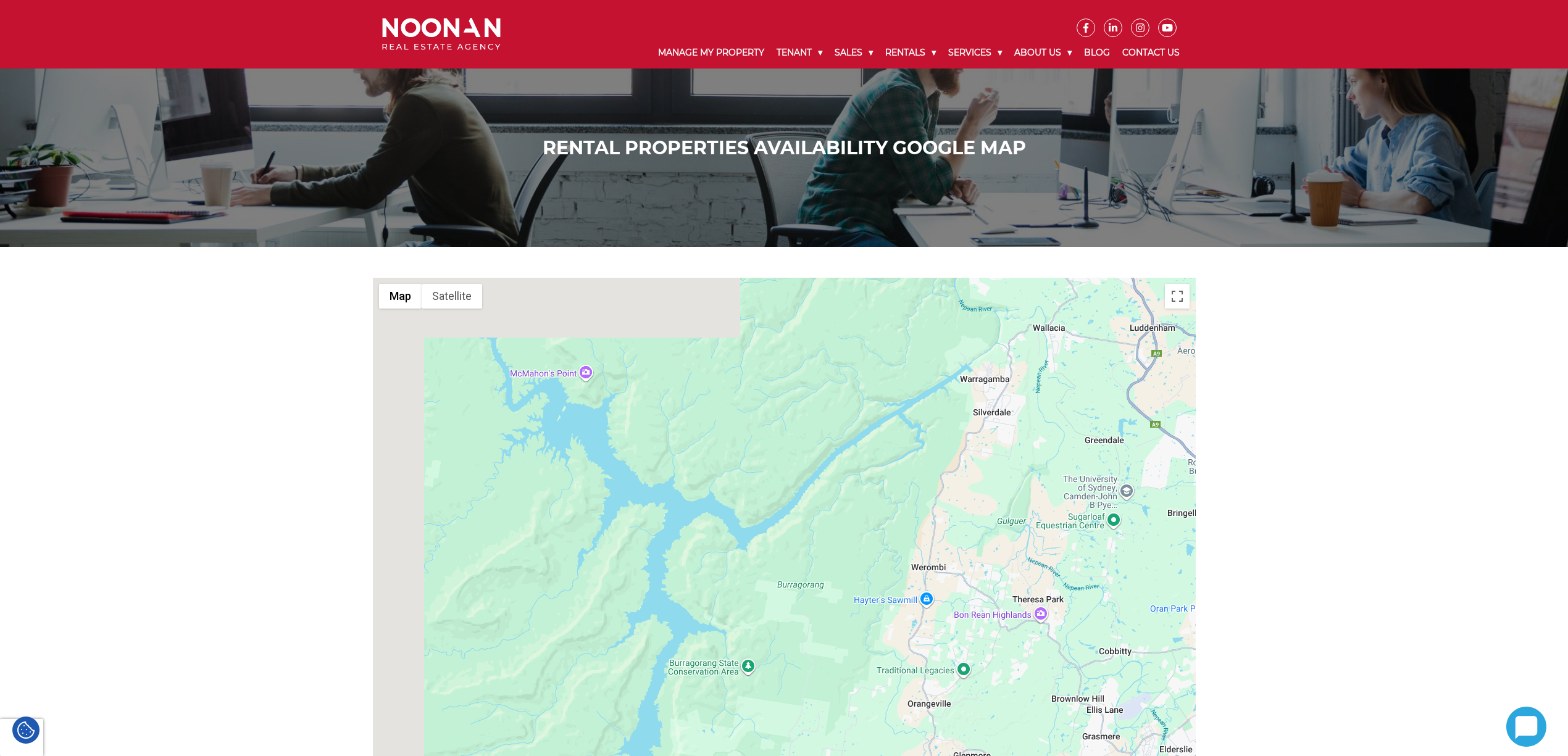
drag, startPoint x: 740, startPoint y: 554, endPoint x: 801, endPoint y: 717, distance: 174.0
click at [803, 728] on div "[STREET_ADDRESS]" at bounding box center [784, 580] width 823 height 605
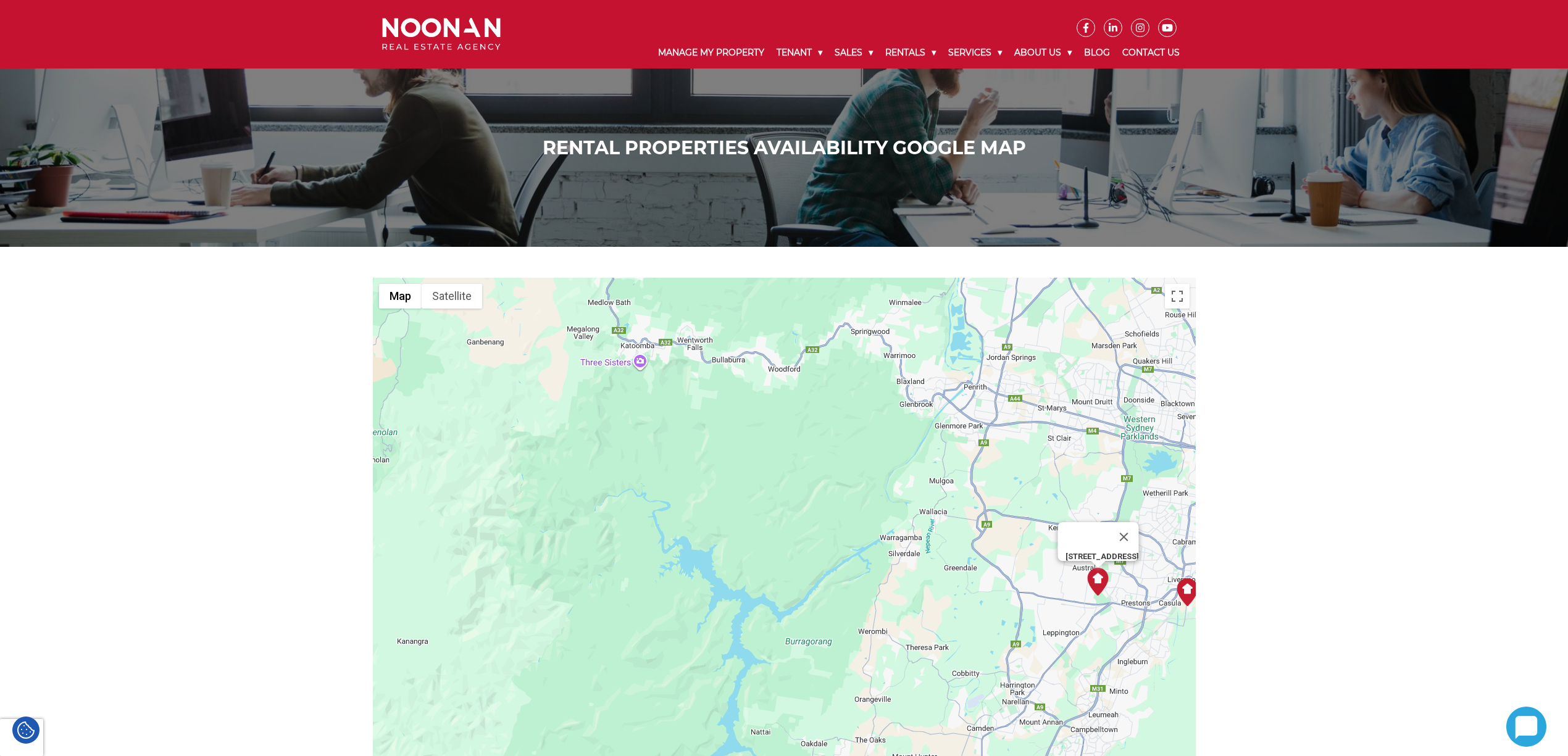
drag, startPoint x: 784, startPoint y: 686, endPoint x: 662, endPoint y: 412, distance: 299.9
click at [662, 412] on div "[STREET_ADDRESS]" at bounding box center [784, 580] width 823 height 605
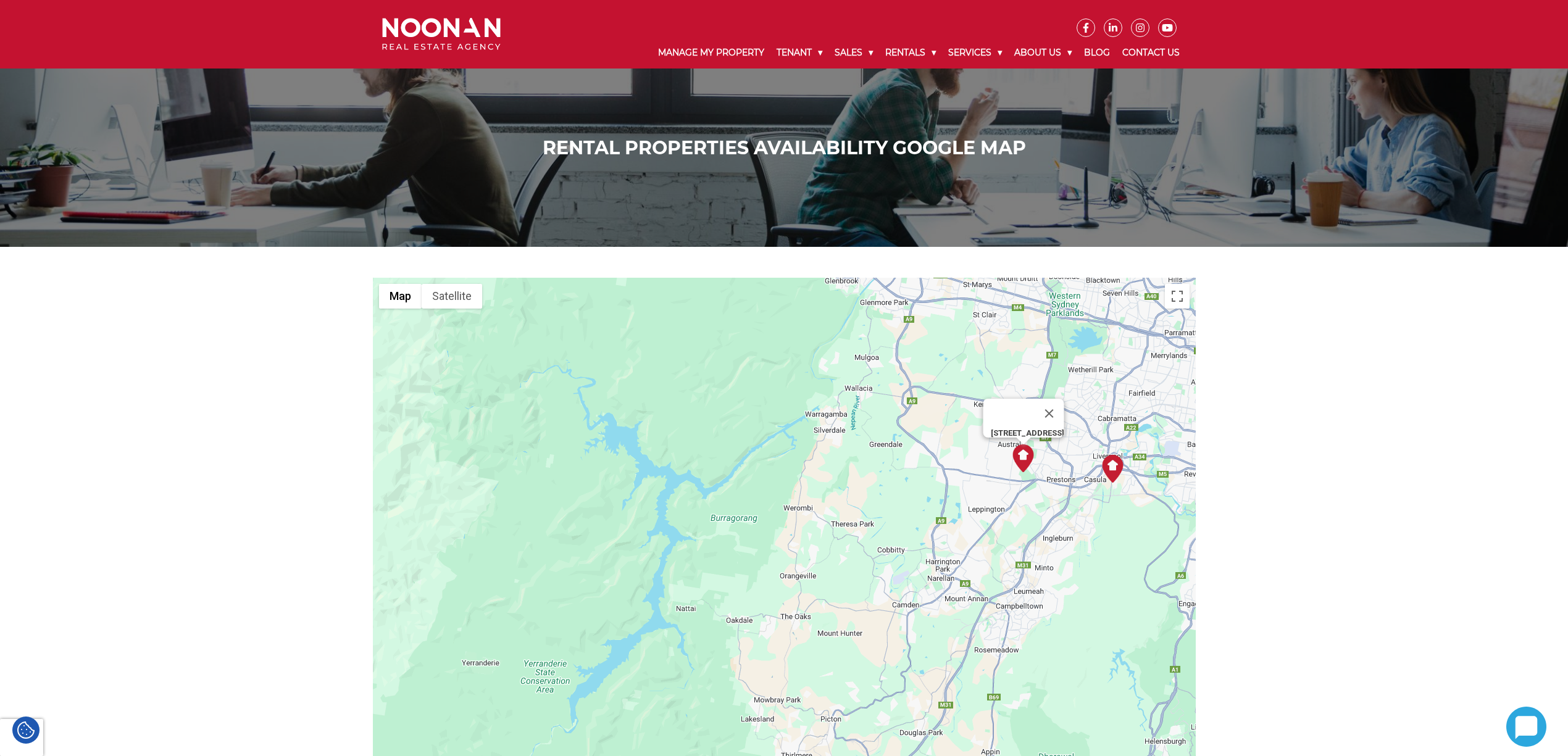
drag, startPoint x: 132, startPoint y: 623, endPoint x: 190, endPoint y: 608, distance: 59.9
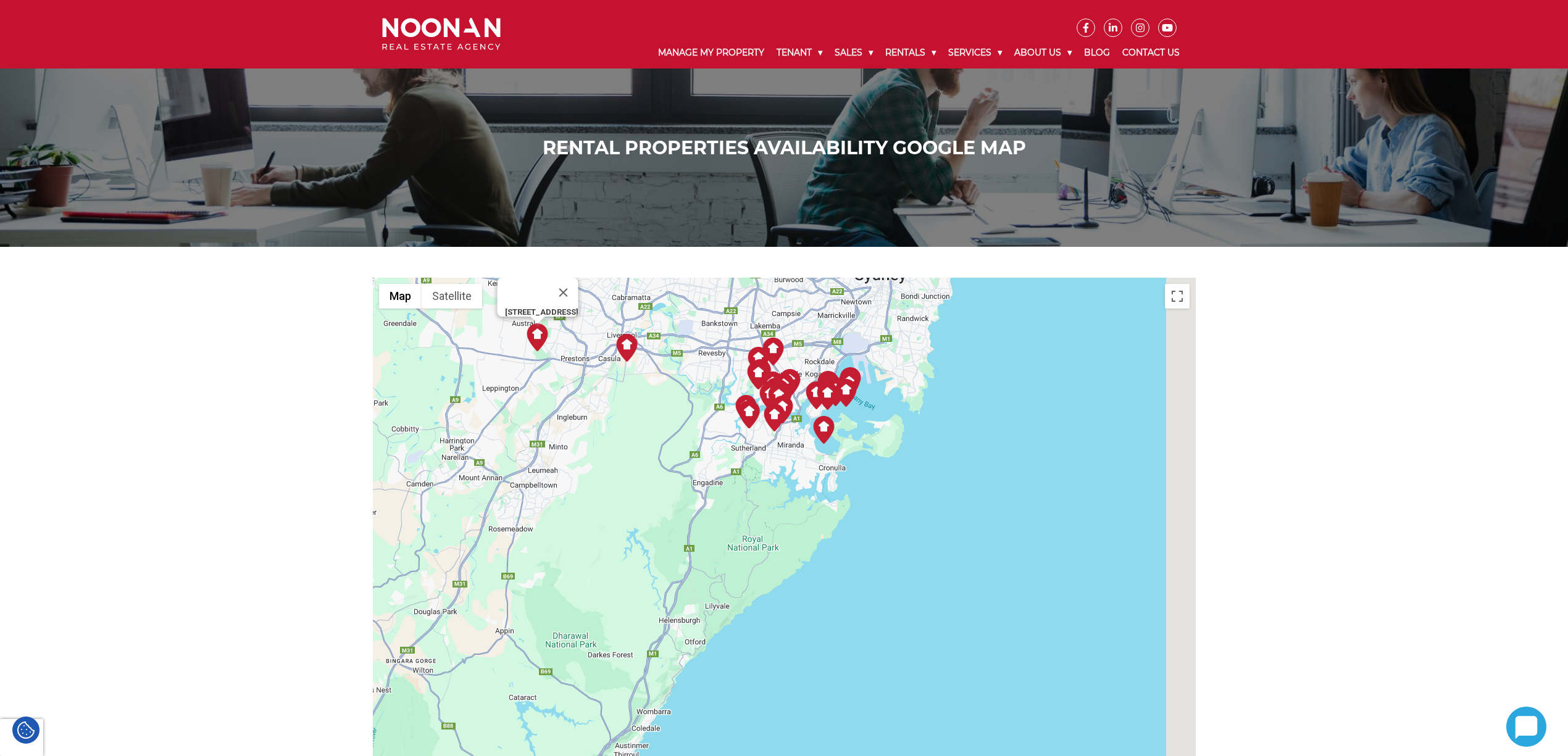
drag, startPoint x: 939, startPoint y: 560, endPoint x: 541, endPoint y: 460, distance: 410.4
click at [541, 460] on div "[STREET_ADDRESS]" at bounding box center [784, 580] width 823 height 605
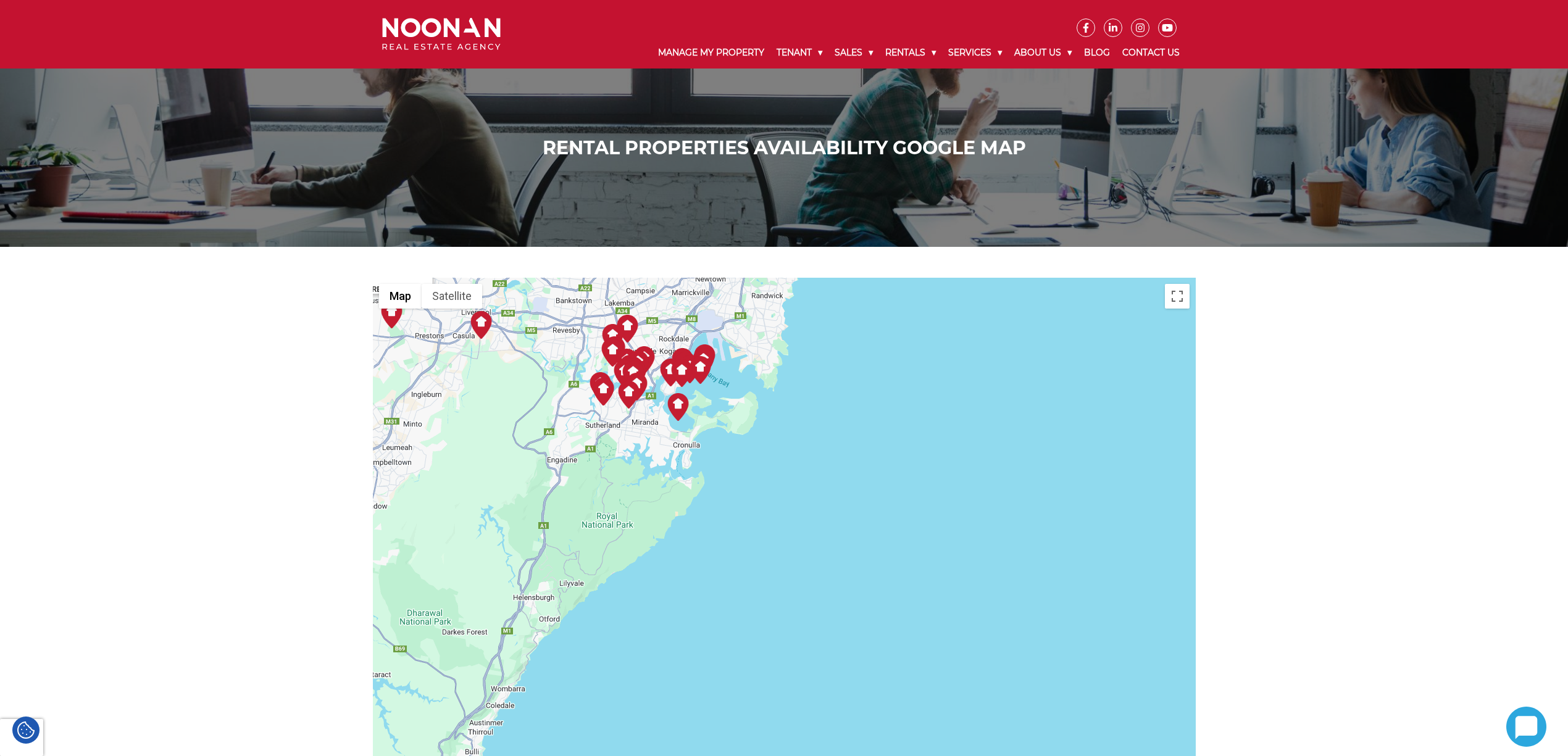
drag, startPoint x: 527, startPoint y: 498, endPoint x: 825, endPoint y: 627, distance: 324.7
click at [825, 627] on div "[STREET_ADDRESS]" at bounding box center [784, 580] width 823 height 605
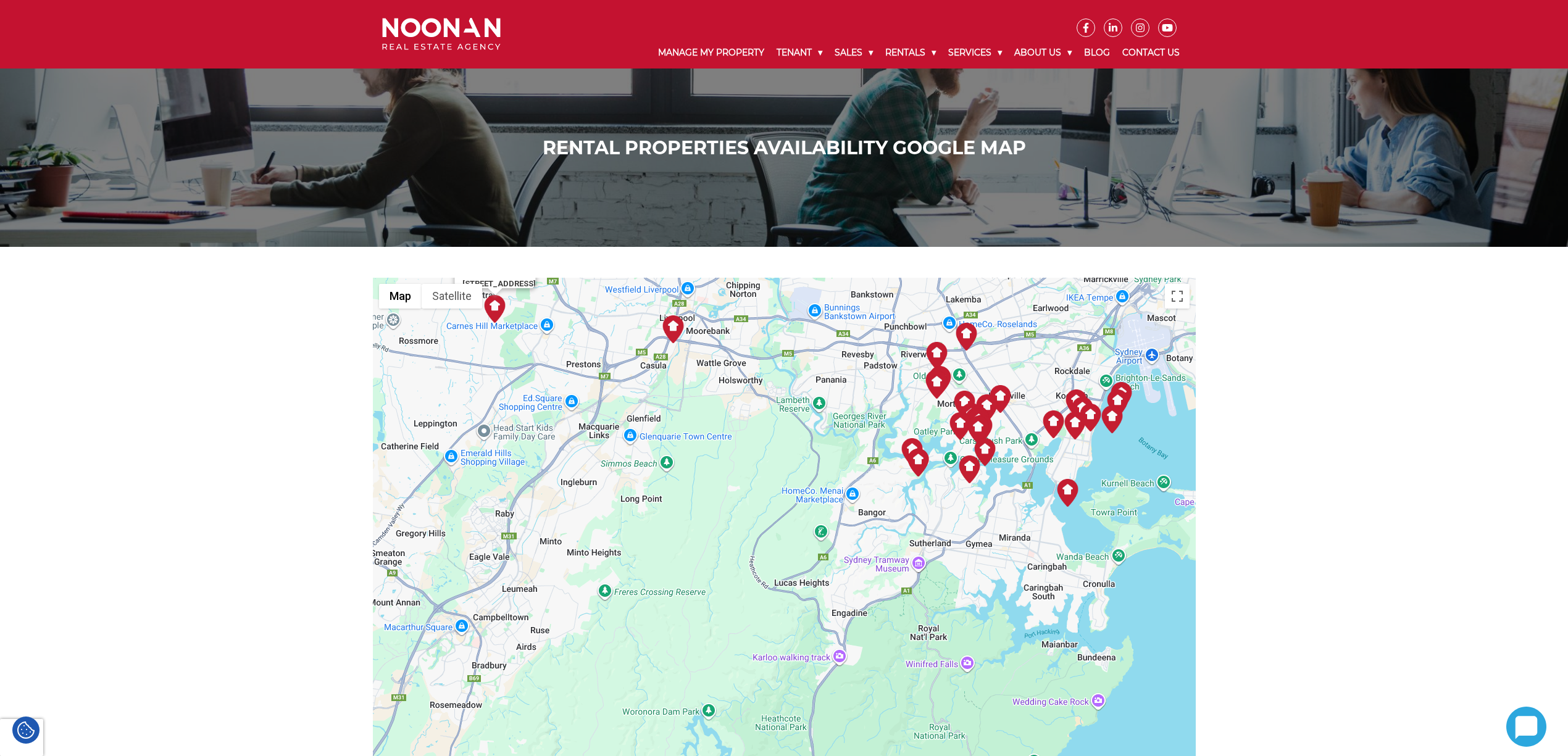
drag, startPoint x: 695, startPoint y: 504, endPoint x: 712, endPoint y: 571, distance: 69.1
click at [707, 561] on div "[STREET_ADDRESS]" at bounding box center [784, 580] width 823 height 605
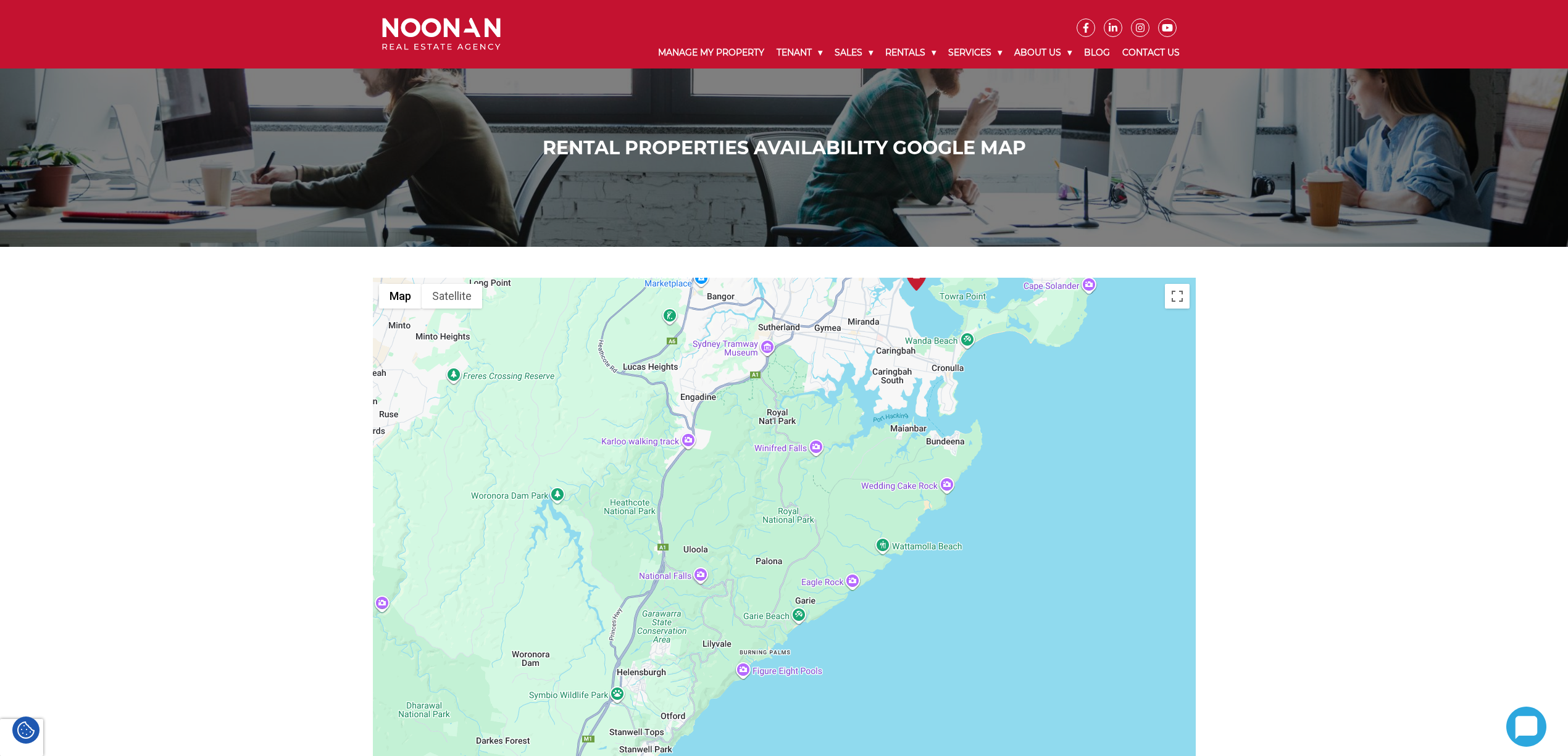
drag, startPoint x: 700, startPoint y: 642, endPoint x: 704, endPoint y: 309, distance: 333.0
click at [704, 309] on div "[STREET_ADDRESS]" at bounding box center [784, 580] width 823 height 605
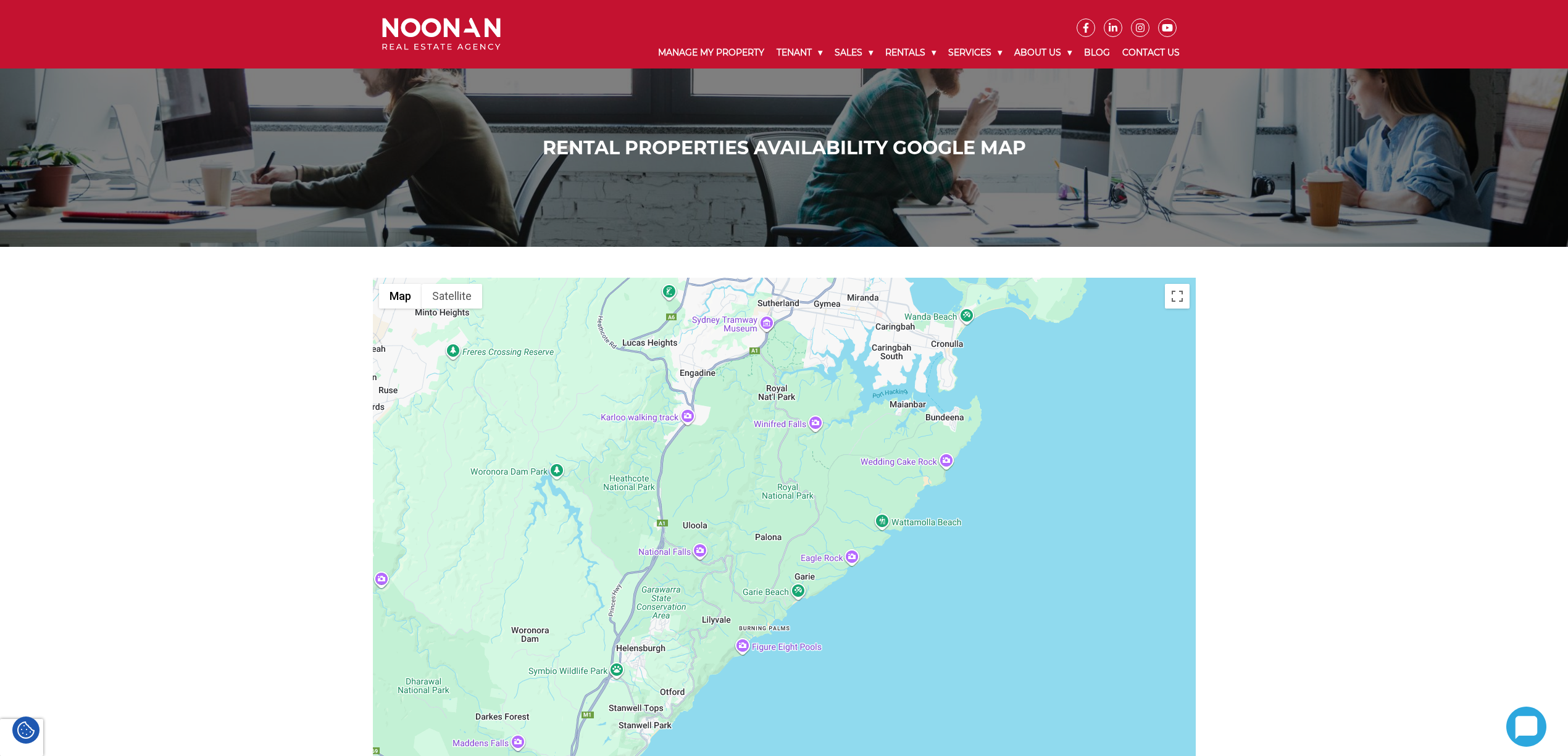
drag, startPoint x: 302, startPoint y: 574, endPoint x: 324, endPoint y: 316, distance: 258.9
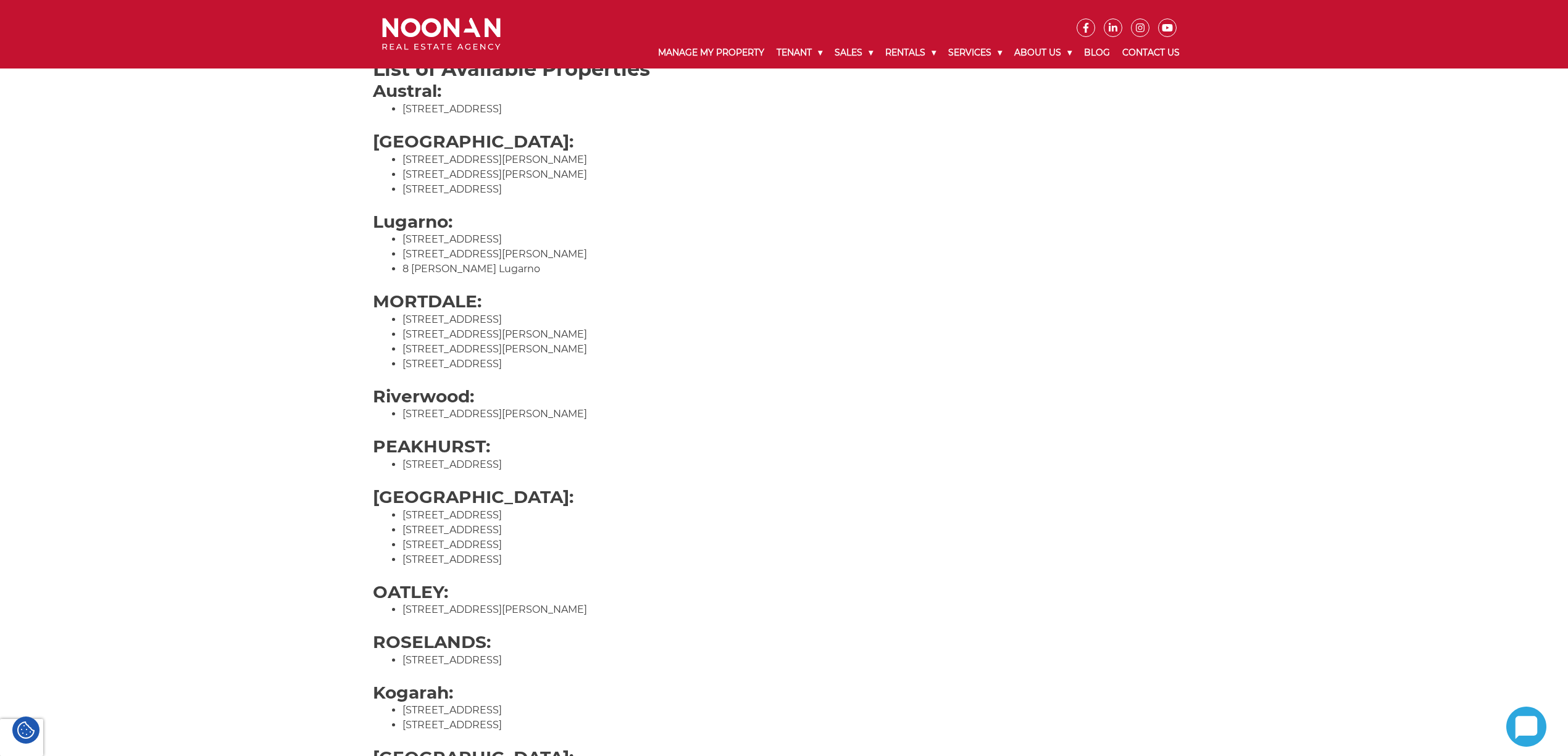
scroll to position [905, 0]
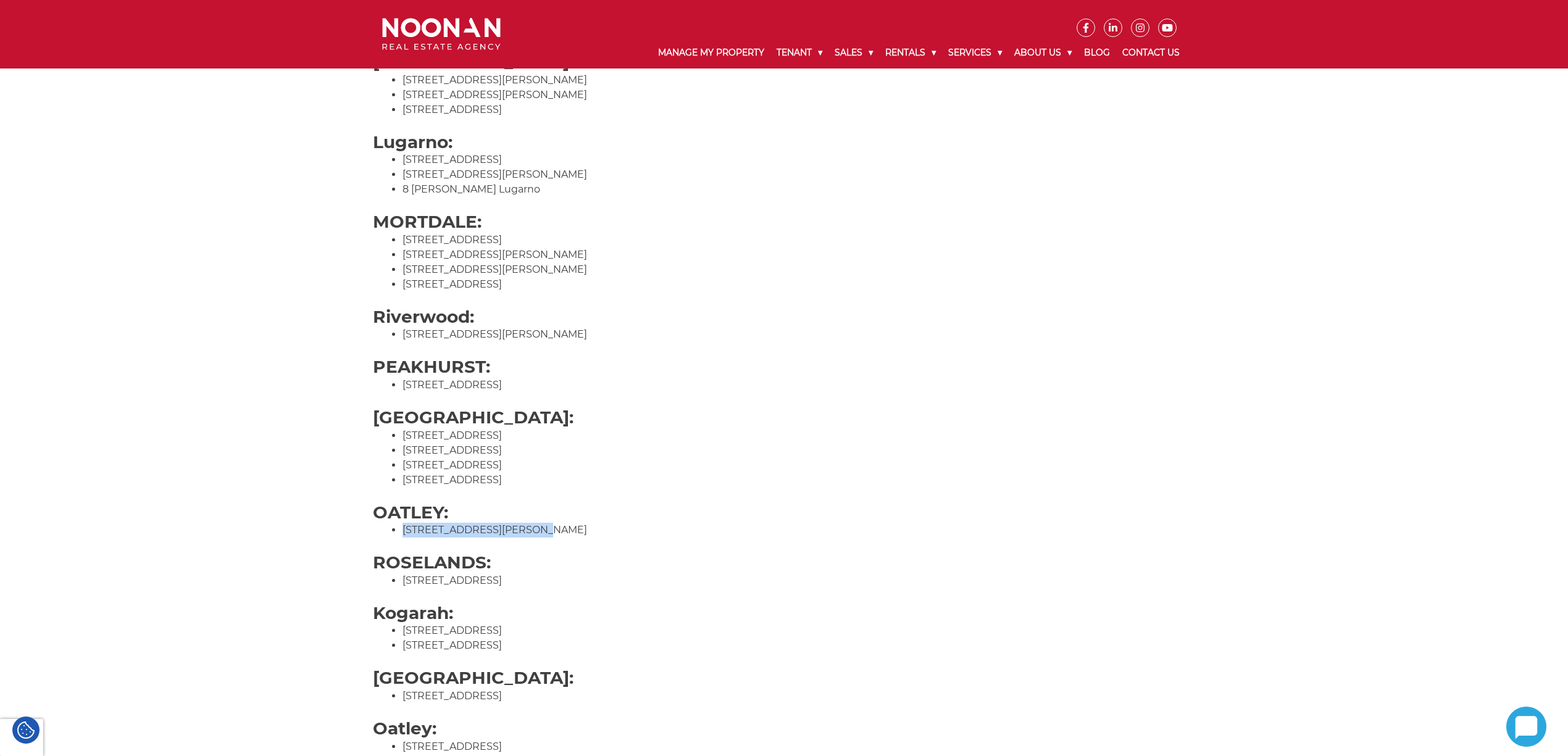
drag, startPoint x: 403, startPoint y: 529, endPoint x: 527, endPoint y: 533, distance: 124.1
click at [526, 534] on li "[STREET_ADDRESS][PERSON_NAME]" at bounding box center [799, 530] width 793 height 15
click at [206, 467] on div "← Move left → Move right ↑ Move up ↓ Move down + Zoom in - Zoom out Home Jump l…" at bounding box center [784, 280] width 1568 height 1875
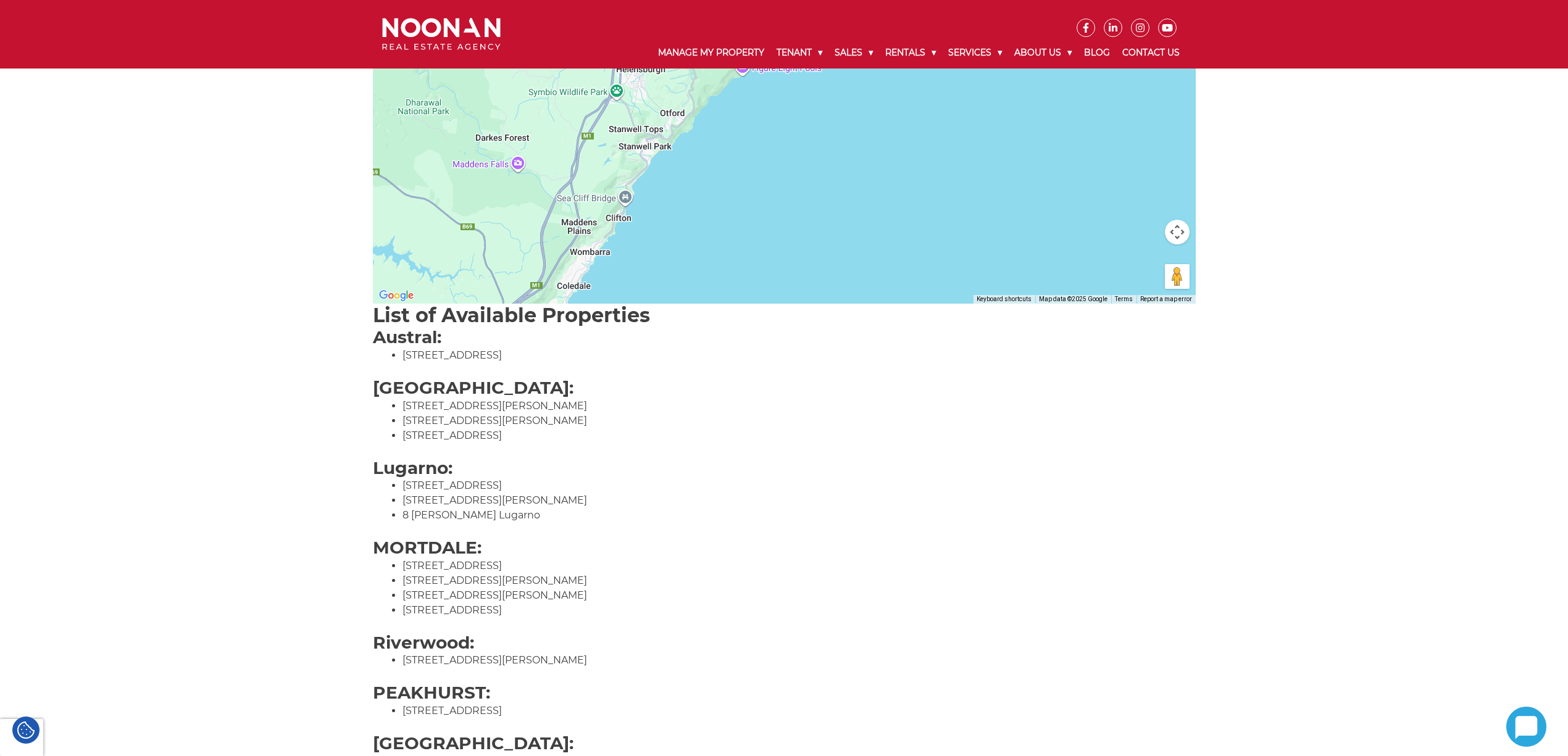
scroll to position [576, 0]
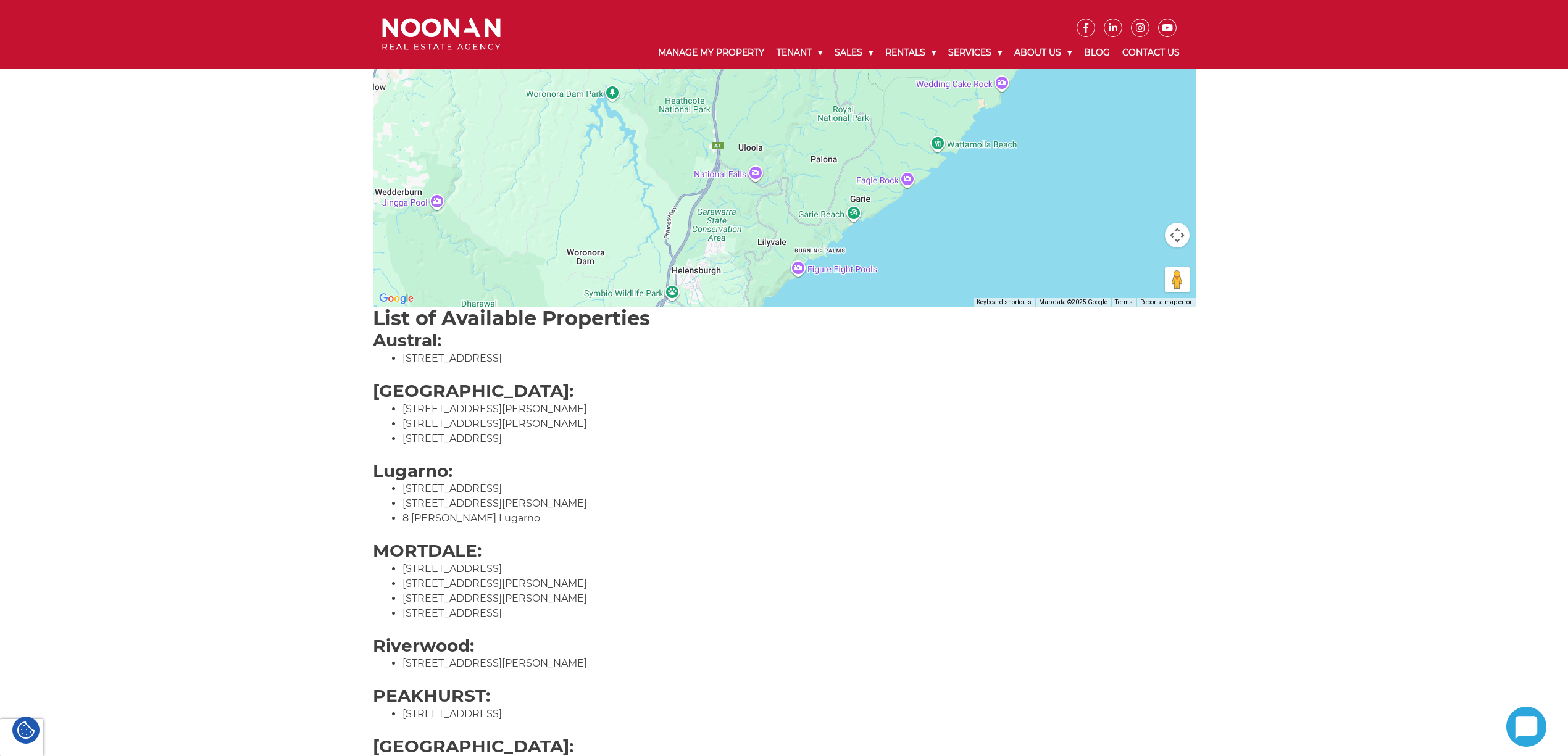
drag, startPoint x: 718, startPoint y: 206, endPoint x: 783, endPoint y: 385, distance: 190.4
click at [783, 385] on div "← Move left → Move right ↑ Move up ↓ Move down + Zoom in - Zoom out Home Jump l…" at bounding box center [784, 609] width 823 height 1875
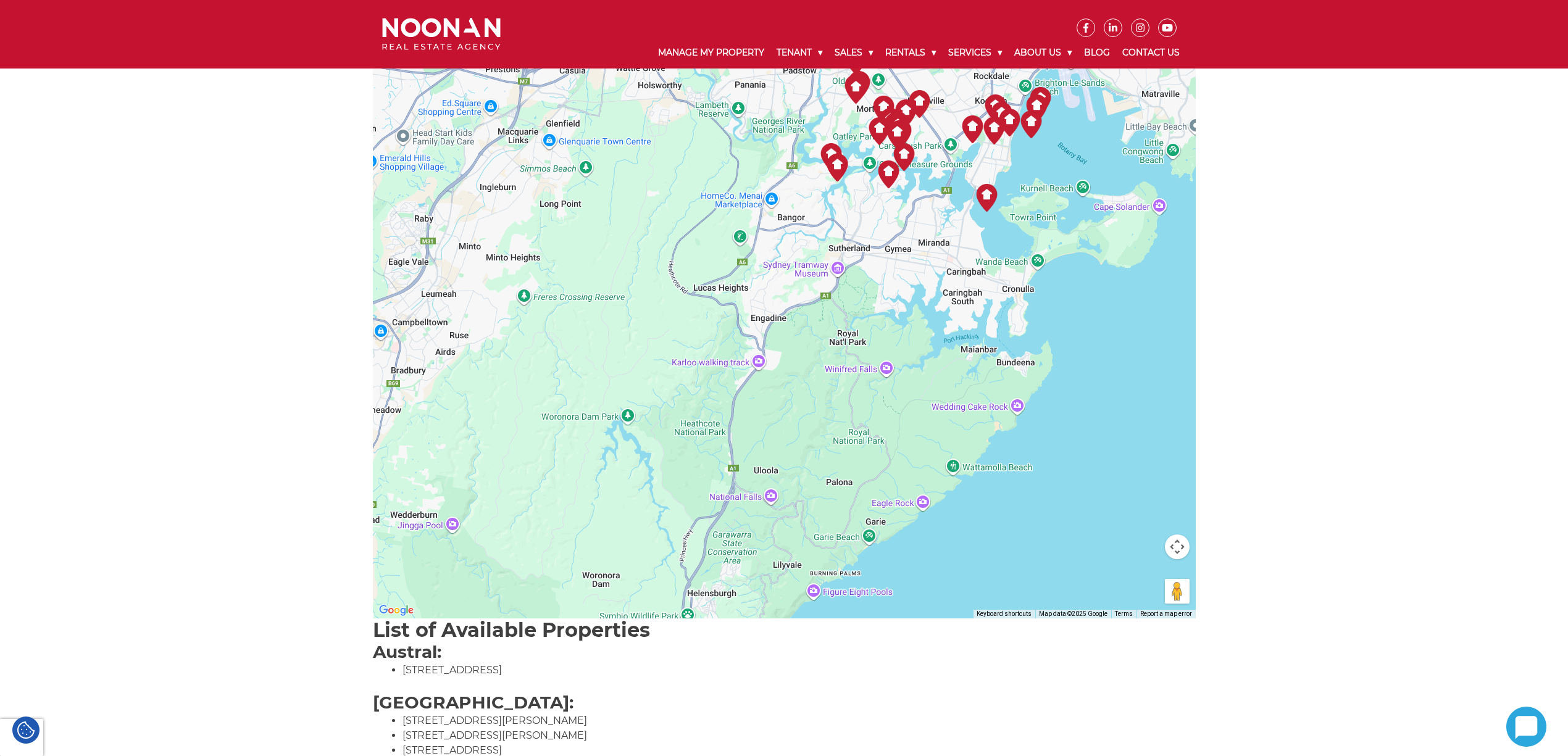
scroll to position [247, 0]
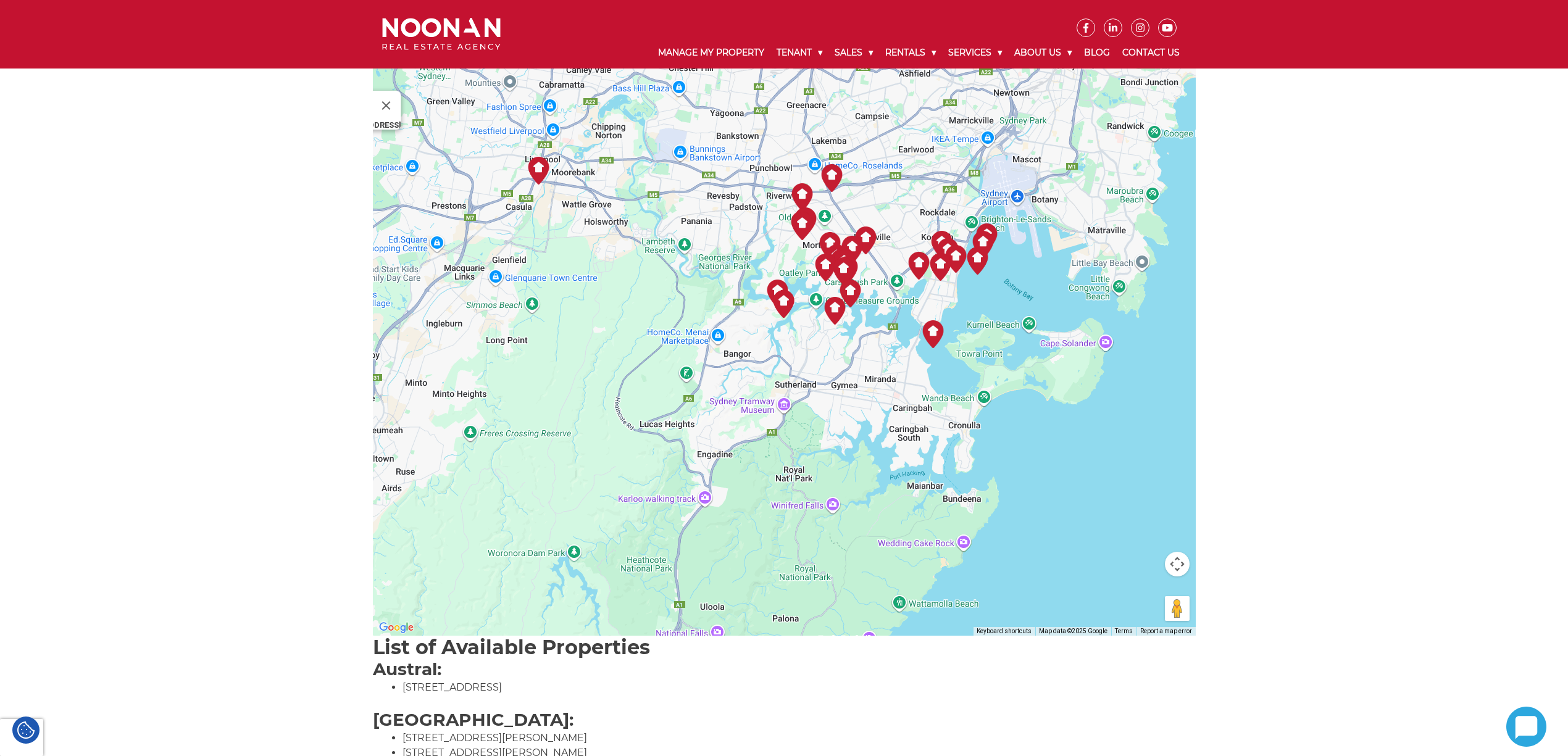
drag, startPoint x: 732, startPoint y: 344, endPoint x: 644, endPoint y: 529, distance: 204.9
click at [645, 529] on div "[STREET_ADDRESS]" at bounding box center [784, 333] width 823 height 605
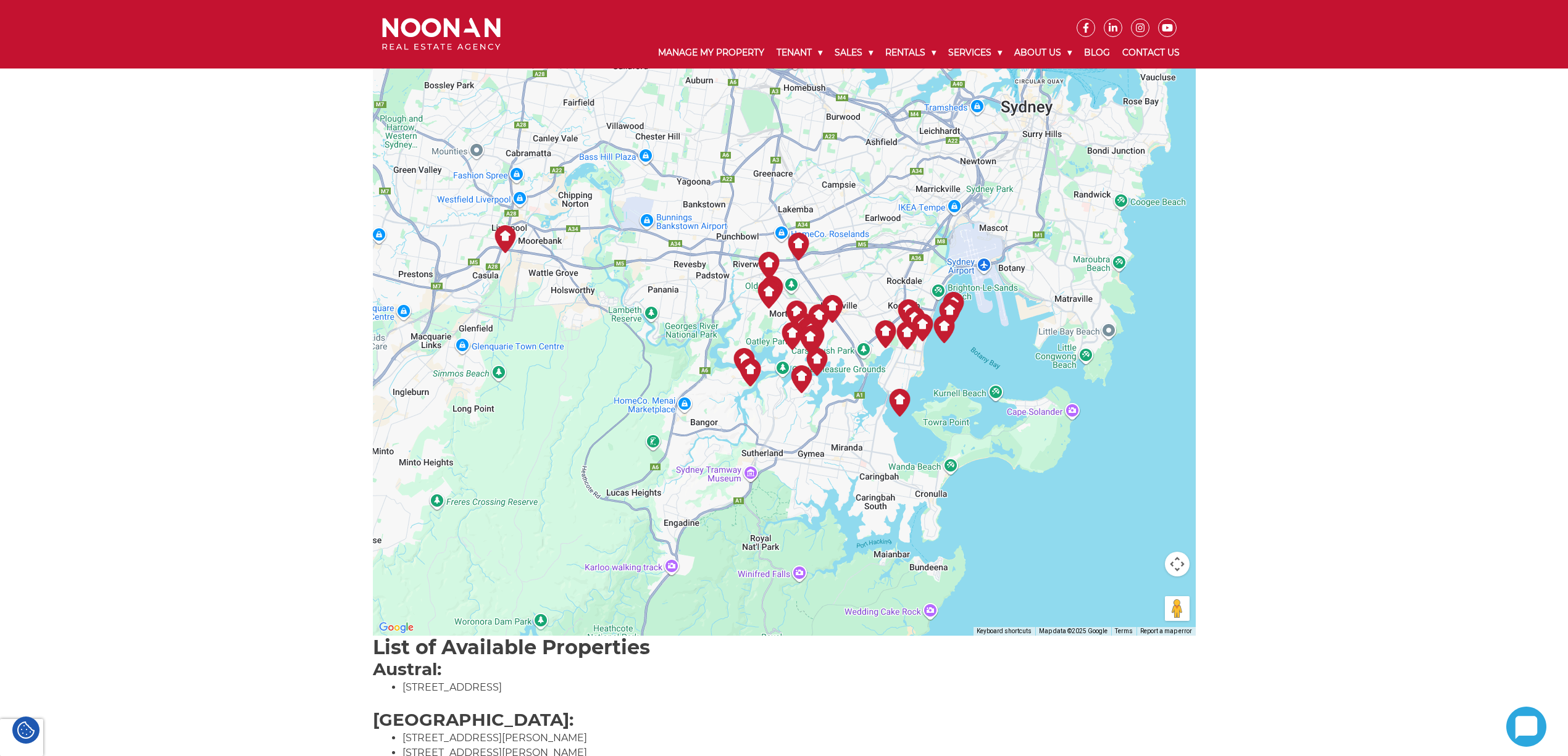
drag, startPoint x: 598, startPoint y: 423, endPoint x: 611, endPoint y: 510, distance: 88.0
click at [611, 510] on div "[STREET_ADDRESS]" at bounding box center [784, 333] width 823 height 605
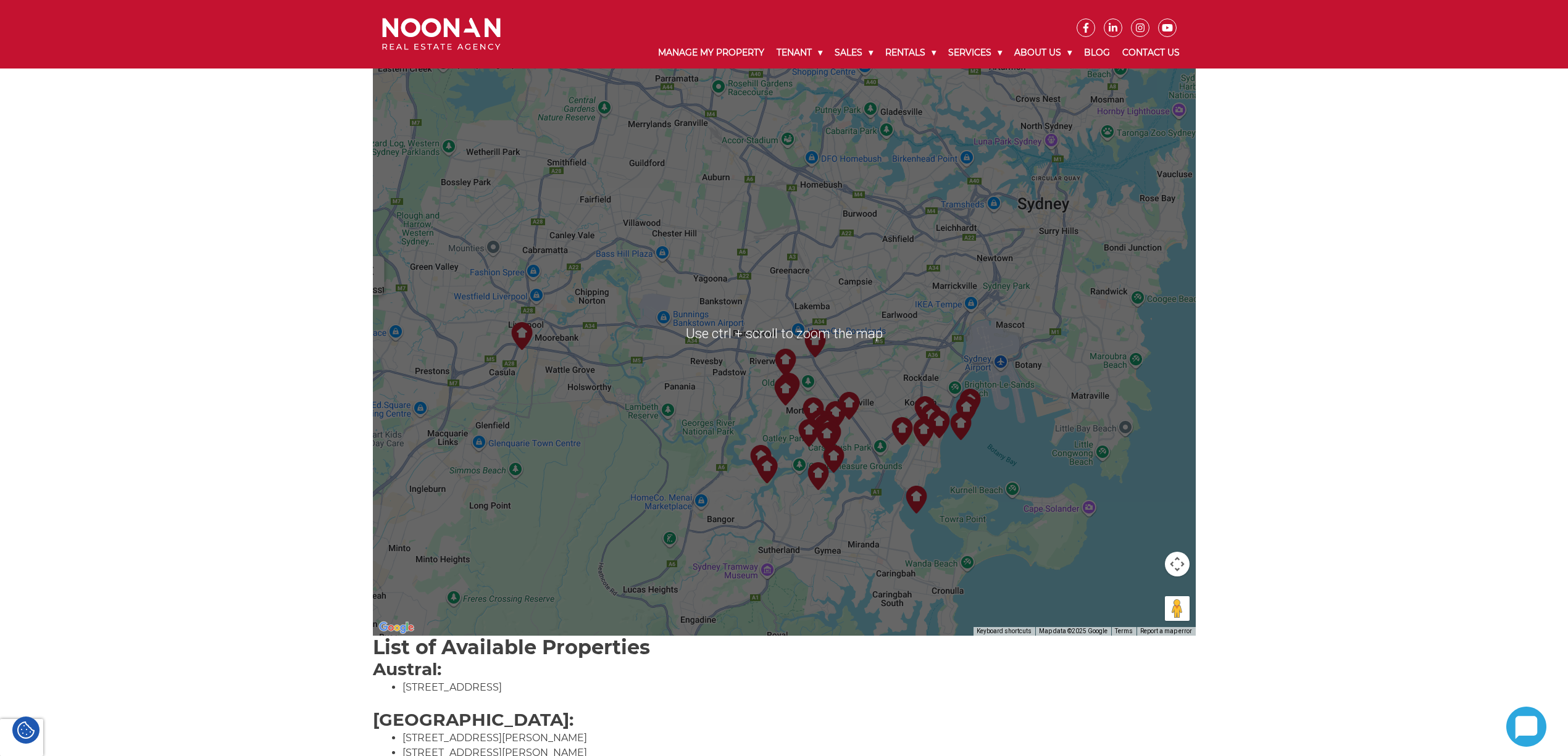
scroll to position [0, 0]
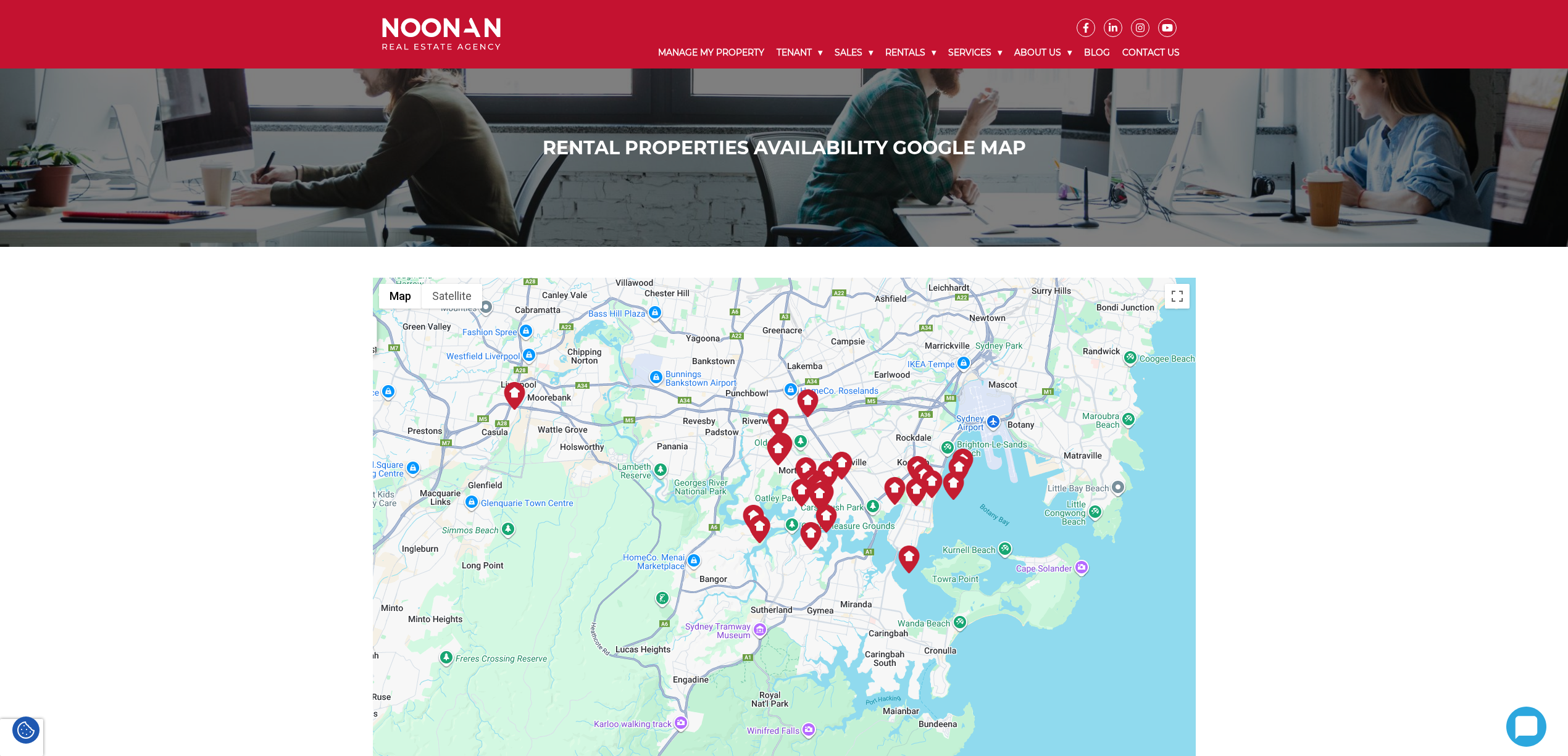
drag, startPoint x: 597, startPoint y: 618, endPoint x: 591, endPoint y: 424, distance: 194.1
click at [591, 424] on div "[STREET_ADDRESS]" at bounding box center [784, 580] width 823 height 605
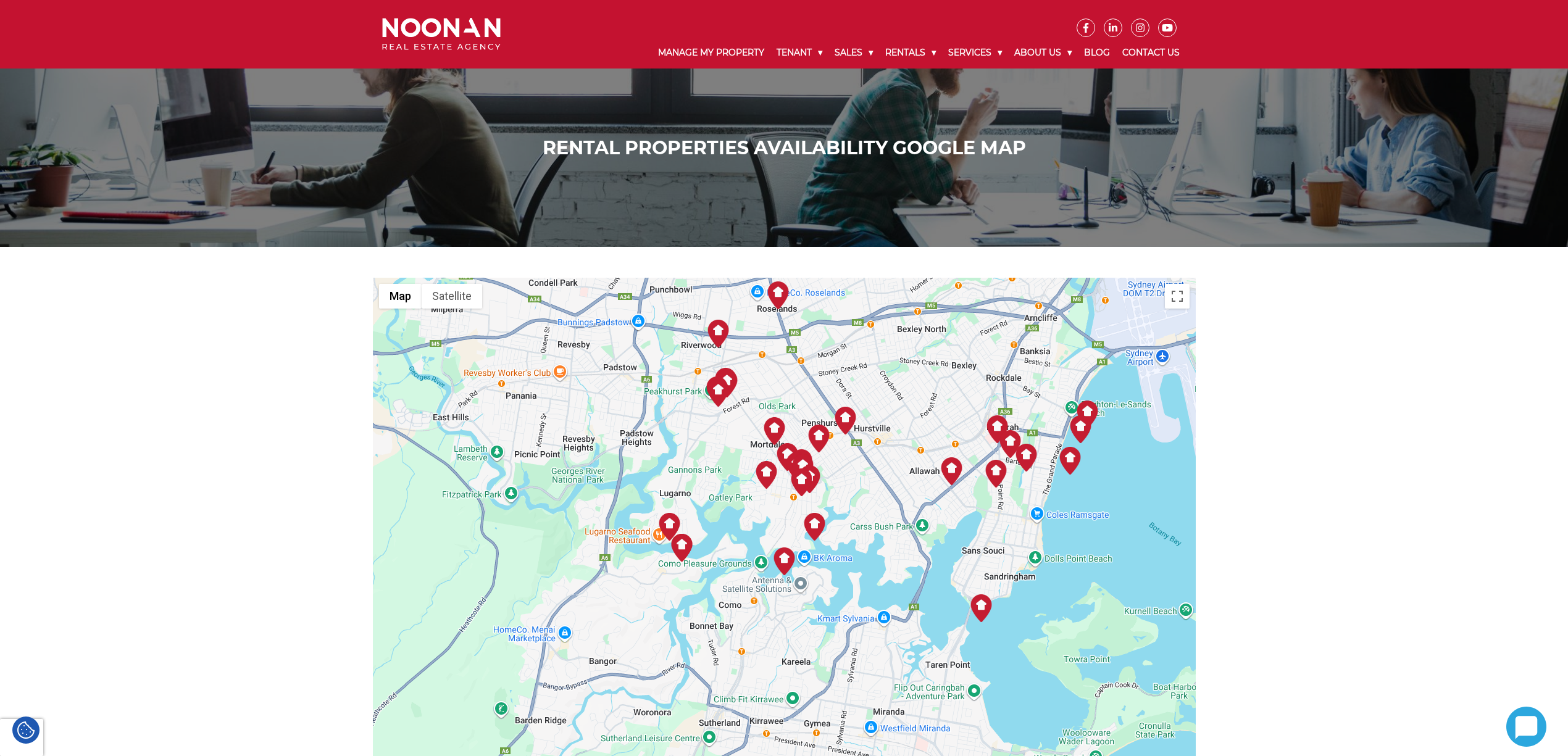
drag, startPoint x: 785, startPoint y: 528, endPoint x: 770, endPoint y: 664, distance: 136.8
click at [768, 669] on div "[STREET_ADDRESS]" at bounding box center [784, 580] width 823 height 605
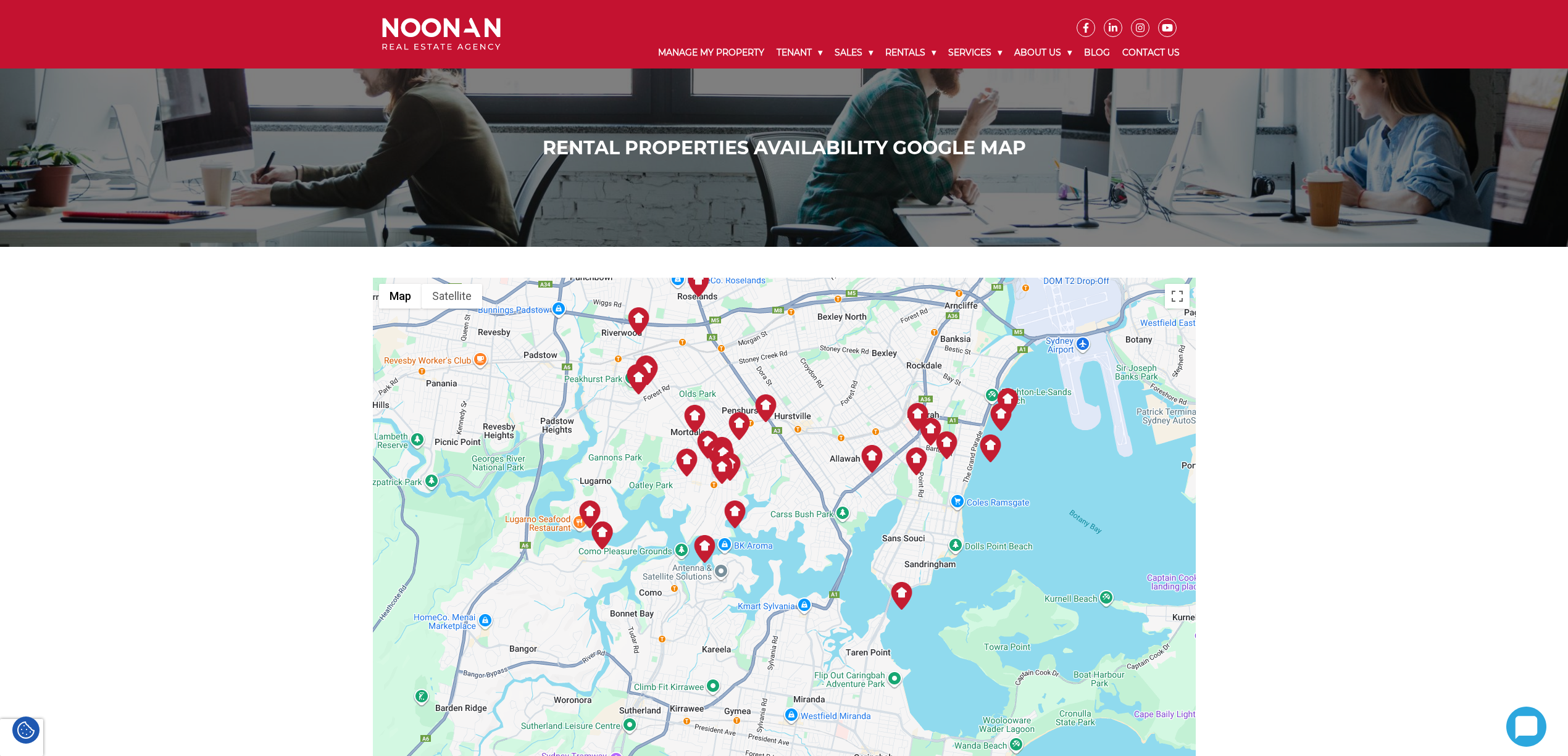
drag, startPoint x: 766, startPoint y: 662, endPoint x: 686, endPoint y: 649, distance: 81.0
click at [686, 649] on div "[STREET_ADDRESS]" at bounding box center [784, 580] width 823 height 605
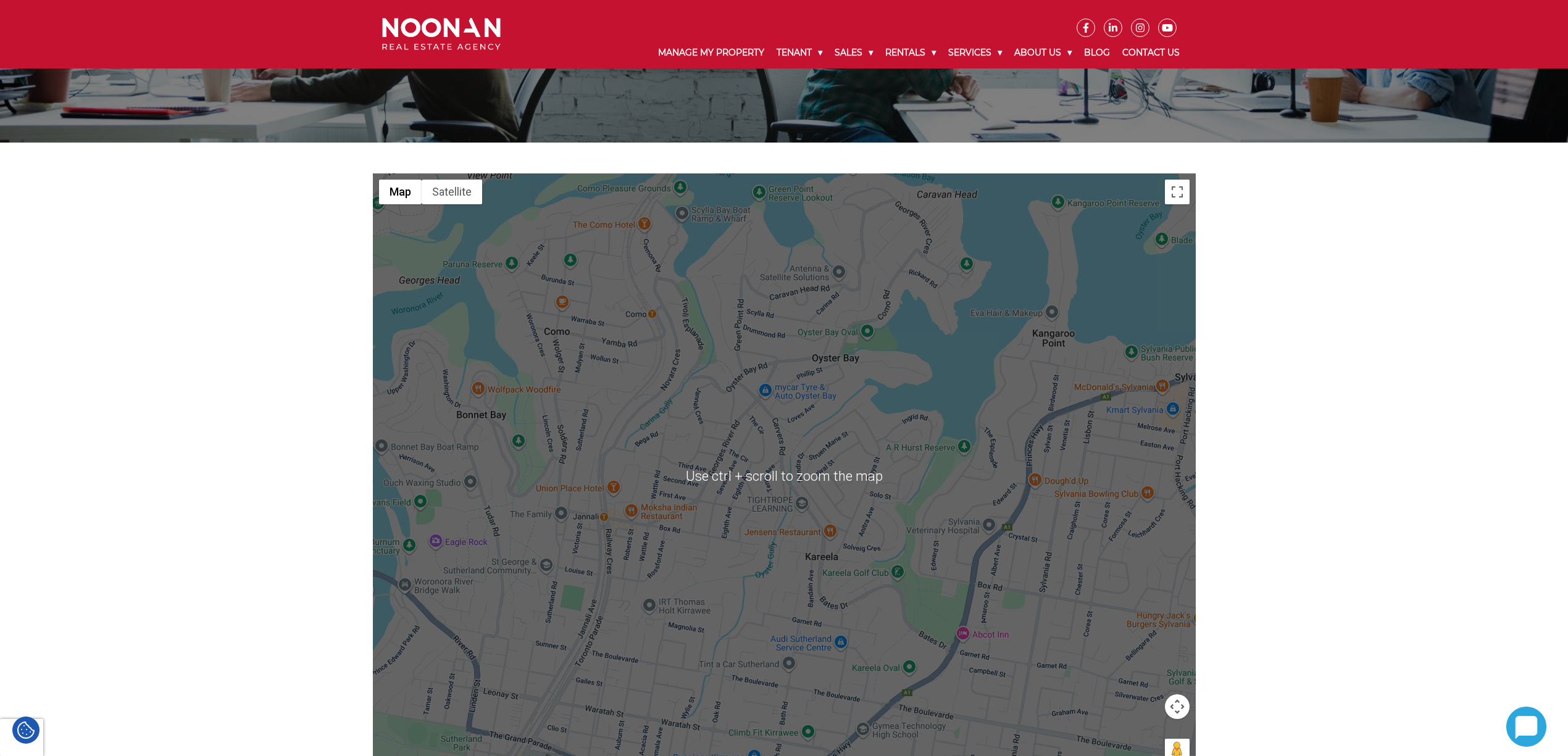
scroll to position [329, 0]
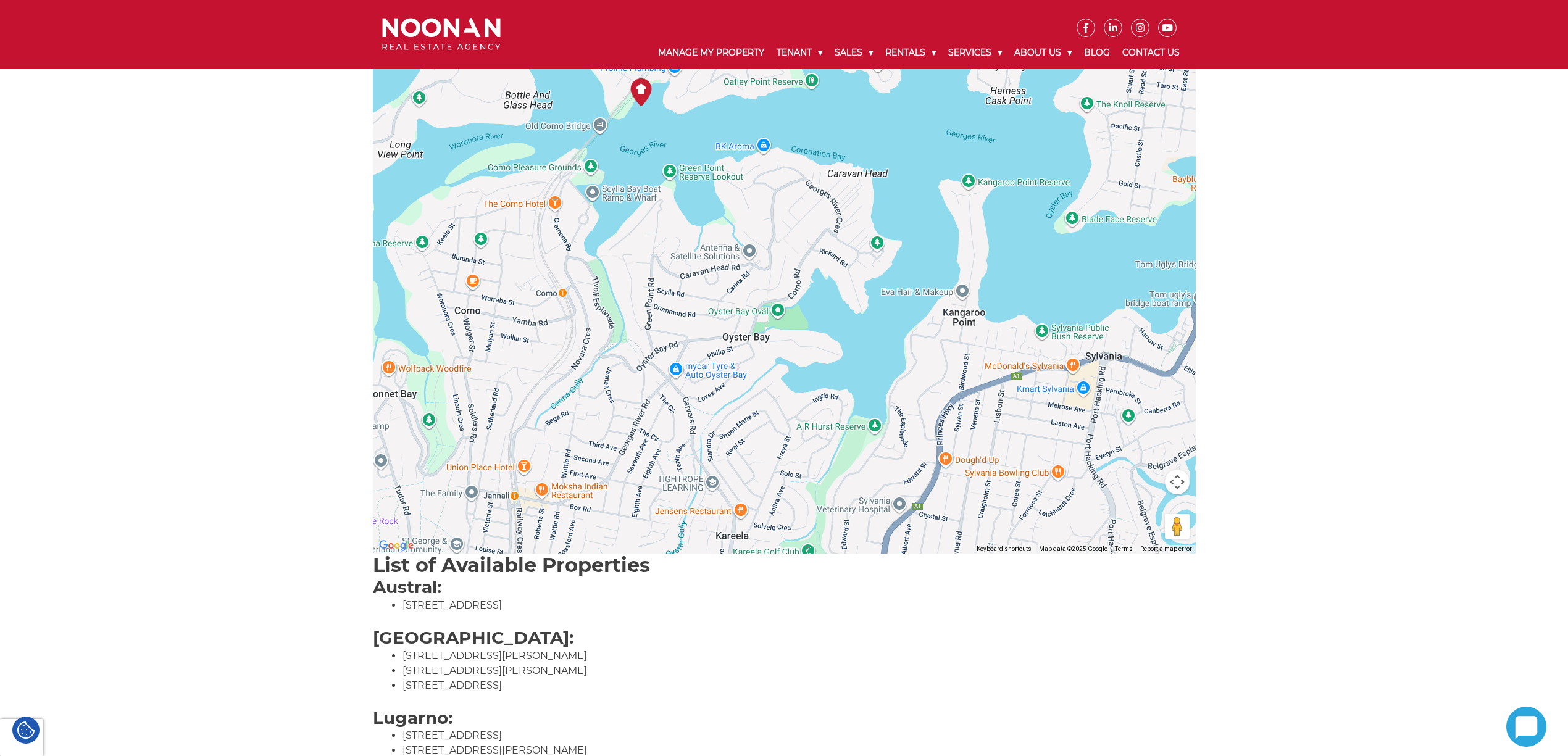
drag, startPoint x: 688, startPoint y: 353, endPoint x: 597, endPoint y: 558, distance: 224.3
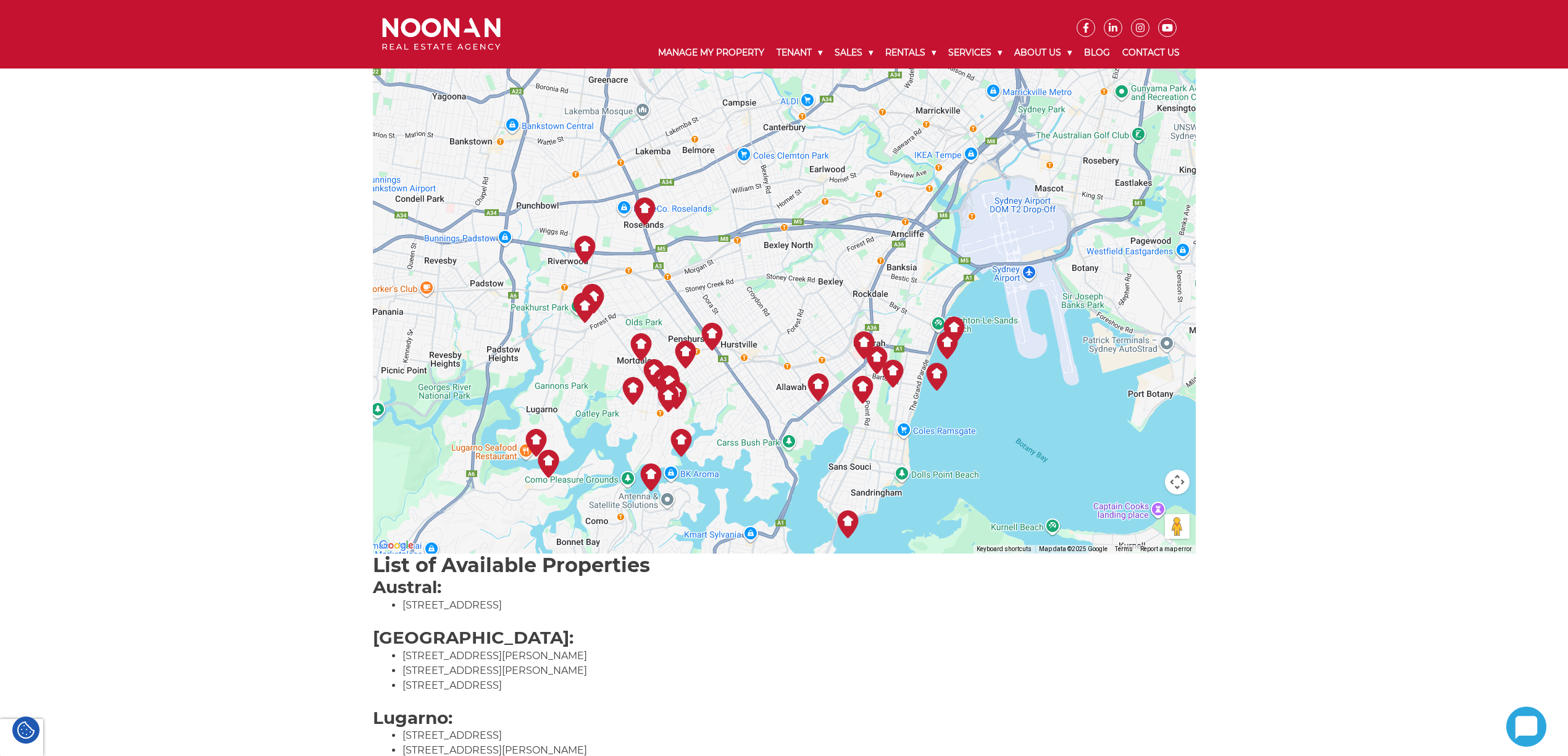
drag, startPoint x: 683, startPoint y: 314, endPoint x: 674, endPoint y: 460, distance: 146.3
click at [662, 475] on img "69A Yarran Road Oatley" at bounding box center [651, 478] width 28 height 28
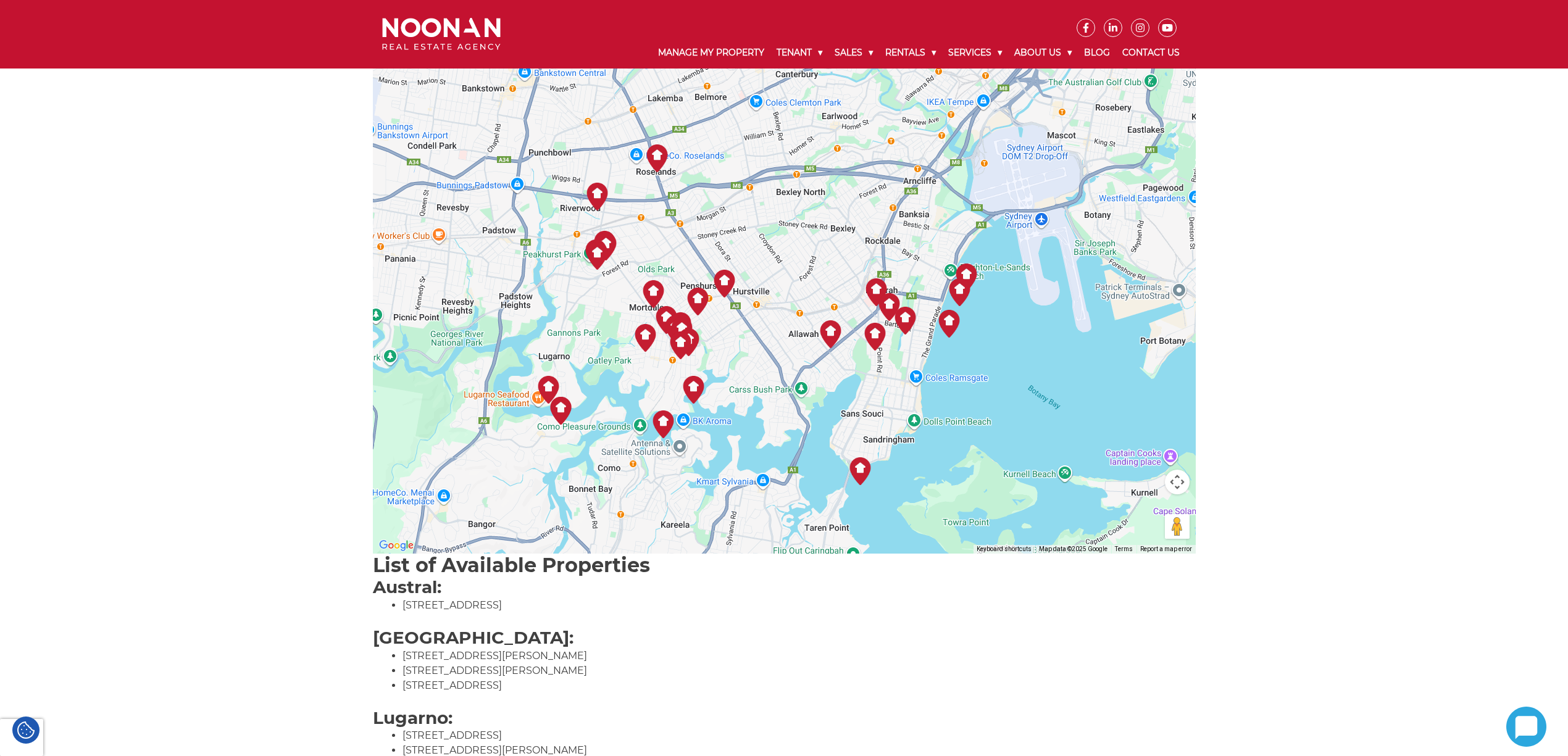
drag, startPoint x: 751, startPoint y: 489, endPoint x: 764, endPoint y: 438, distance: 52.6
click at [764, 438] on div "[STREET_ADDRESS]" at bounding box center [784, 251] width 823 height 605
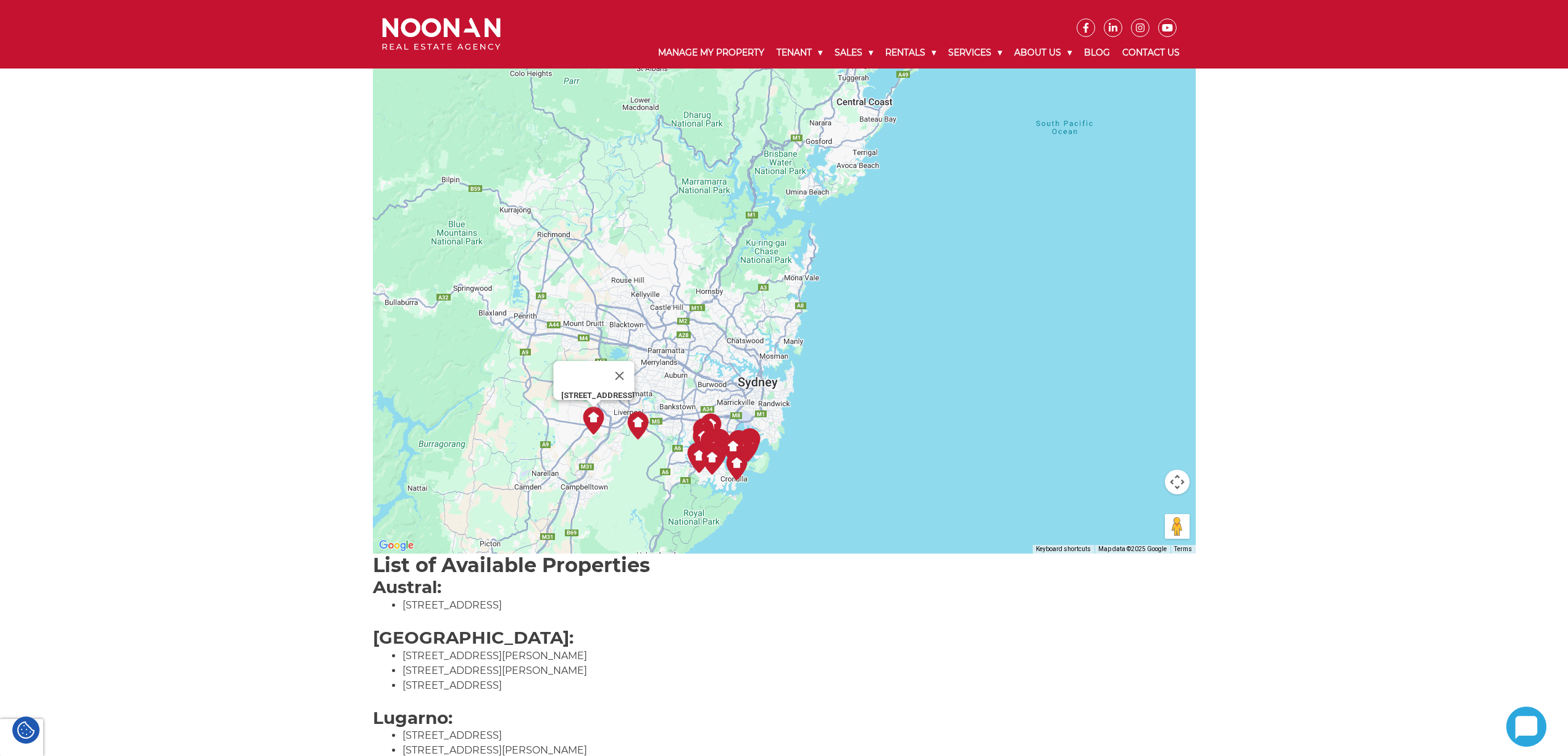
drag, startPoint x: 198, startPoint y: 468, endPoint x: 201, endPoint y: 462, distance: 6.7
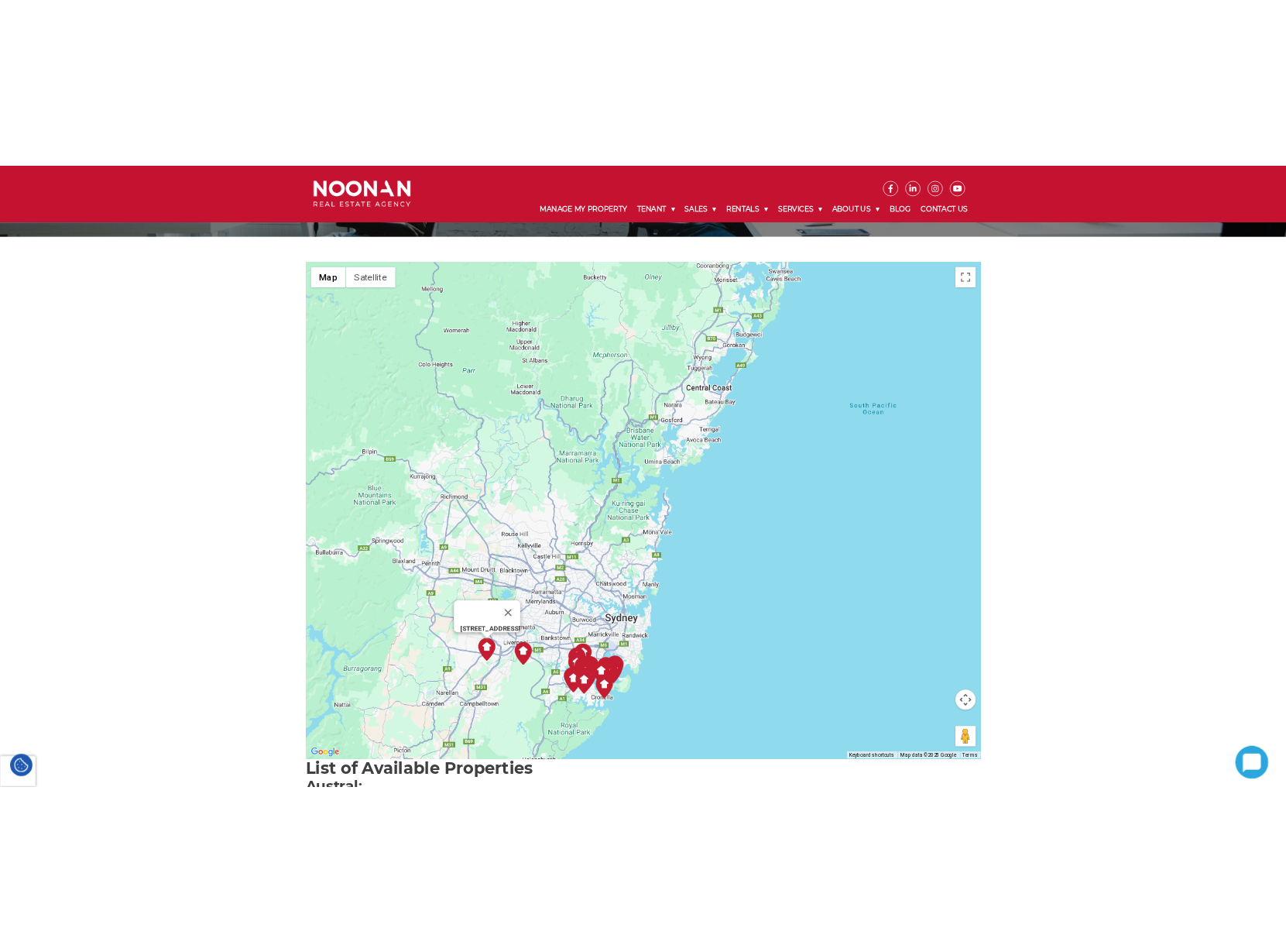
scroll to position [0, 0]
